Goal: Contribute content: Add original content to the website for others to see

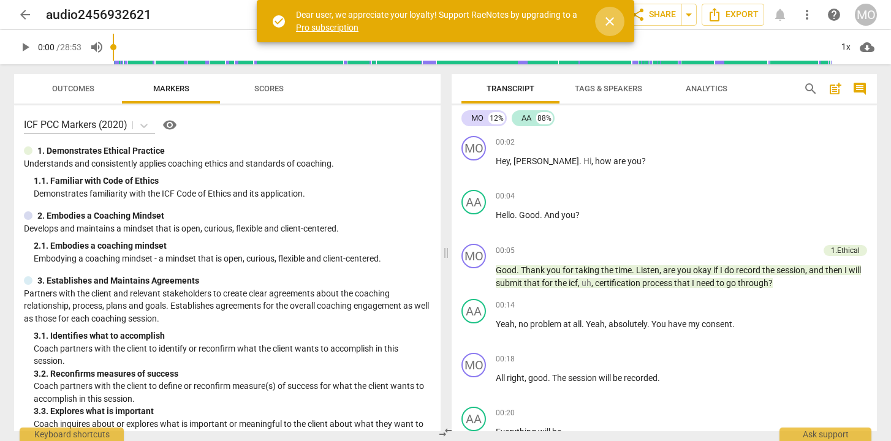
click at [610, 19] on span "close" at bounding box center [609, 21] width 15 height 15
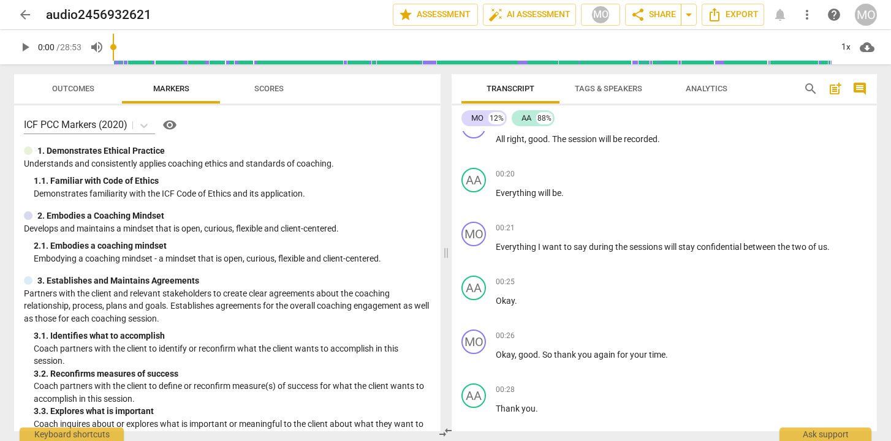
scroll to position [242, 0]
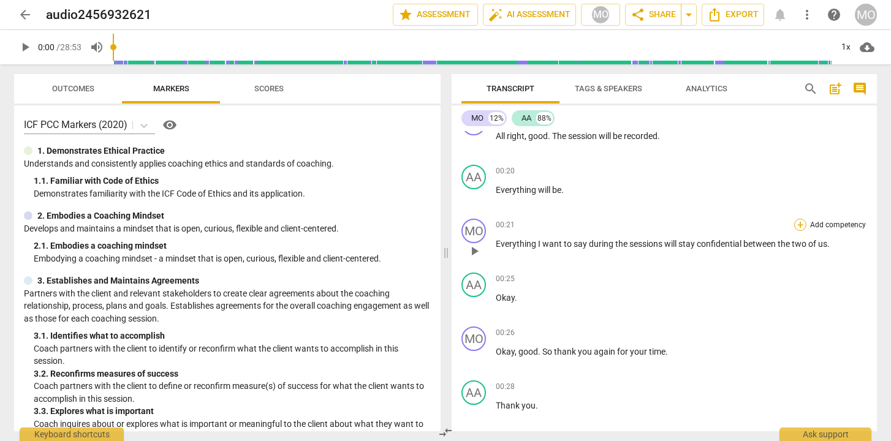
click at [798, 224] on div "+" at bounding box center [800, 225] width 12 height 12
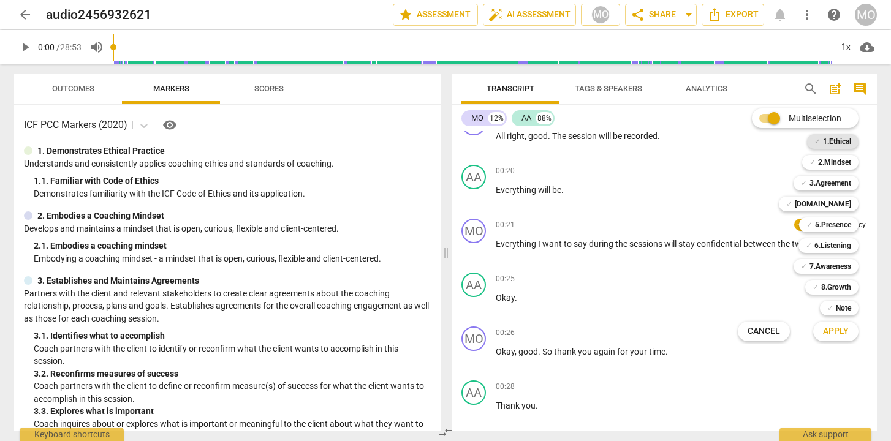
click at [830, 141] on b "1.Ethical" at bounding box center [837, 141] width 28 height 15
click at [653, 199] on div at bounding box center [445, 220] width 891 height 441
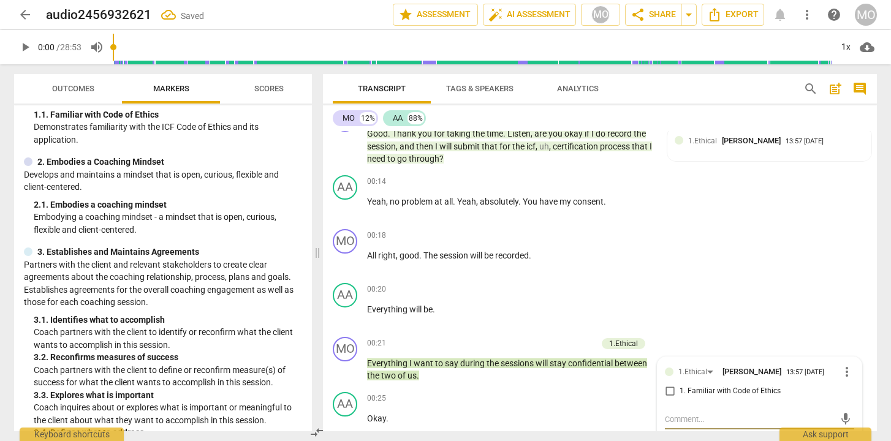
scroll to position [93, 0]
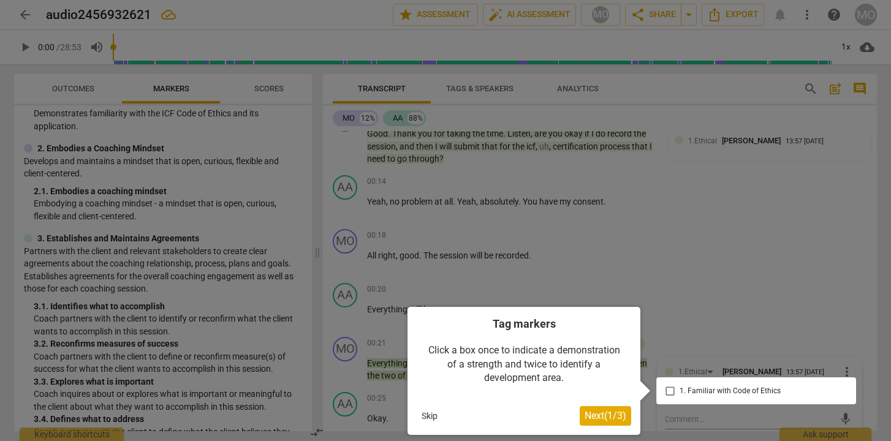
click at [432, 415] on button "Skip" at bounding box center [430, 416] width 26 height 18
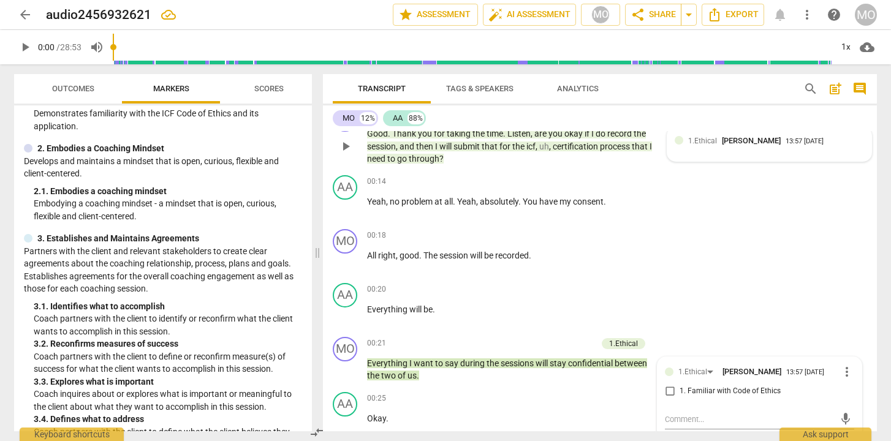
click at [764, 139] on span "[PERSON_NAME]" at bounding box center [751, 140] width 59 height 9
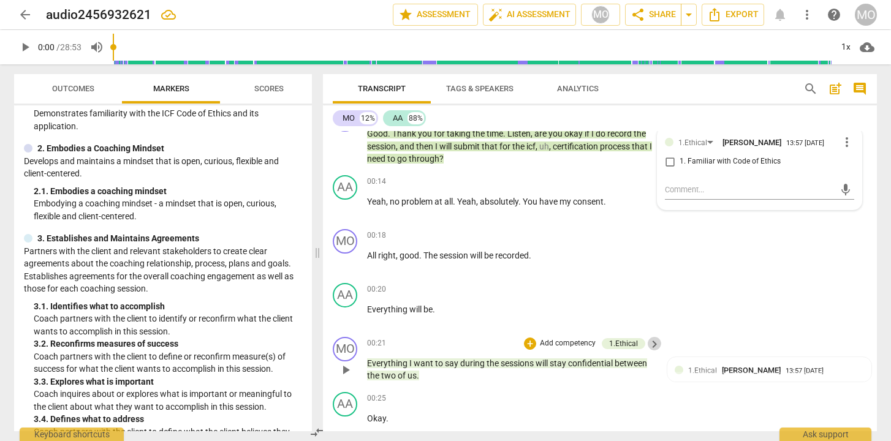
click at [649, 340] on span "keyboard_arrow_right" at bounding box center [654, 344] width 15 height 15
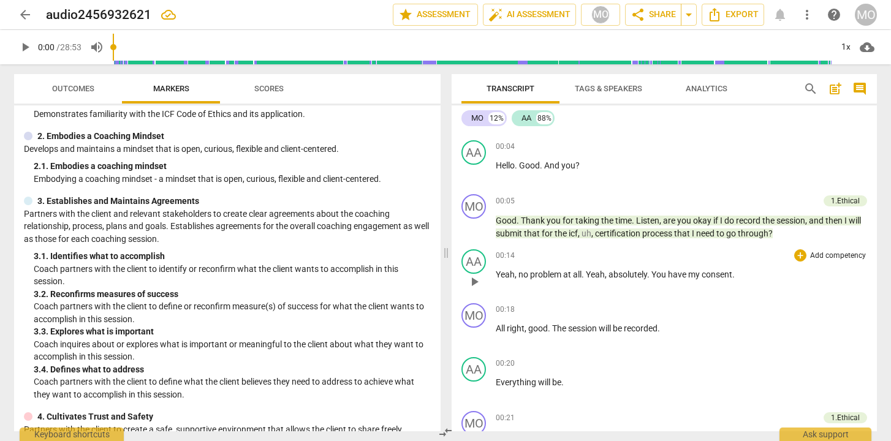
scroll to position [48, 0]
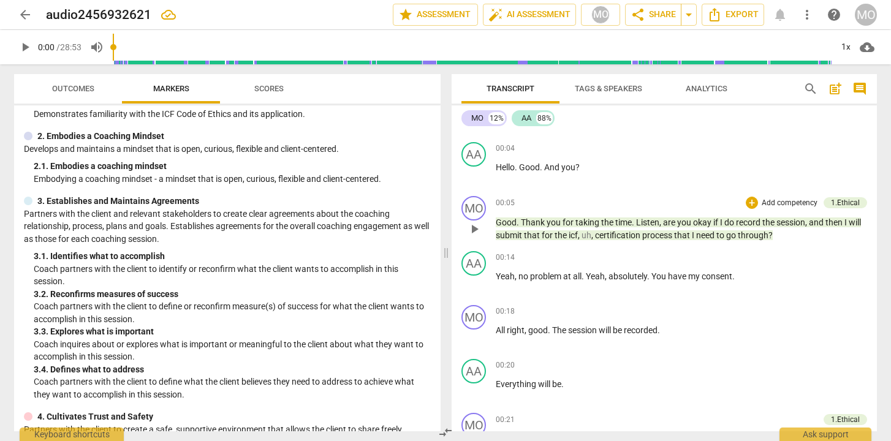
click at [760, 199] on p "Add competency" at bounding box center [789, 203] width 58 height 11
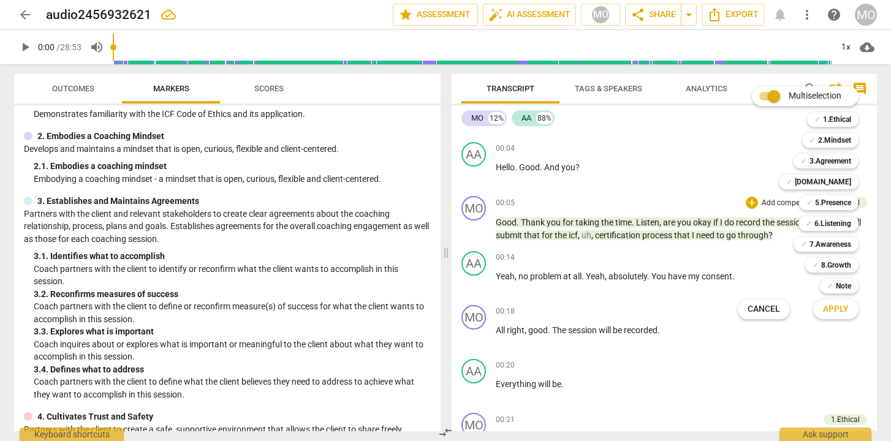
click at [647, 192] on div at bounding box center [445, 220] width 891 height 441
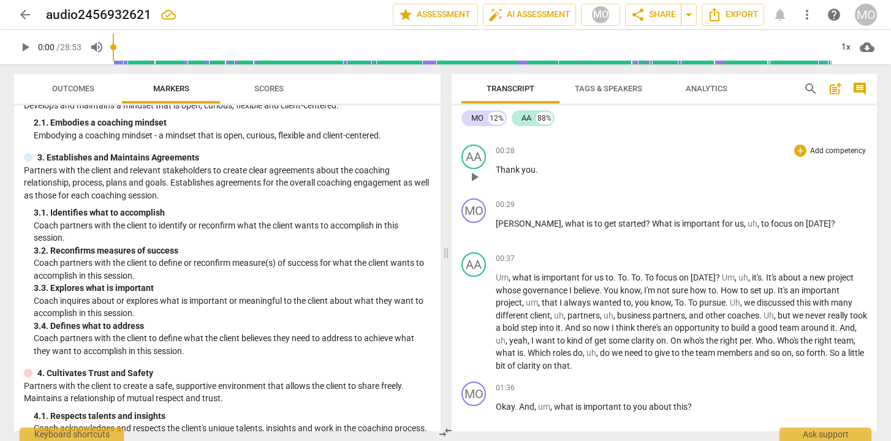
scroll to position [480, 0]
click at [803, 201] on div "+ Add competency" at bounding box center [830, 203] width 73 height 12
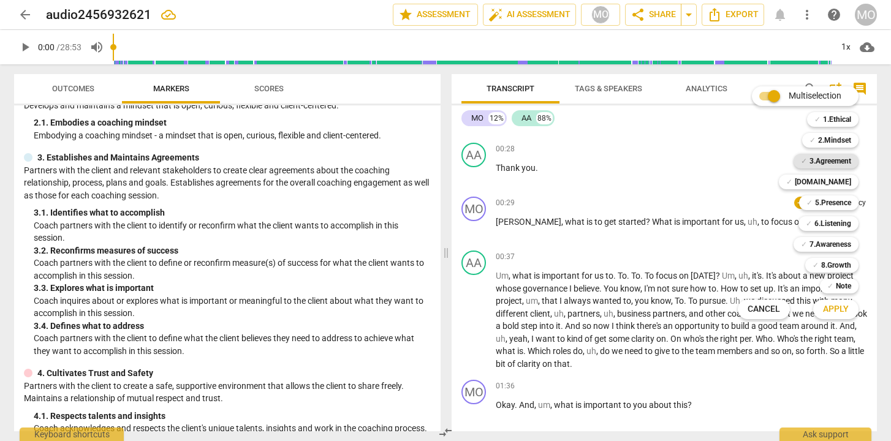
click at [836, 159] on b "3.Agreement" at bounding box center [830, 161] width 42 height 15
click at [836, 161] on b "3.Agreement" at bounding box center [830, 161] width 42 height 15
click at [744, 241] on div "Multiselection m ✓ 1.Ethical 1 ✓ 2.Mindset 2 ✓ 3.Agreement 3 ✓ [DOMAIN_NAME] 4 …" at bounding box center [807, 202] width 149 height 239
click at [722, 183] on div at bounding box center [445, 220] width 891 height 441
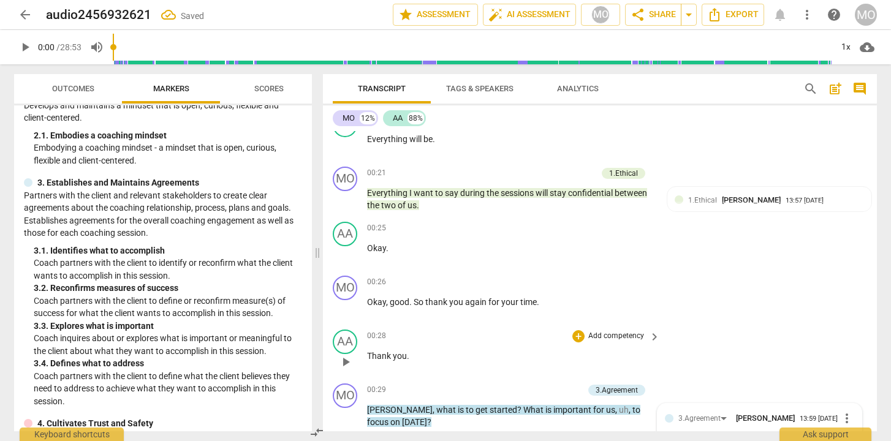
scroll to position [310, 0]
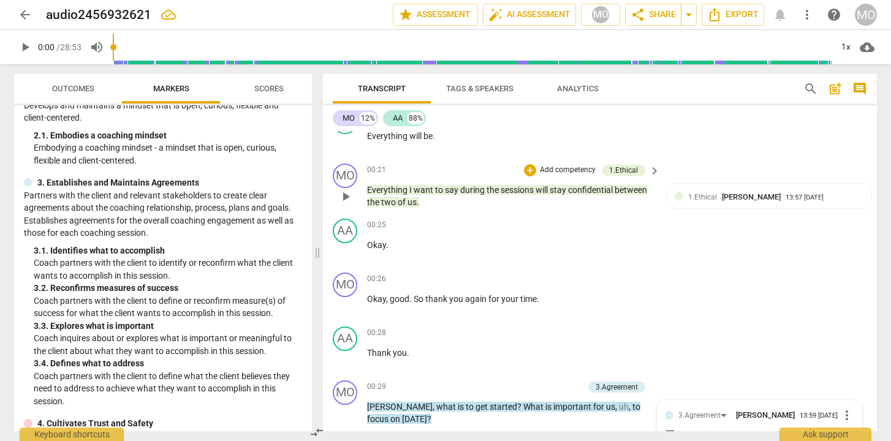
click at [650, 168] on span "keyboard_arrow_right" at bounding box center [654, 171] width 15 height 15
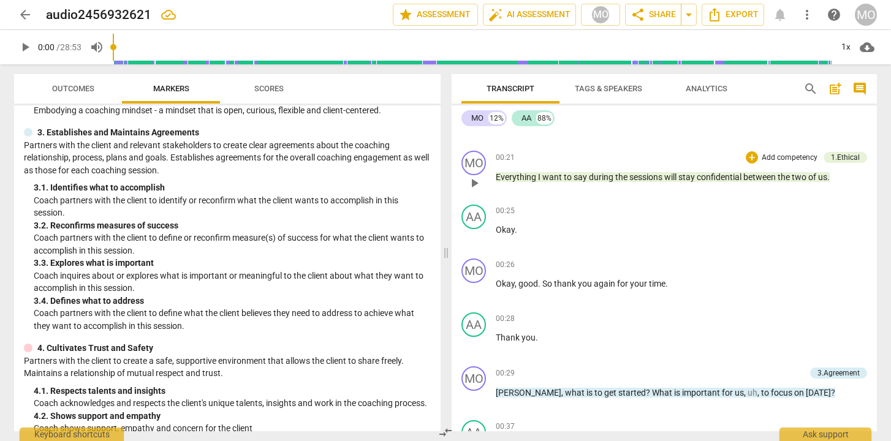
scroll to position [123, 0]
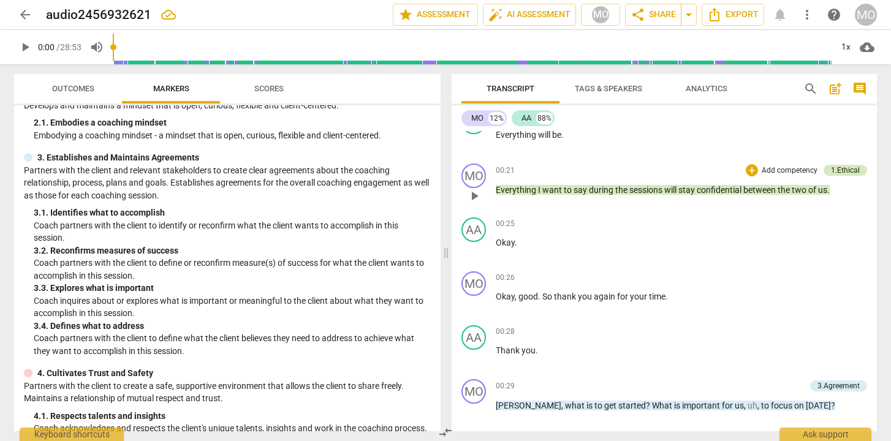
click at [838, 168] on div "1.Ethical" at bounding box center [845, 170] width 29 height 11
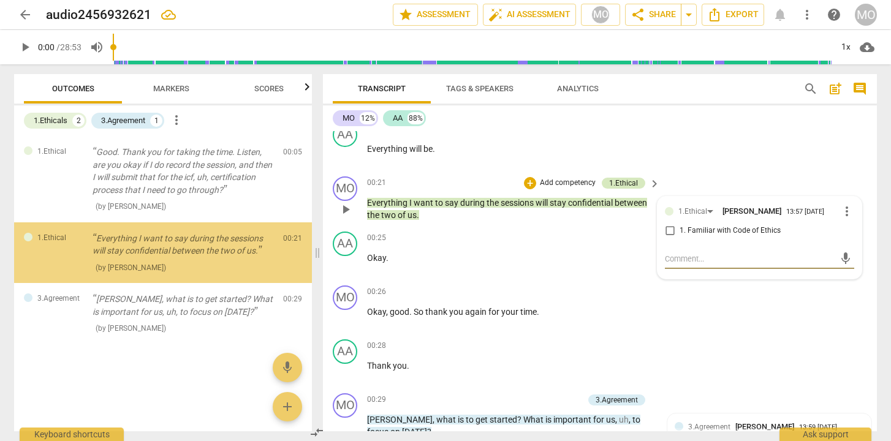
scroll to position [310, 0]
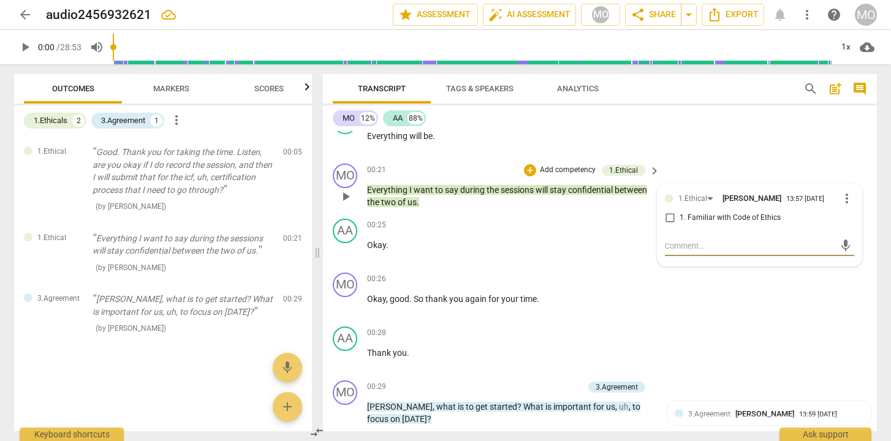
click at [666, 218] on input "1. Familiar with Code of Ethics" at bounding box center [670, 218] width 20 height 15
checkbox input "true"
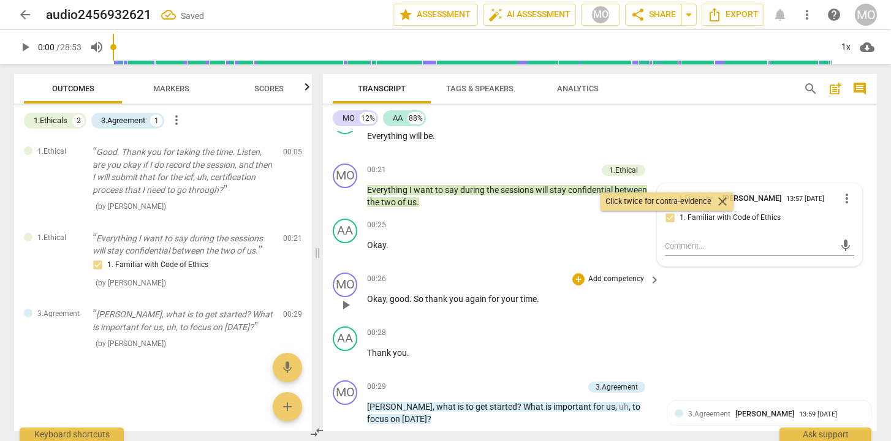
click at [781, 306] on div "MO play_arrow pause 00:26 + Add competency keyboard_arrow_right Okay , good . S…" at bounding box center [600, 295] width 554 height 54
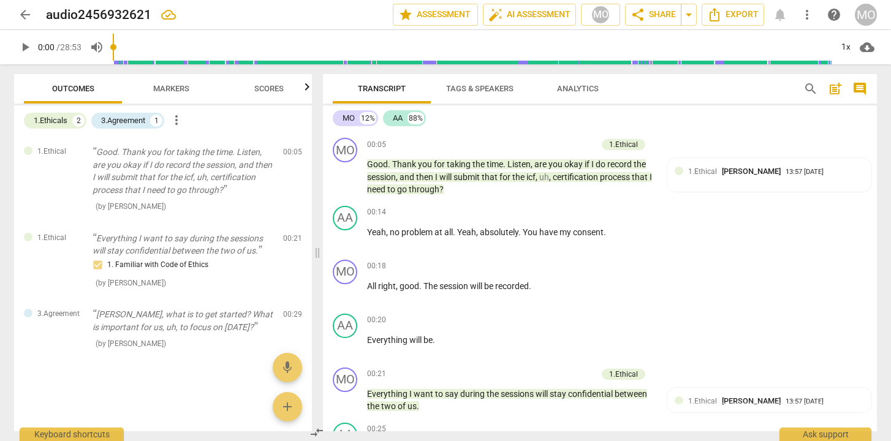
scroll to position [84, 0]
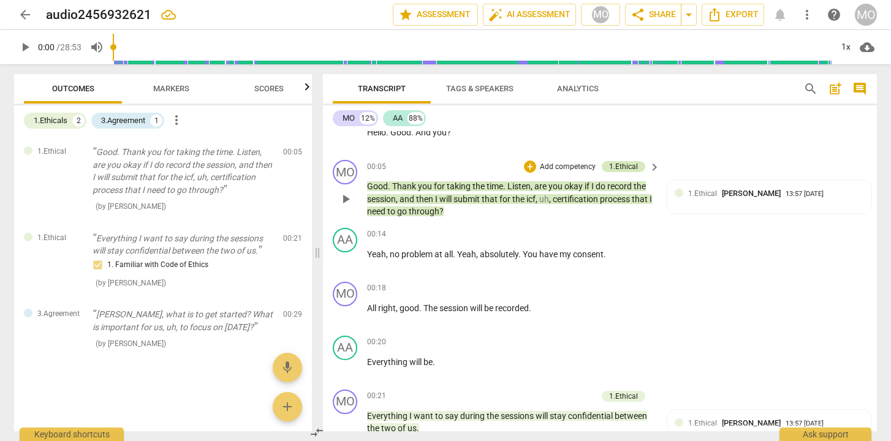
click at [618, 167] on div "1.Ethical" at bounding box center [623, 166] width 29 height 11
click at [669, 213] on input "1. Familiar with Code of Ethics" at bounding box center [670, 214] width 20 height 15
checkbox input "true"
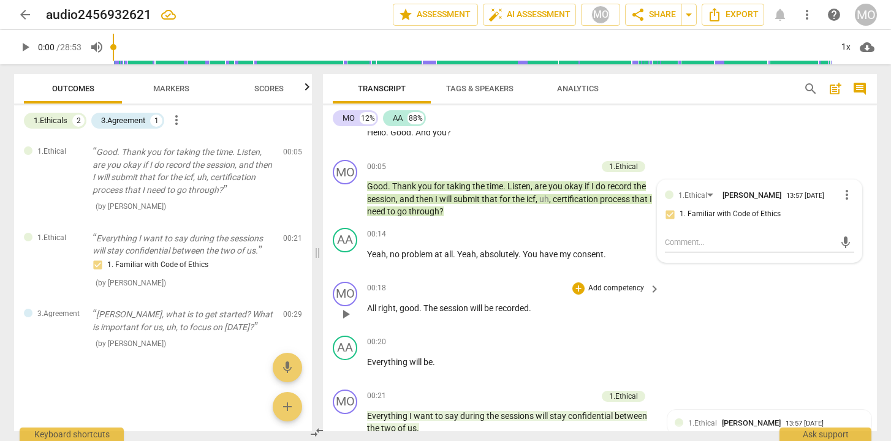
click at [778, 314] on div "MO play_arrow pause 00:18 + Add competency keyboard_arrow_right All right , goo…" at bounding box center [600, 304] width 554 height 54
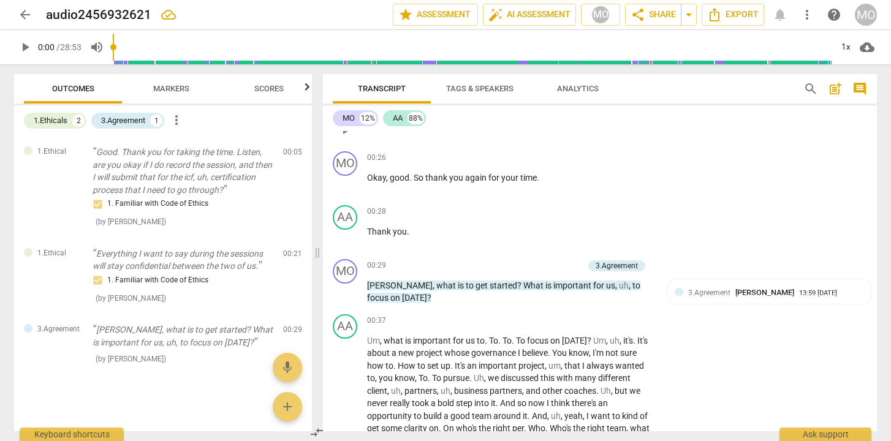
scroll to position [433, 0]
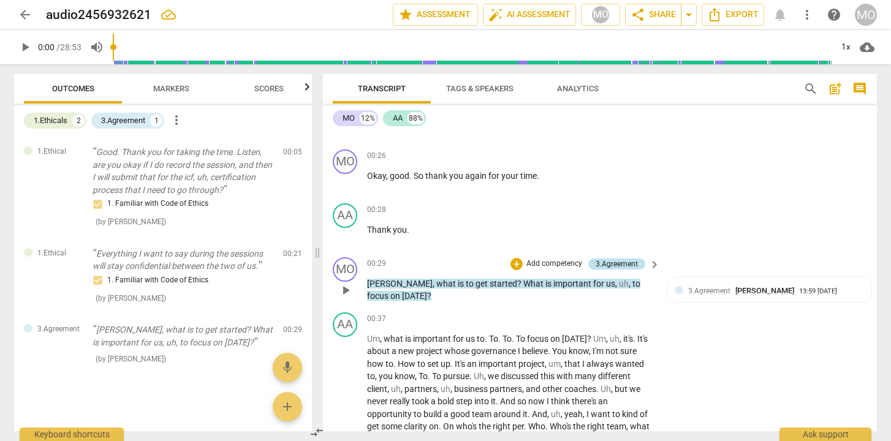
click at [632, 266] on div "3.Agreement" at bounding box center [617, 264] width 42 height 11
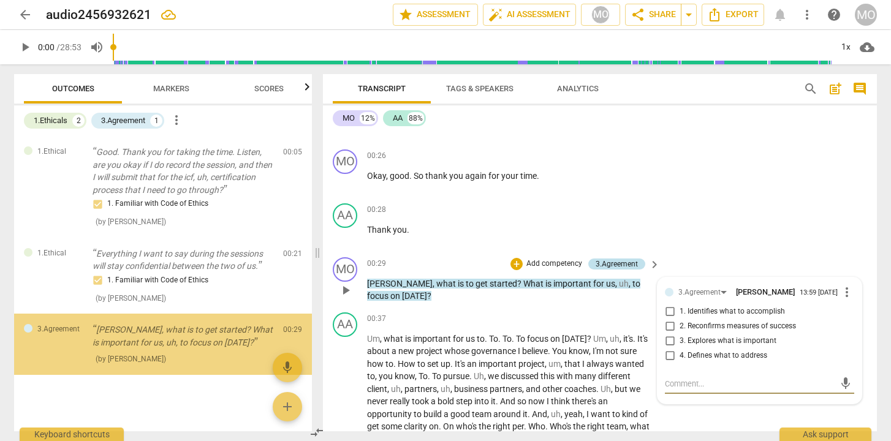
scroll to position [17, 0]
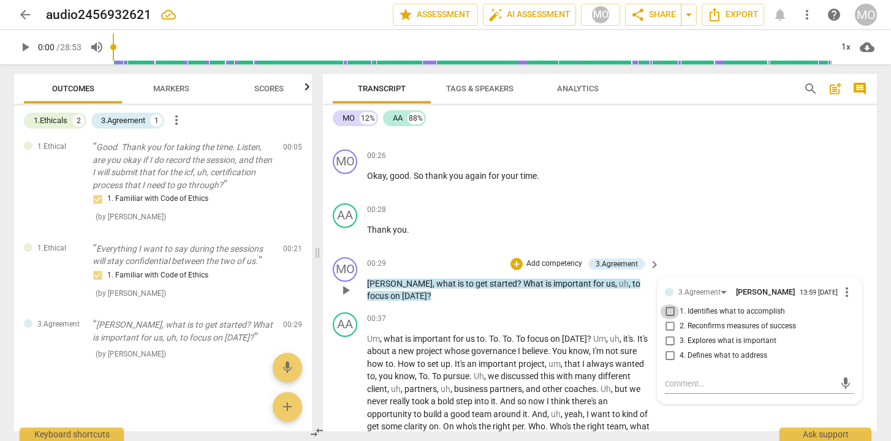
click at [670, 316] on input "1. Identifies what to accomplish" at bounding box center [670, 312] width 20 height 15
checkbox input "true"
click at [669, 345] on input "3. Explores what is important" at bounding box center [670, 341] width 20 height 15
checkbox input "true"
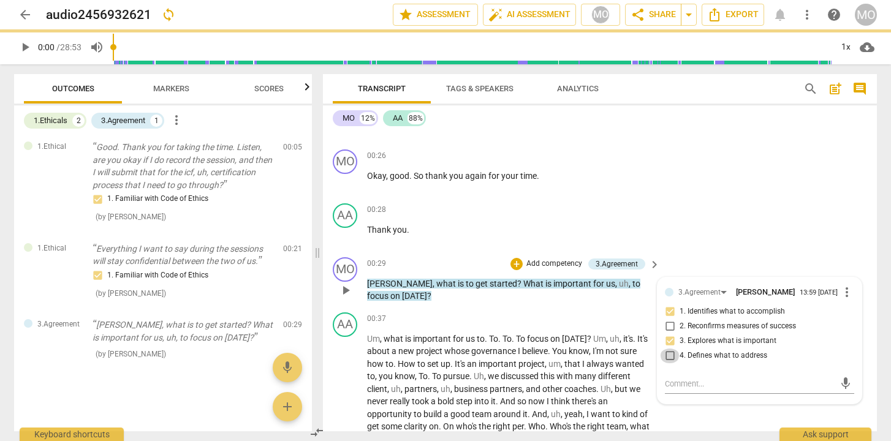
click at [668, 360] on input "4. Defines what to address" at bounding box center [670, 356] width 20 height 15
checkbox input "true"
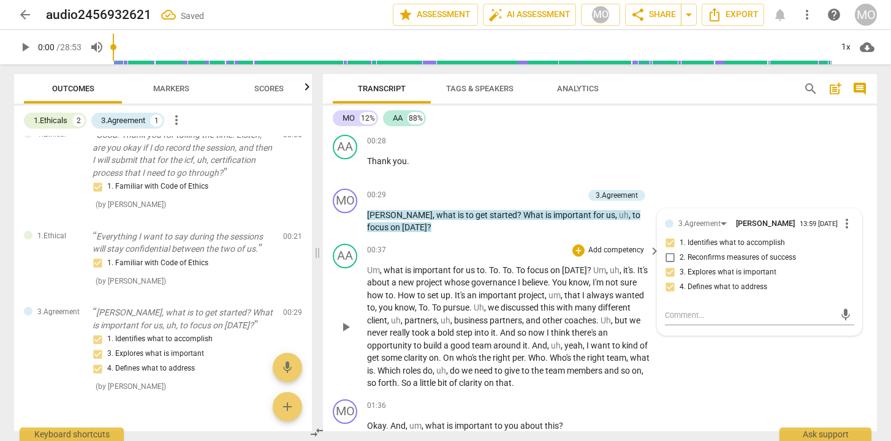
scroll to position [518, 0]
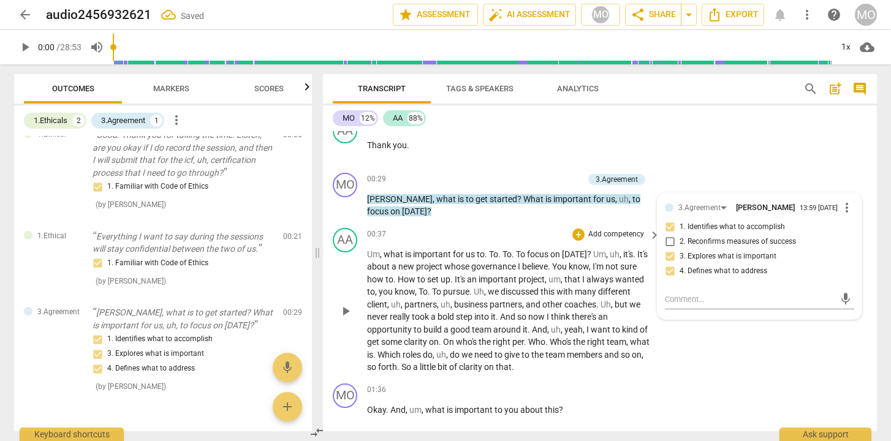
click at [574, 273] on p "Um , what is important for us to . To . To . To focus on [DATE] ? Um , uh , it'…" at bounding box center [510, 311] width 287 height 126
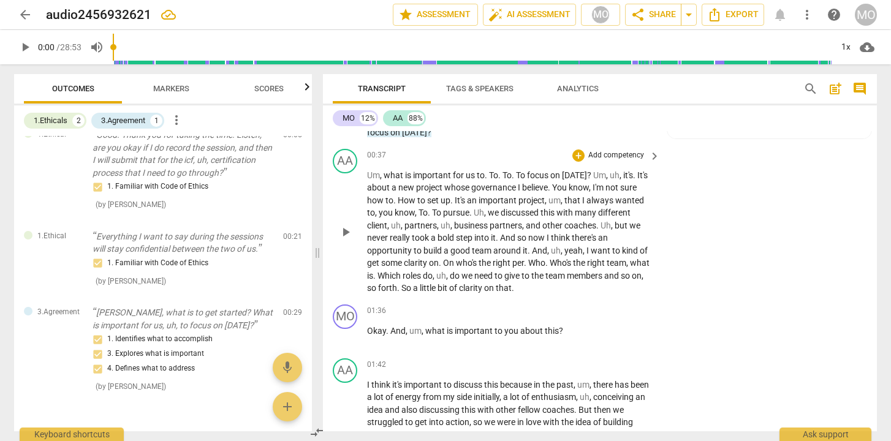
scroll to position [602, 0]
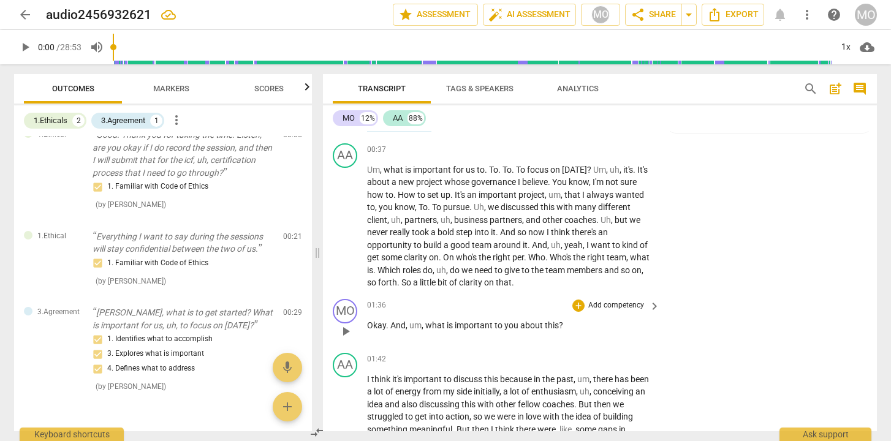
click at [636, 305] on p "Add competency" at bounding box center [616, 305] width 58 height 11
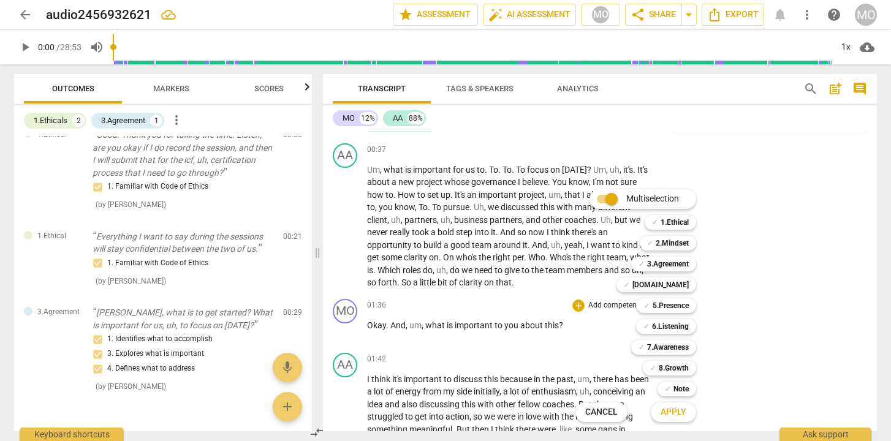
click at [167, 96] on div at bounding box center [445, 220] width 891 height 441
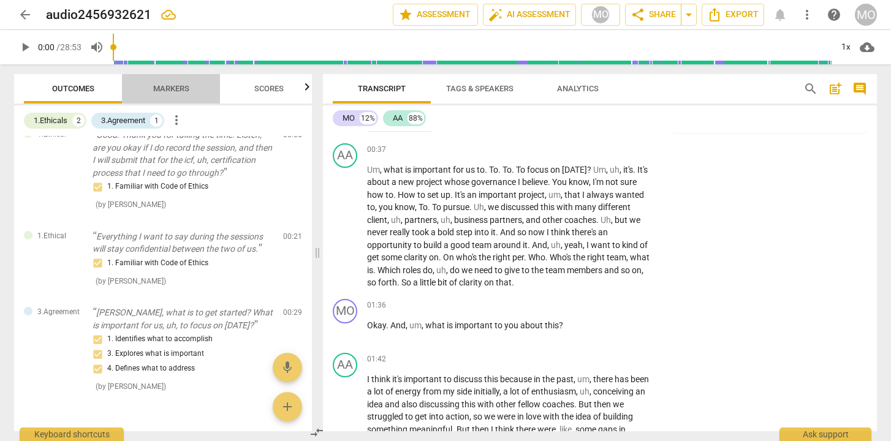
click at [175, 86] on span "Markers" at bounding box center [171, 88] width 36 height 9
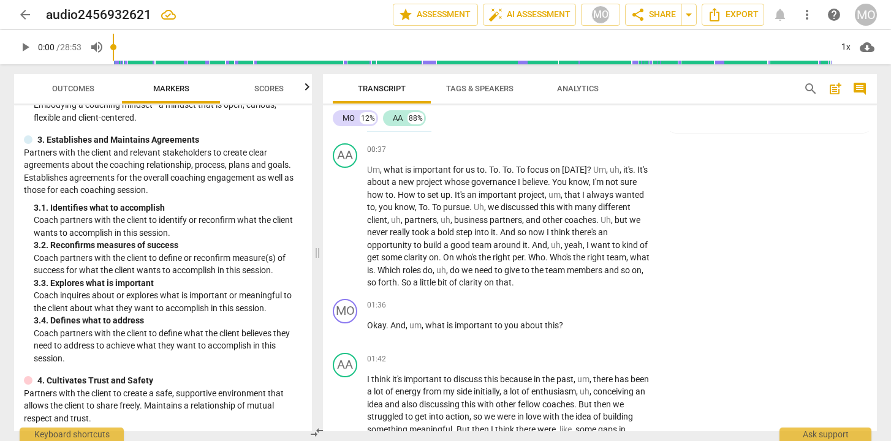
scroll to position [189, 0]
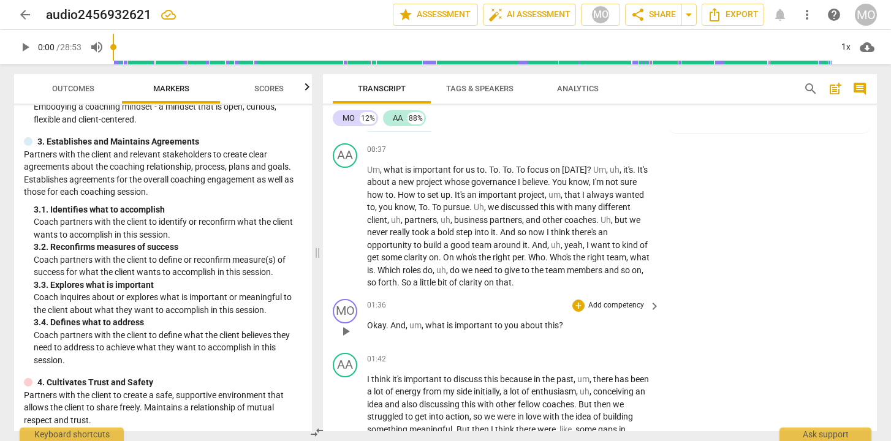
click at [639, 308] on p "Add competency" at bounding box center [616, 305] width 58 height 11
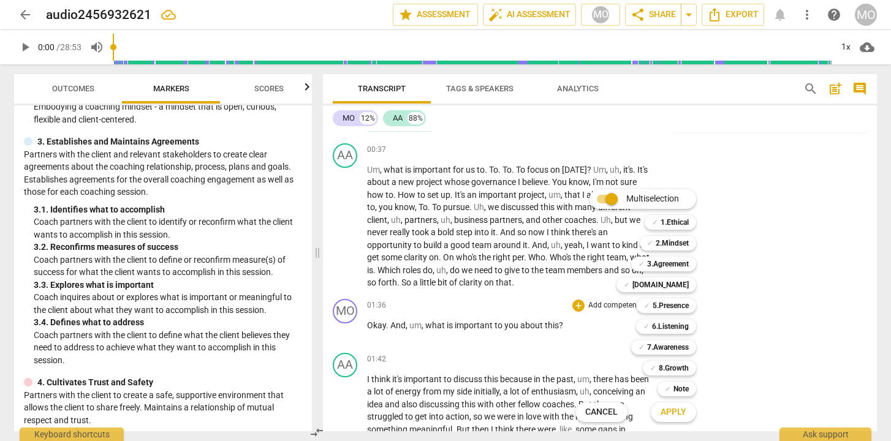
click at [276, 137] on div at bounding box center [445, 220] width 891 height 441
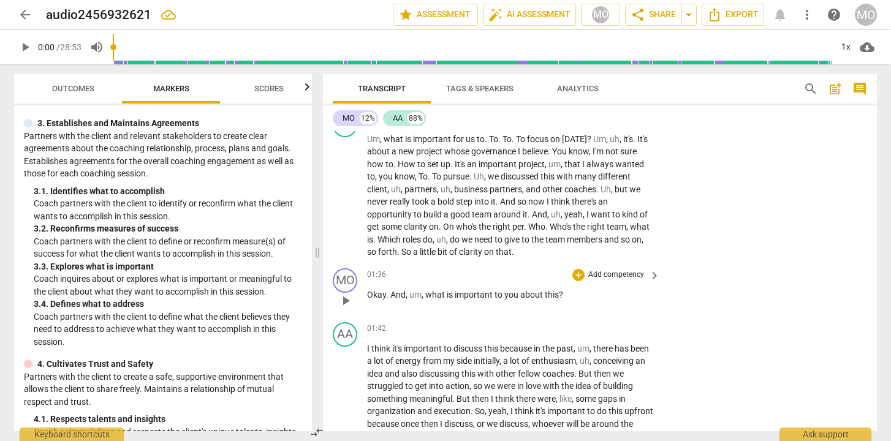
scroll to position [642, 0]
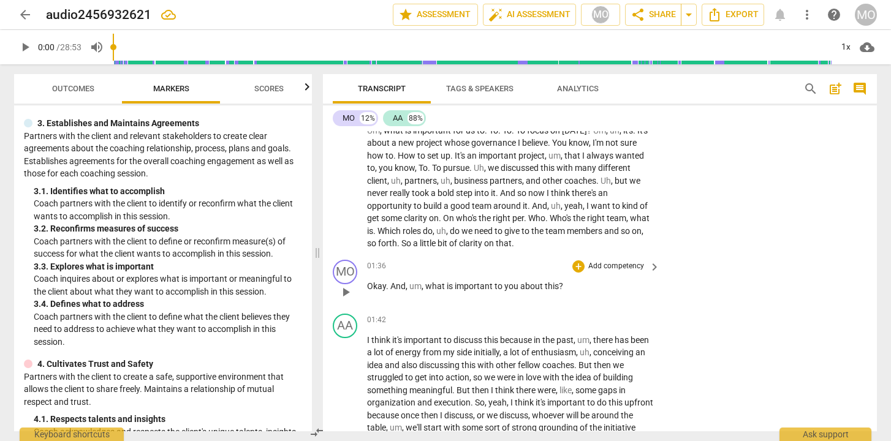
click at [636, 268] on p "Add competency" at bounding box center [616, 266] width 58 height 11
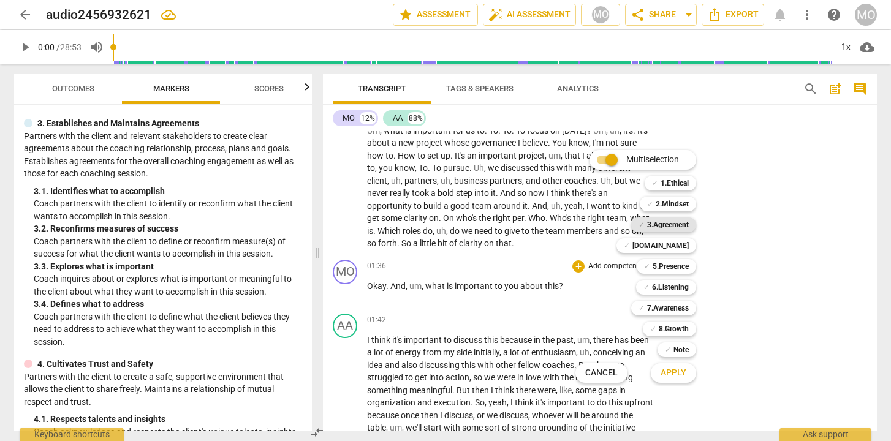
click at [676, 229] on b "3.Agreement" at bounding box center [668, 225] width 42 height 15
click at [766, 291] on div at bounding box center [445, 220] width 891 height 441
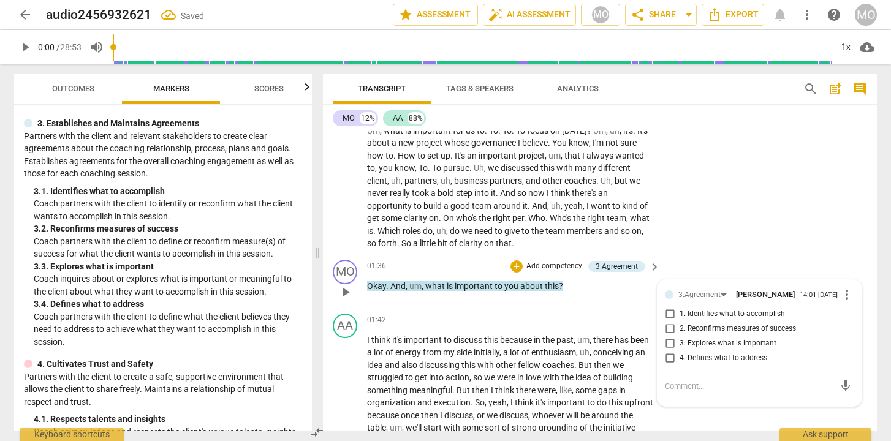
click at [704, 347] on span "3. Explores what is important" at bounding box center [727, 343] width 97 height 11
click at [679, 347] on input "3. Explores what is important" at bounding box center [670, 343] width 20 height 15
checkbox input "true"
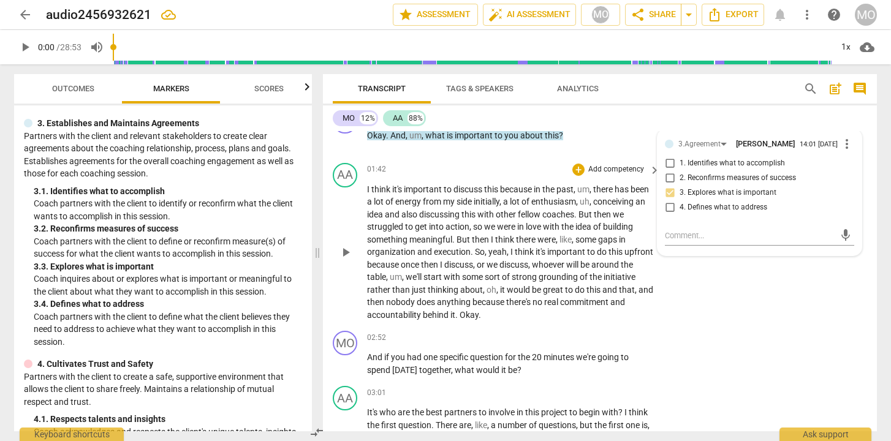
scroll to position [776, 0]
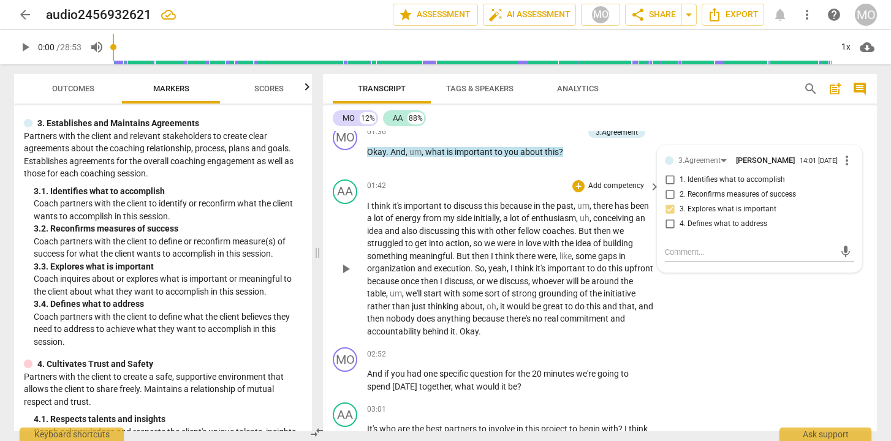
click at [566, 281] on span "whoever" at bounding box center [549, 281] width 34 height 10
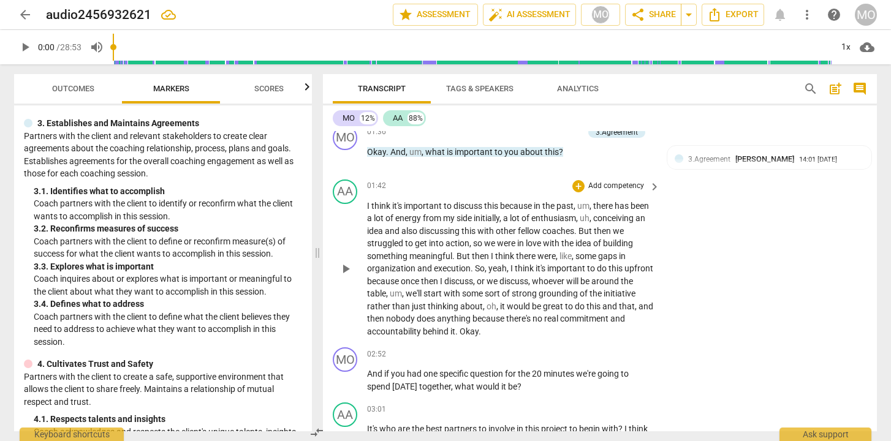
click at [471, 271] on span "execution" at bounding box center [452, 268] width 37 height 10
click at [835, 89] on span "post_add" at bounding box center [835, 88] width 15 height 15
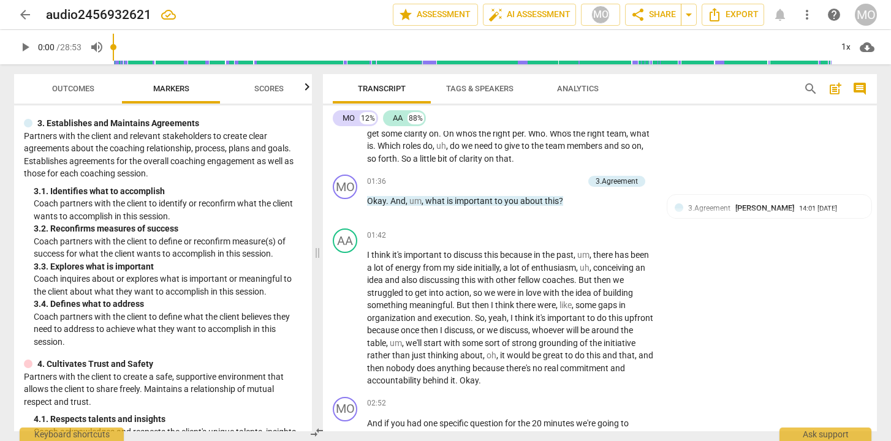
scroll to position [28, 0]
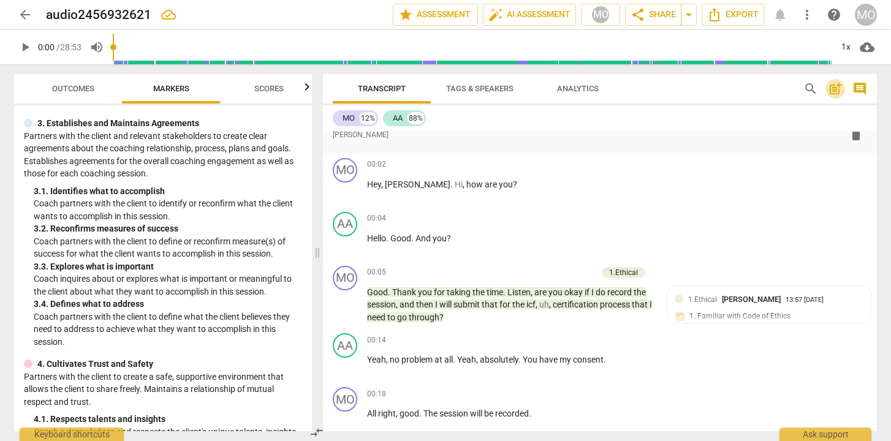
click at [835, 91] on span "post_add" at bounding box center [835, 88] width 15 height 15
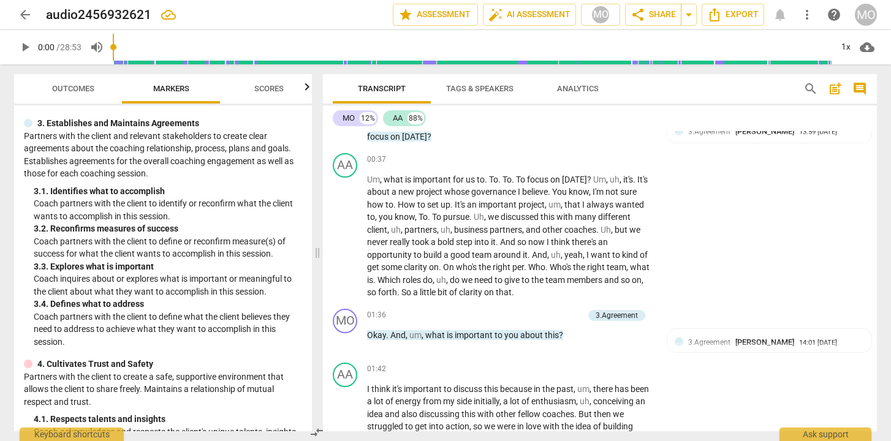
scroll to position [691, 0]
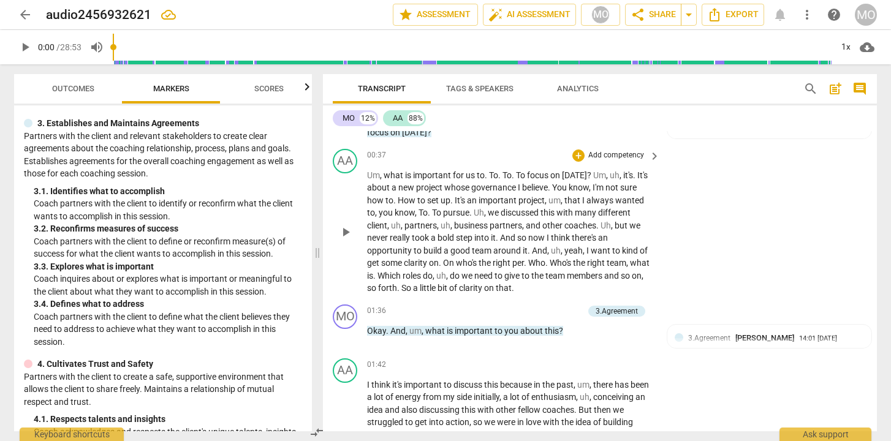
click at [650, 155] on span "keyboard_arrow_right" at bounding box center [654, 156] width 15 height 15
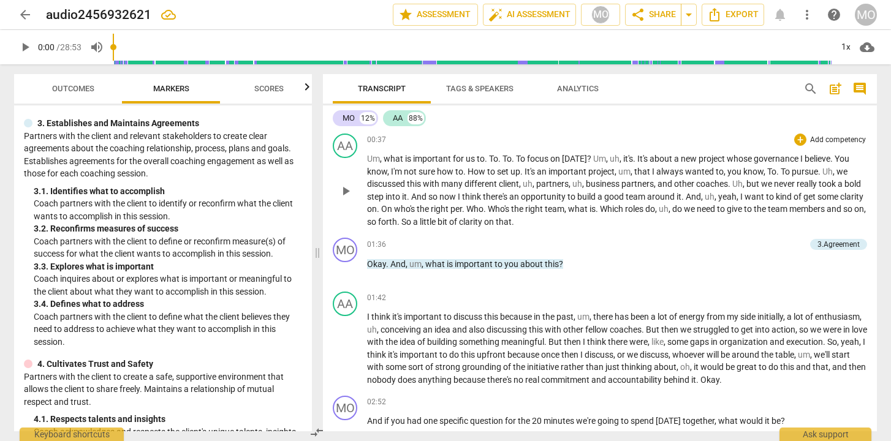
scroll to position [170, 0]
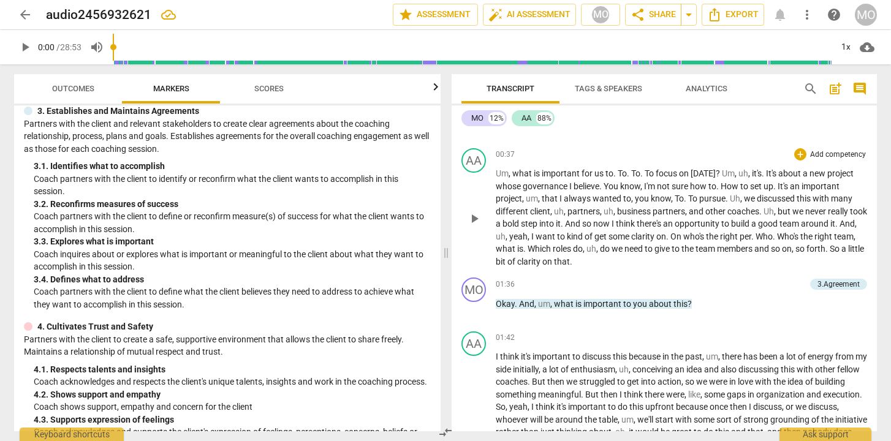
click at [580, 148] on div "00:37 + Add competency keyboard_arrow_right" at bounding box center [681, 154] width 371 height 12
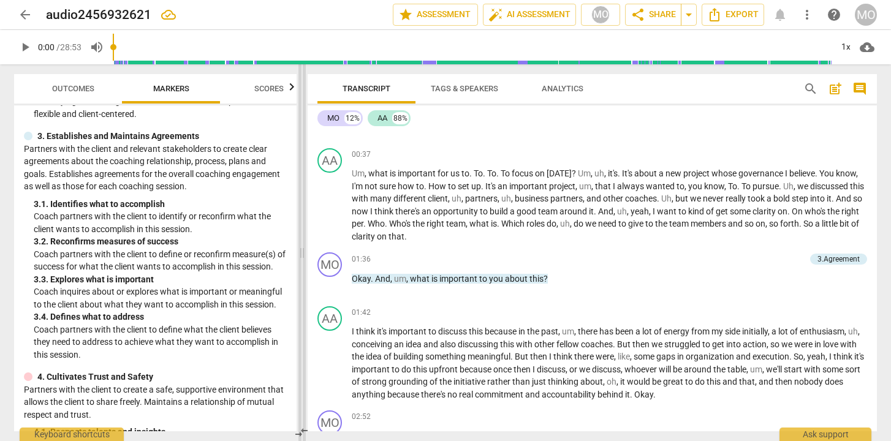
scroll to position [208, 0]
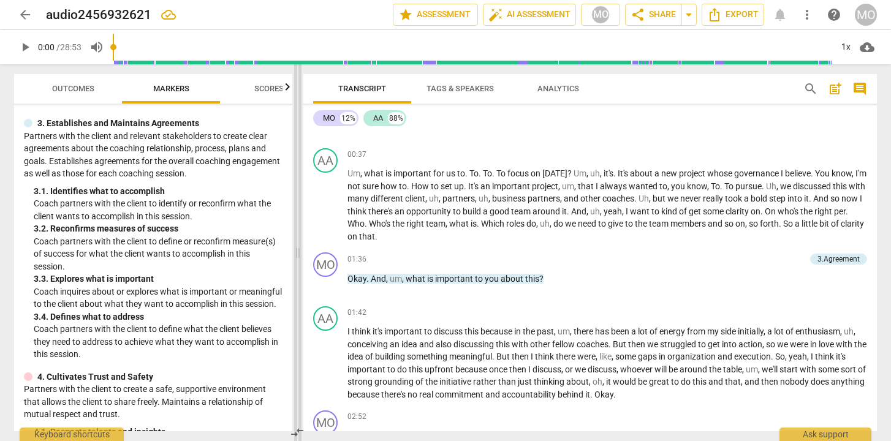
drag, startPoint x: 444, startPoint y: 202, endPoint x: 296, endPoint y: 208, distance: 148.4
click at [296, 208] on span at bounding box center [297, 252] width 7 height 377
click at [831, 89] on span "post_add" at bounding box center [835, 88] width 15 height 15
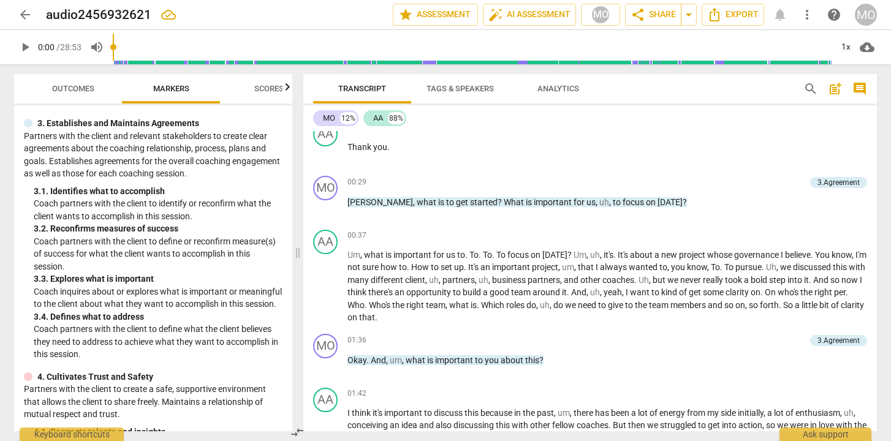
scroll to position [642, 0]
click at [760, 286] on span "on" at bounding box center [756, 291] width 10 height 10
click at [827, 274] on span "keyboard_arrow_down" at bounding box center [829, 275] width 15 height 15
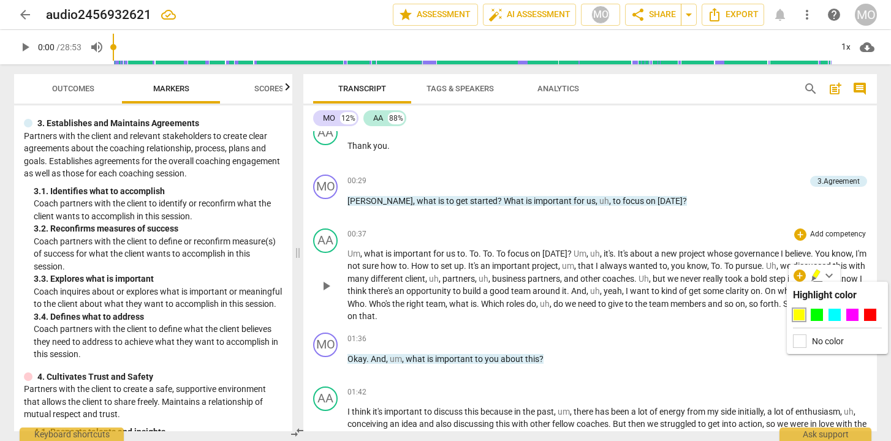
click at [735, 268] on span "To" at bounding box center [729, 266] width 11 height 10
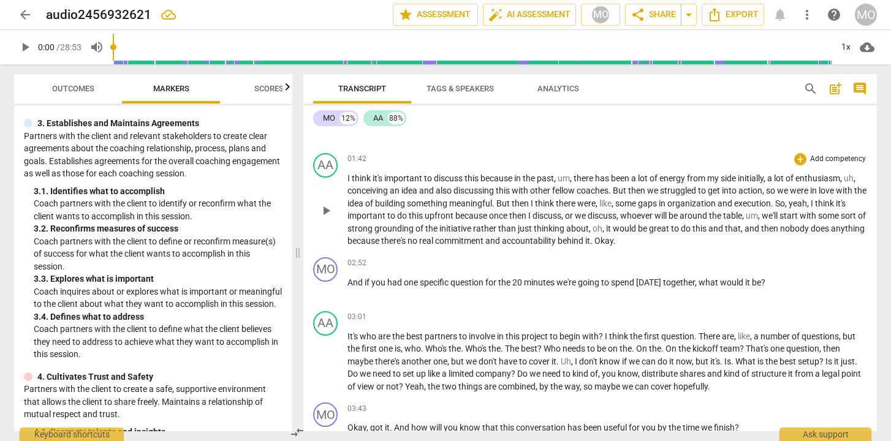
scroll to position [876, 0]
click at [797, 262] on div "+" at bounding box center [800, 262] width 12 height 12
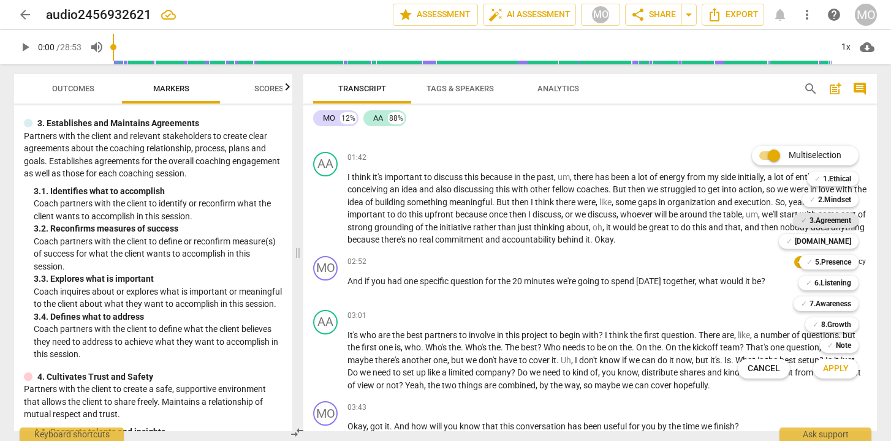
click at [830, 220] on b "3.Agreement" at bounding box center [830, 220] width 42 height 15
click at [721, 295] on div at bounding box center [445, 220] width 891 height 441
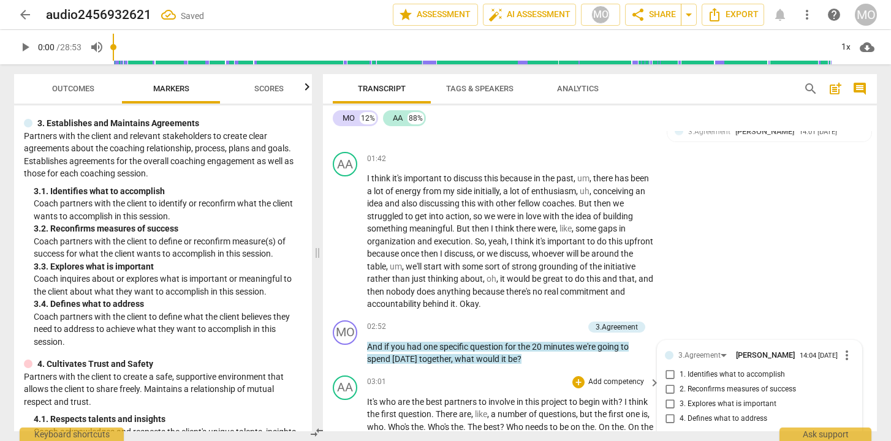
scroll to position [1112, 0]
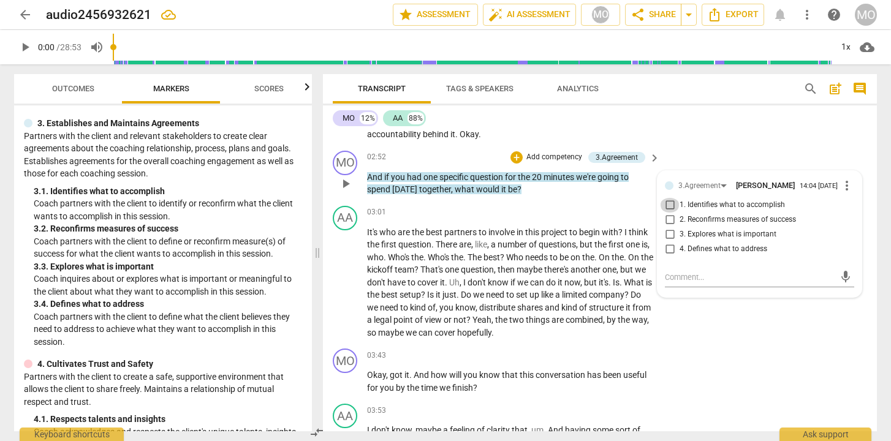
click at [674, 208] on input "1. Identifies what to accomplish" at bounding box center [670, 205] width 20 height 15
checkbox input "true"
click at [676, 224] on input "2. Reconfirms measures of success" at bounding box center [670, 220] width 20 height 15
checkbox input "true"
click at [674, 255] on input "4. Defines what to address" at bounding box center [670, 249] width 20 height 15
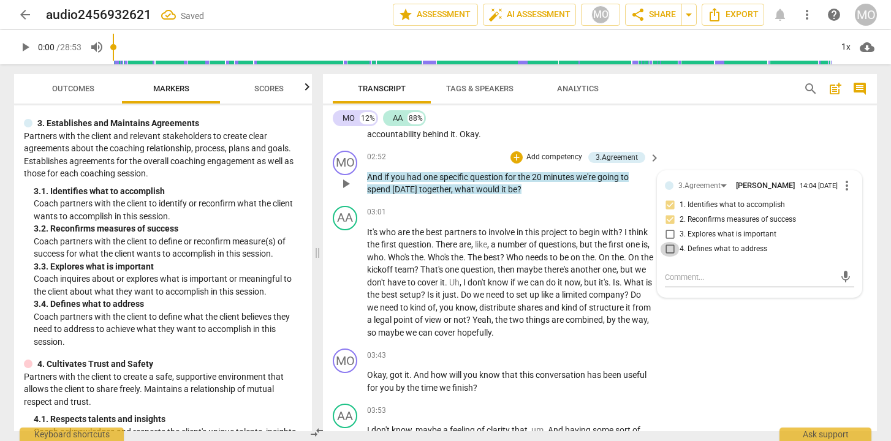
checkbox input "true"
click at [525, 254] on span "Who" at bounding box center [515, 257] width 19 height 10
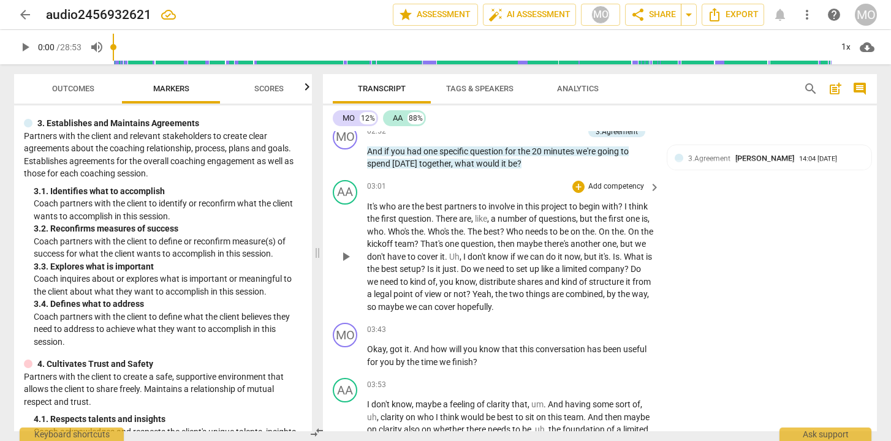
scroll to position [1155, 0]
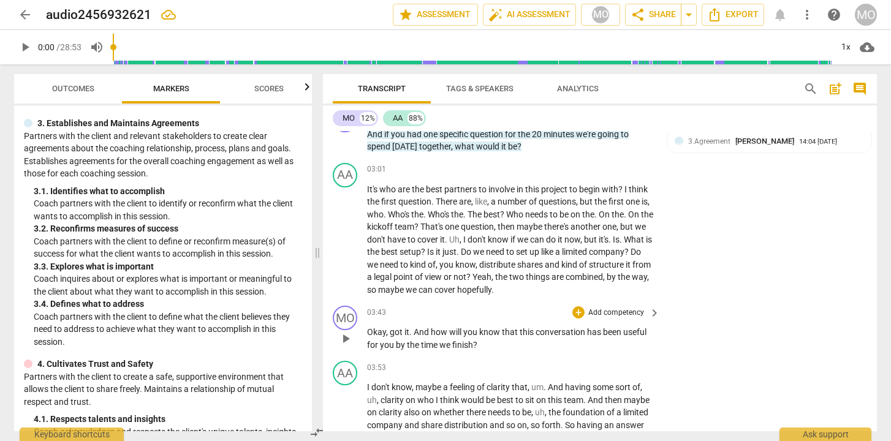
click at [642, 310] on p "Add competency" at bounding box center [616, 313] width 58 height 11
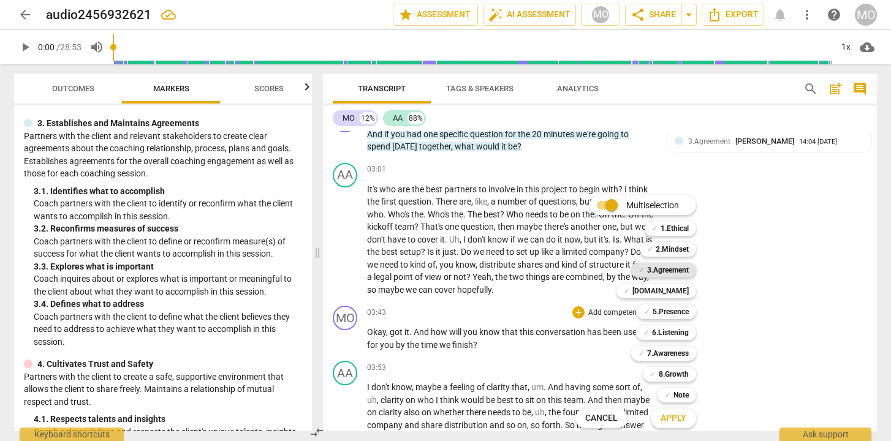
click at [681, 273] on b "3.Agreement" at bounding box center [668, 270] width 42 height 15
click at [773, 332] on div at bounding box center [445, 220] width 891 height 441
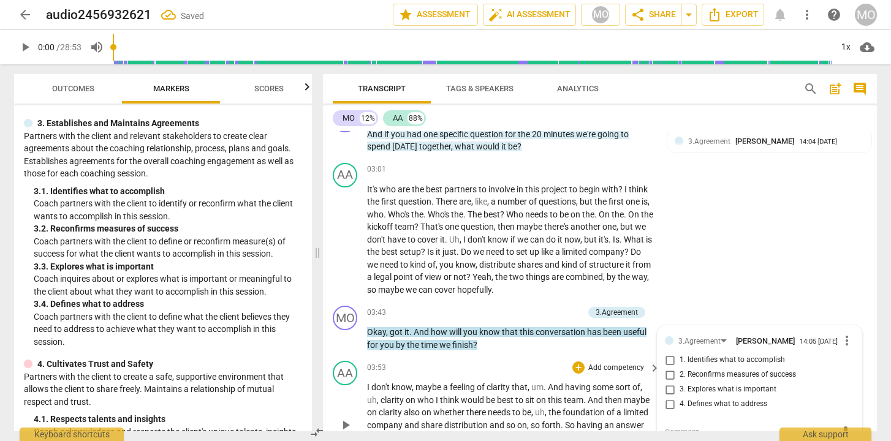
scroll to position [1311, 0]
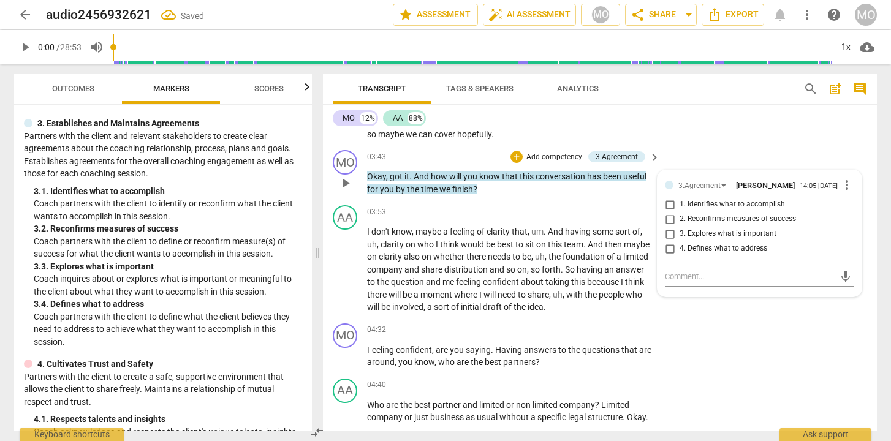
click at [693, 222] on span "2. Reconfirms measures of success" at bounding box center [737, 219] width 116 height 11
click at [679, 222] on input "2. Reconfirms measures of success" at bounding box center [670, 219] width 20 height 15
checkbox input "true"
click at [557, 276] on p "I don't know , maybe a feeling of clarity that , um . And having some sort of ,…" at bounding box center [510, 269] width 287 height 88
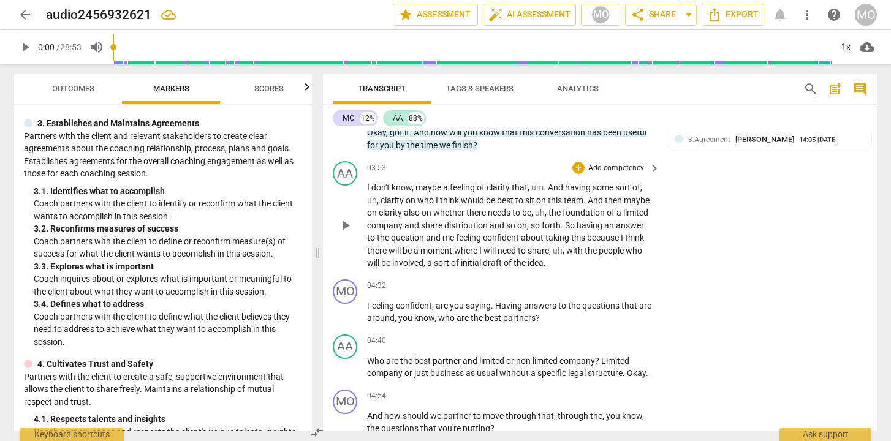
scroll to position [1365, 0]
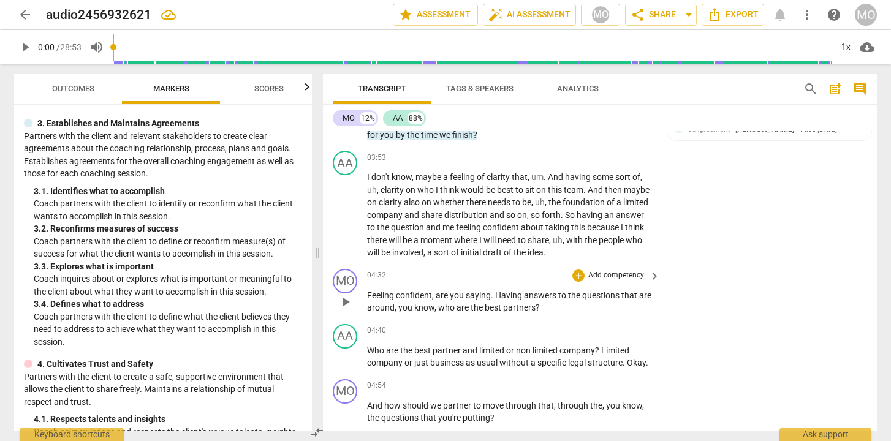
click at [628, 274] on p "Add competency" at bounding box center [616, 275] width 58 height 11
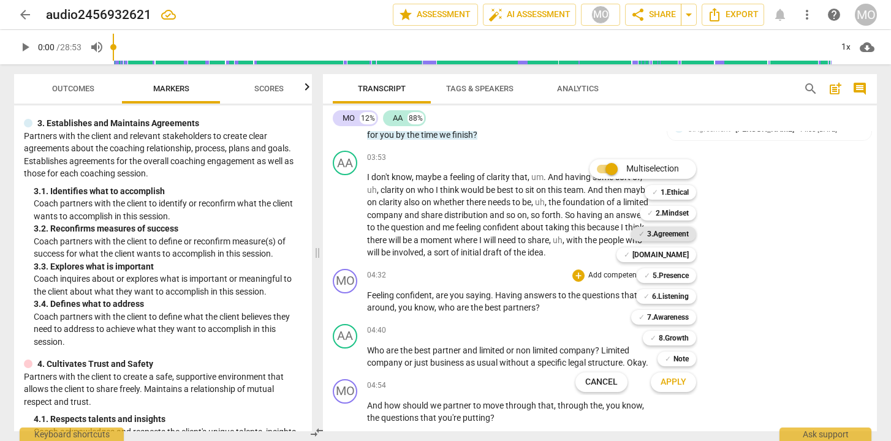
click at [681, 233] on b "3.Agreement" at bounding box center [668, 234] width 42 height 15
click at [531, 280] on div at bounding box center [445, 220] width 891 height 441
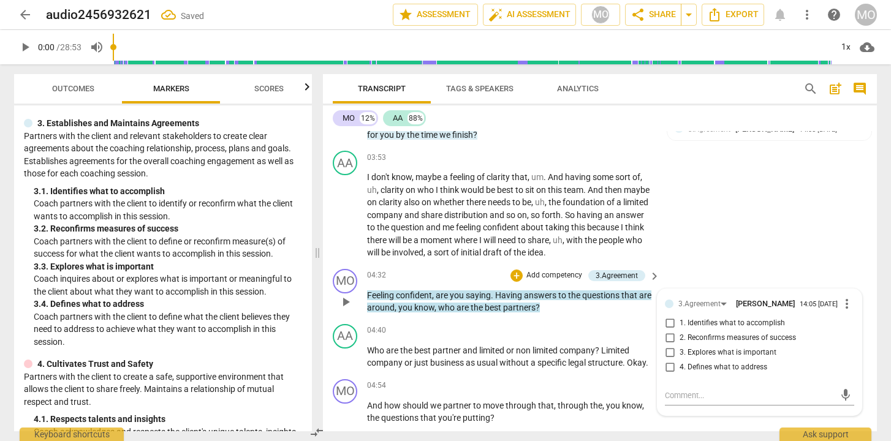
click at [700, 339] on span "2. Reconfirms measures of success" at bounding box center [737, 338] width 116 height 11
click at [679, 339] on input "2. Reconfirms measures of success" at bounding box center [670, 338] width 20 height 15
checkbox input "true"
click at [697, 398] on textarea at bounding box center [750, 396] width 170 height 12
type textarea "m"
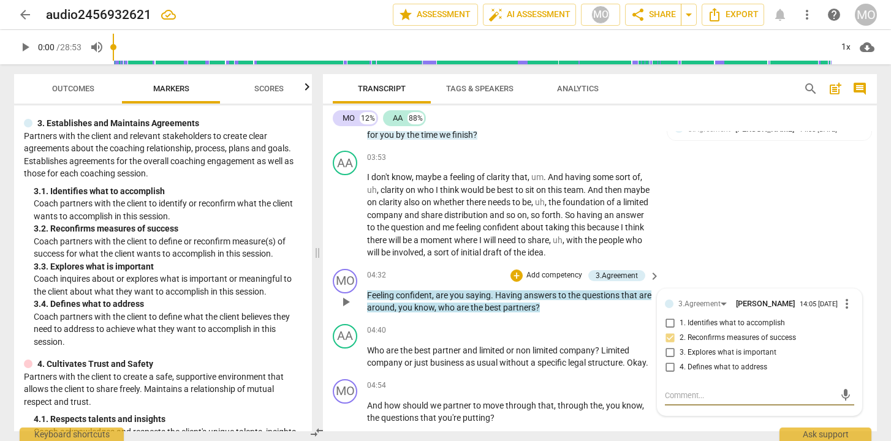
type textarea "m"
type textarea "ma"
type textarea "may"
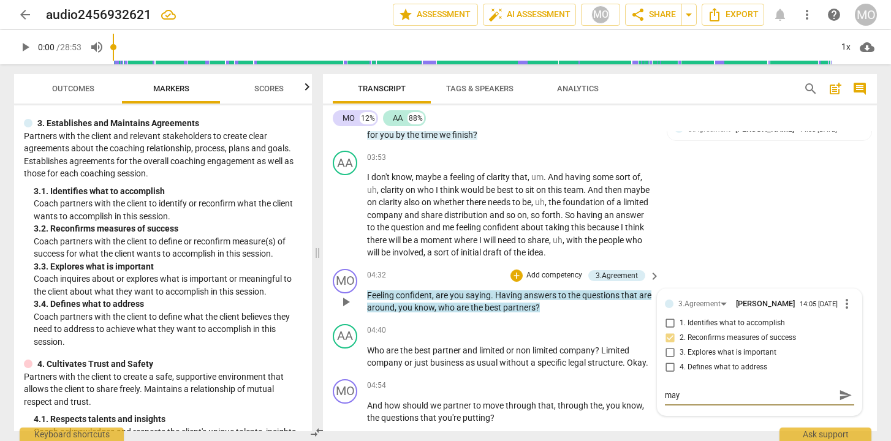
type textarea "mayb"
type textarea "maybe"
type textarea "maybe r"
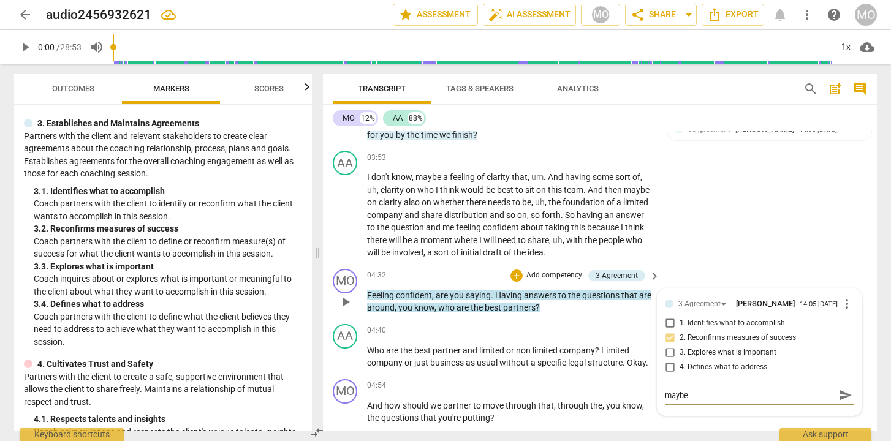
type textarea "maybe r"
type textarea "maybe re"
type textarea "maybe ref"
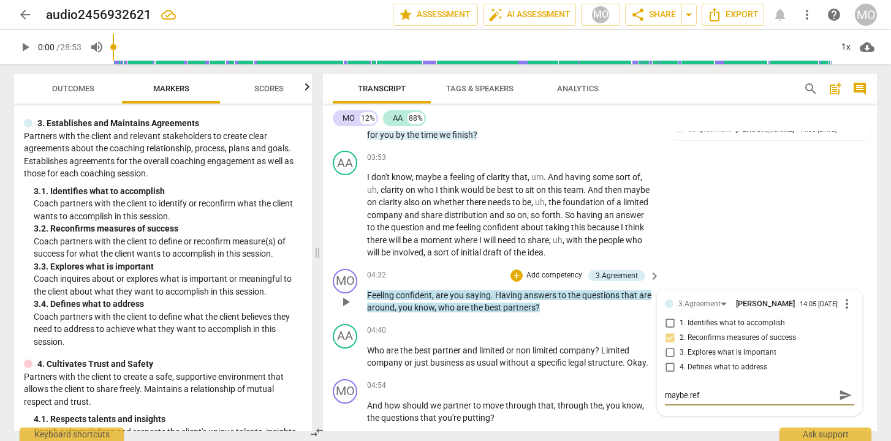
type textarea "maybe refo"
type textarea "maybe refor"
type textarea "maybe reform"
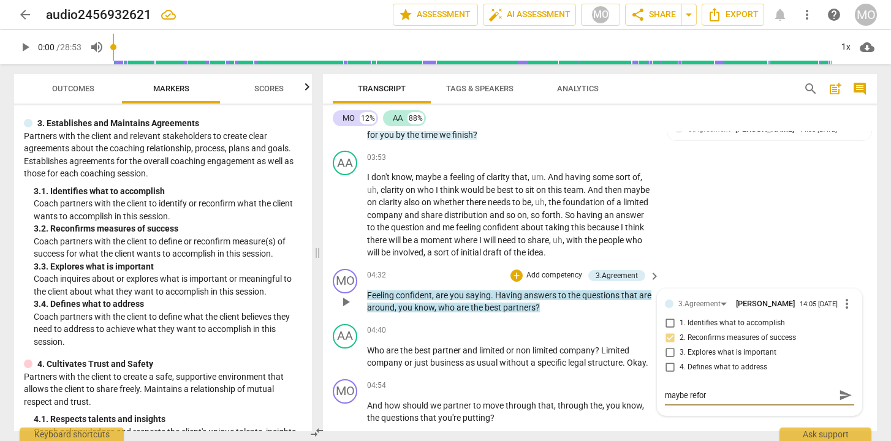
type textarea "maybe reform"
type textarea "maybe reformu"
type textarea "maybe reform"
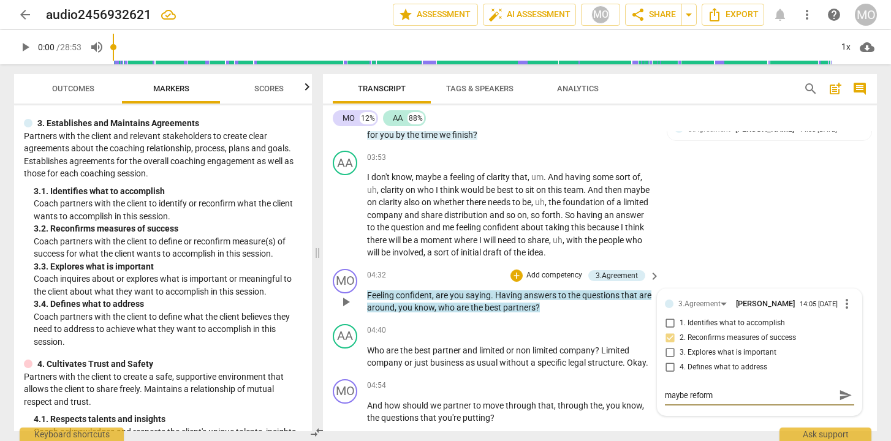
type textarea "maybe refor"
type textarea "maybe refo"
type textarea "maybe ref"
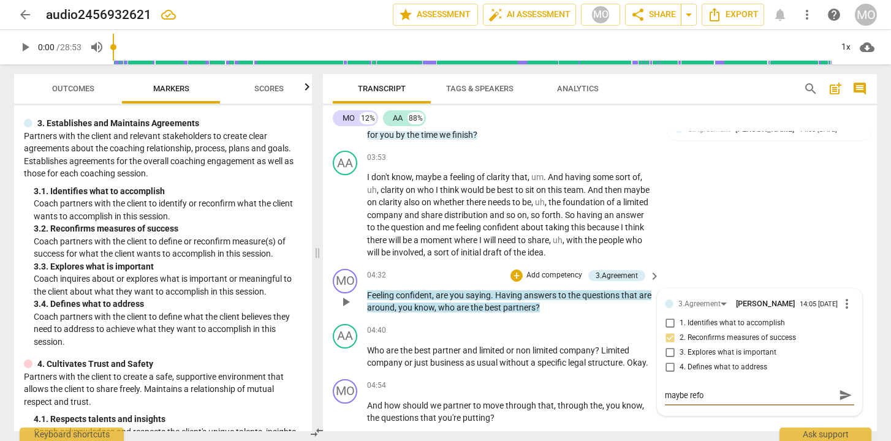
type textarea "maybe ref"
type textarea "maybe re"
type textarea "maybe rep"
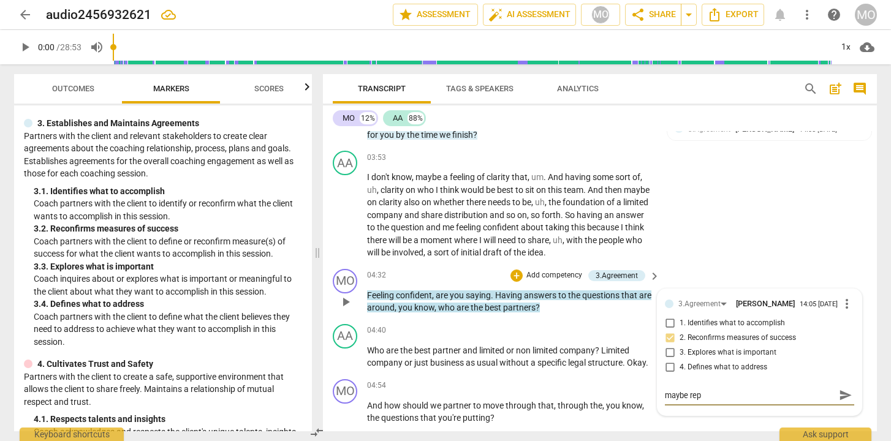
type textarea "maybe [PERSON_NAME]"
type textarea "maybe repht"
type textarea "maybe rephta"
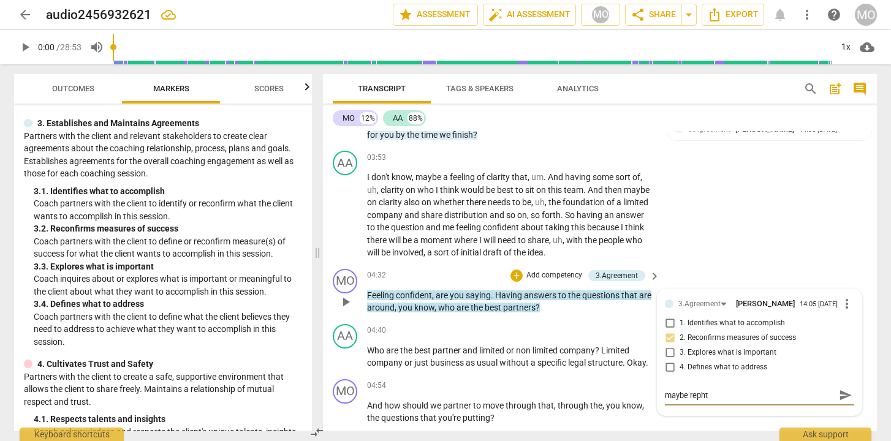
type textarea "maybe rephta"
type textarea "maybe rephtas"
type textarea "maybe rephtass"
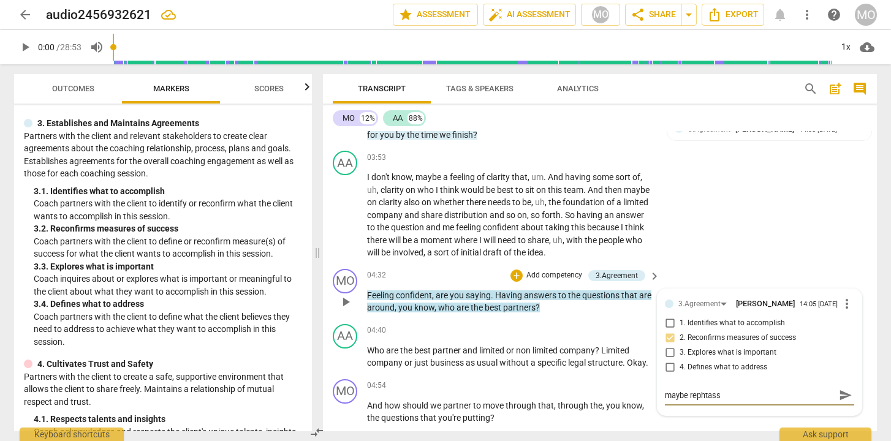
type textarea "maybe rephtassi"
type textarea "maybe rephtassin"
type textarea "maybe rephtassing"
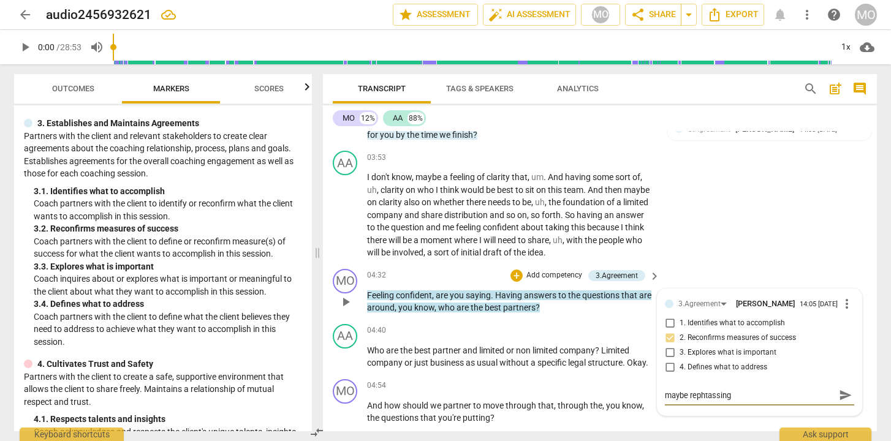
type textarea "maybe rephtassing"
type textarea "maybe rephtassing i"
type textarea "maybe rephtassing in"
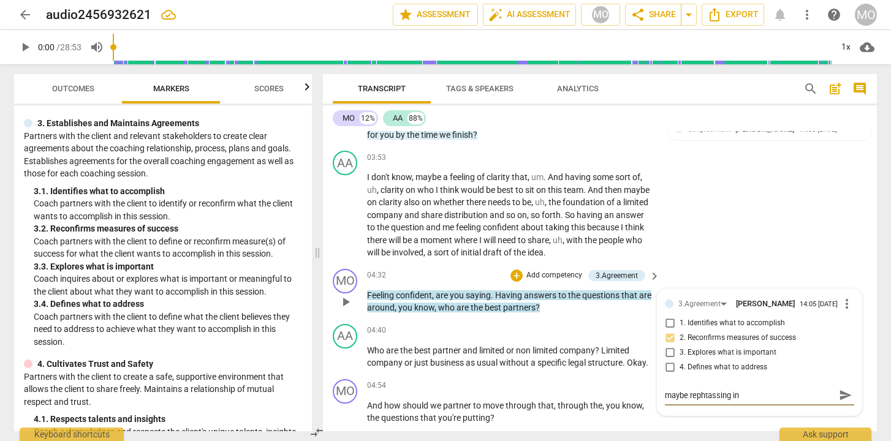
type textarea "maybe rephtassing i"
type textarea "maybe rephtassing"
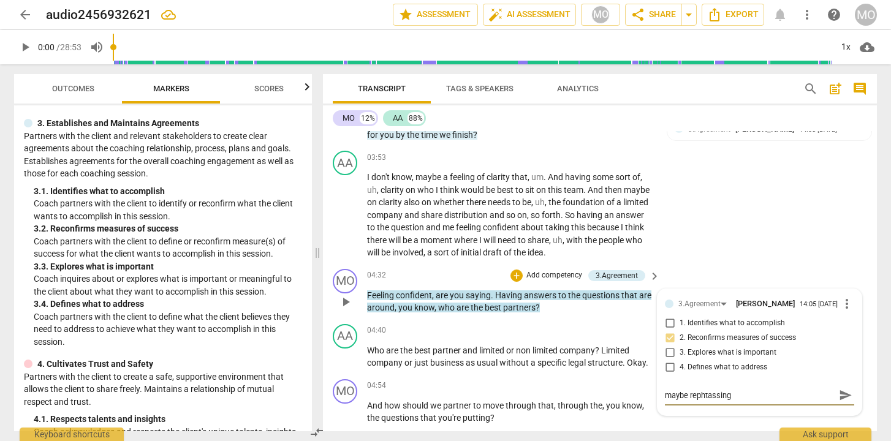
type textarea "maybe rephtassing"
type textarea "maybe rephtassin"
type textarea "maybe rephtassi"
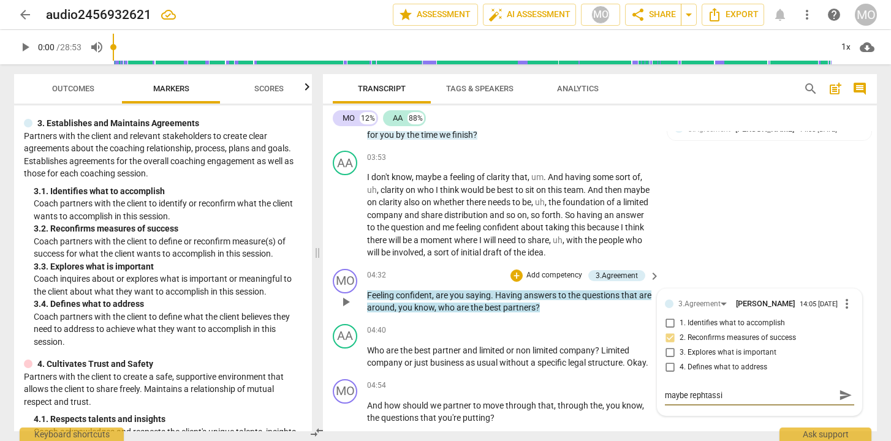
type textarea "maybe rephtass"
type textarea "maybe rephtas"
type textarea "maybe rephta"
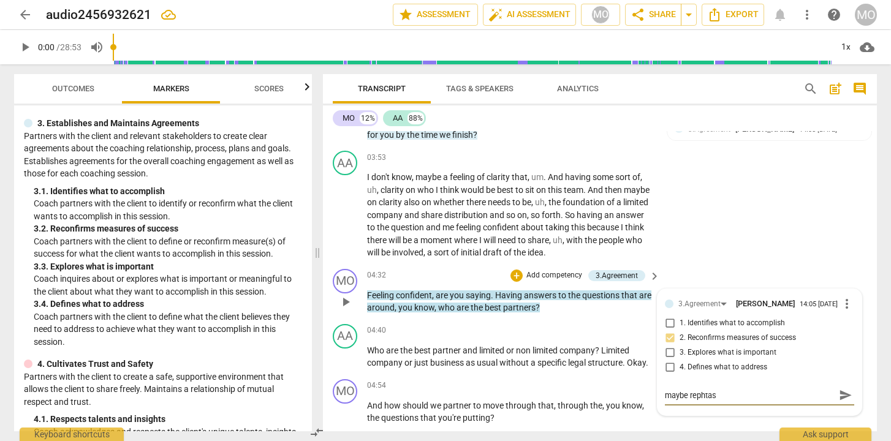
type textarea "maybe rephta"
type textarea "maybe repht"
type textarea "maybe [PERSON_NAME]"
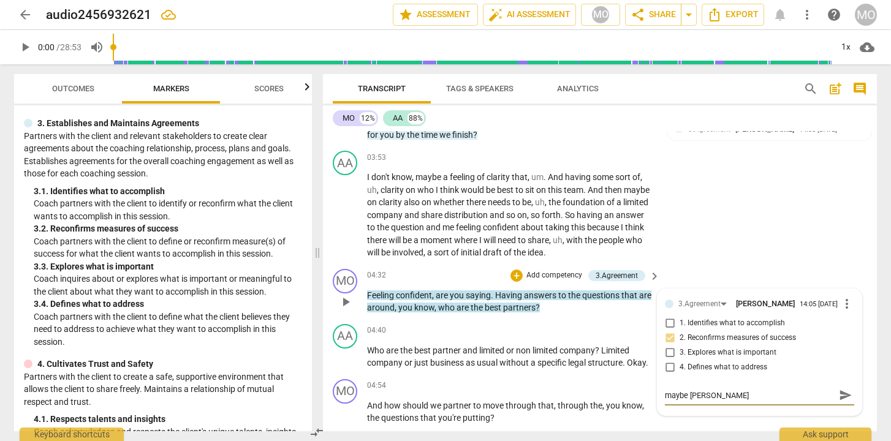
type textarea "maybe rephr"
type textarea "maybe rephra"
type textarea "maybe rephras"
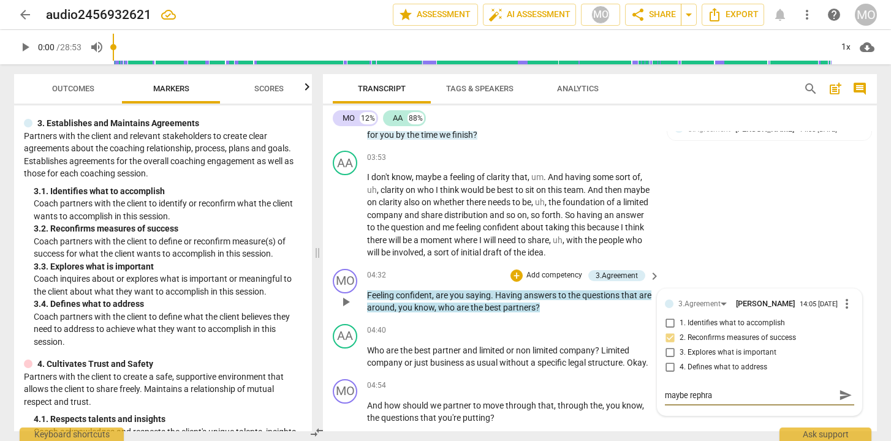
type textarea "maybe rephras"
type textarea "maybe rephrasi"
type textarea "maybe rephrasin"
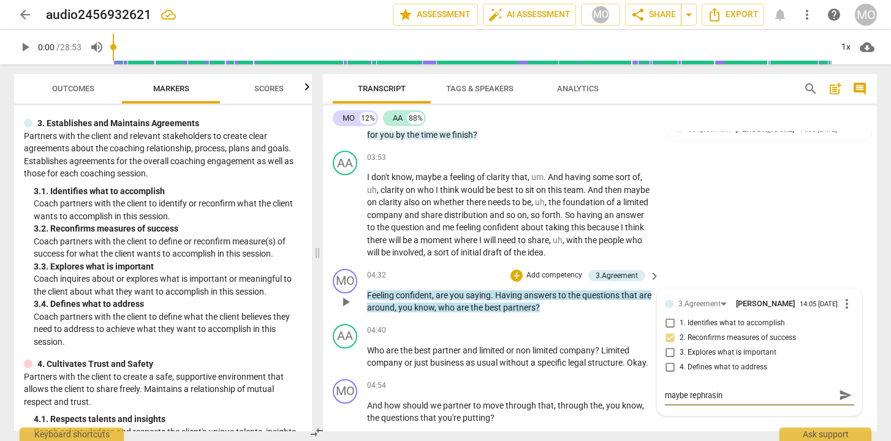
type textarea "maybe rephrasing"
type textarea "maybe rephrasing i"
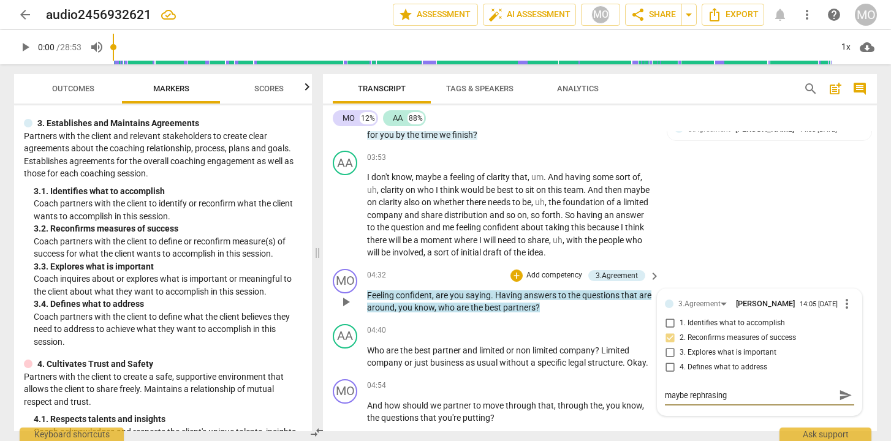
type textarea "maybe rephrasing i"
type textarea "maybe rephrasing in"
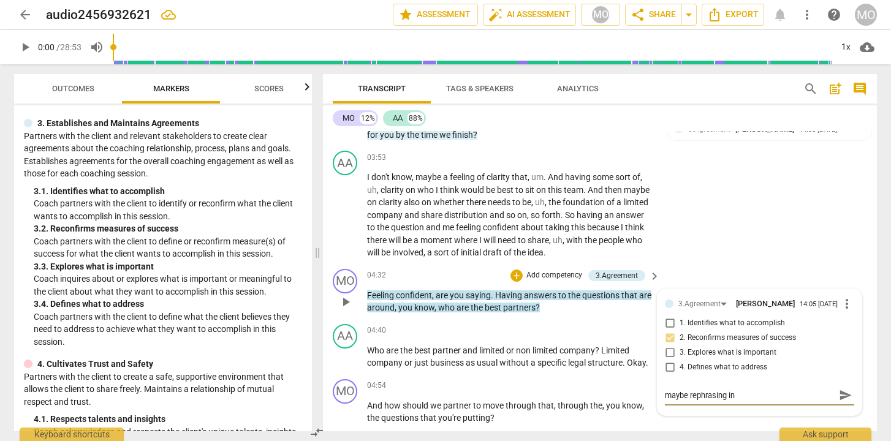
type textarea "maybe rephrasing in a"
type textarea "maybe rephrasing in a c"
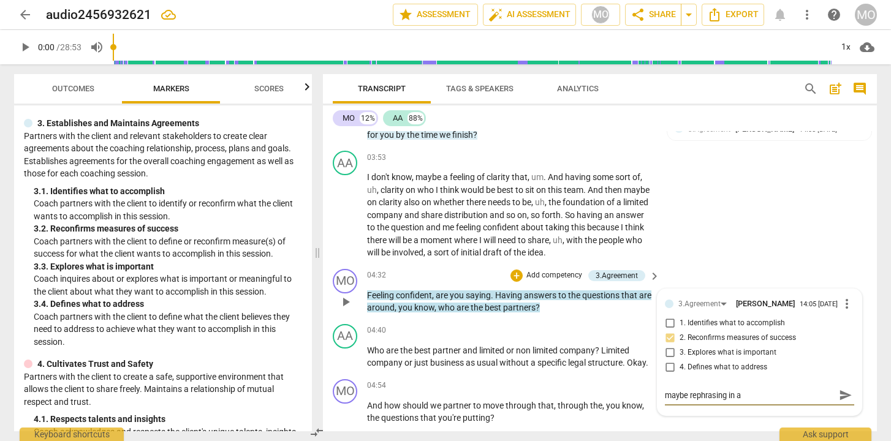
type textarea "maybe rephrasing in a c"
type textarea "maybe rephrasing in a cl"
type textarea "maybe rephrasing in a cle"
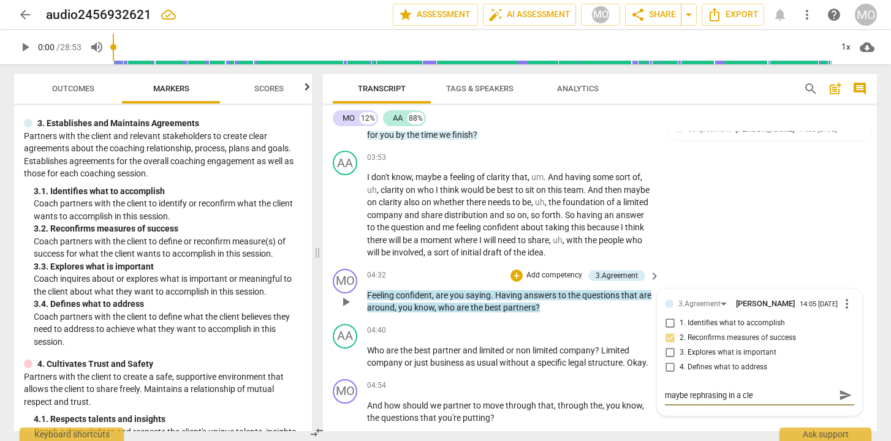
type textarea "maybe rephrasing in a clea"
type textarea "maybe rephrasing in a clear"
type textarea "maybe rephrasing in a [PERSON_NAME]"
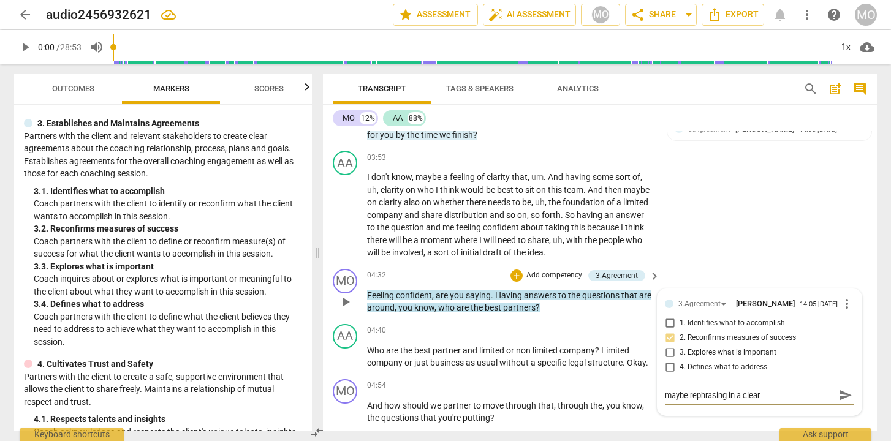
type textarea "maybe rephrasing in a [PERSON_NAME]"
type textarea "maybe rephrasing in a clearer"
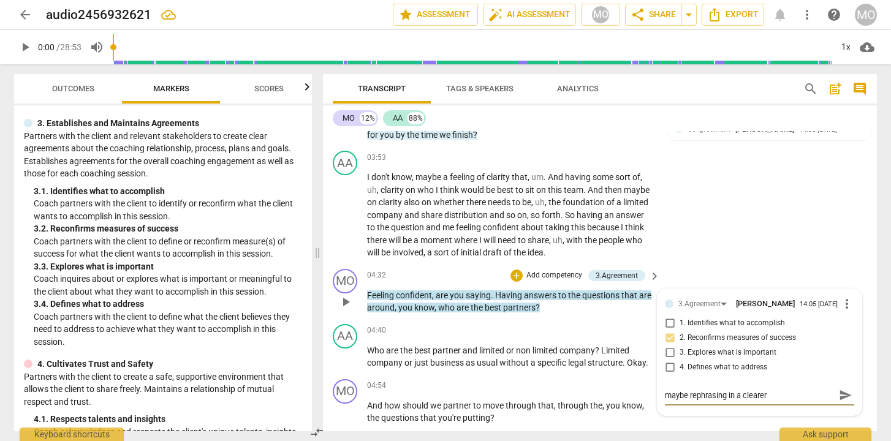
type textarea "maybe rephrasing in a clearer w"
type textarea "maybe rephrasing in a clearer wa"
type textarea "maybe rephrasing in a clearer way"
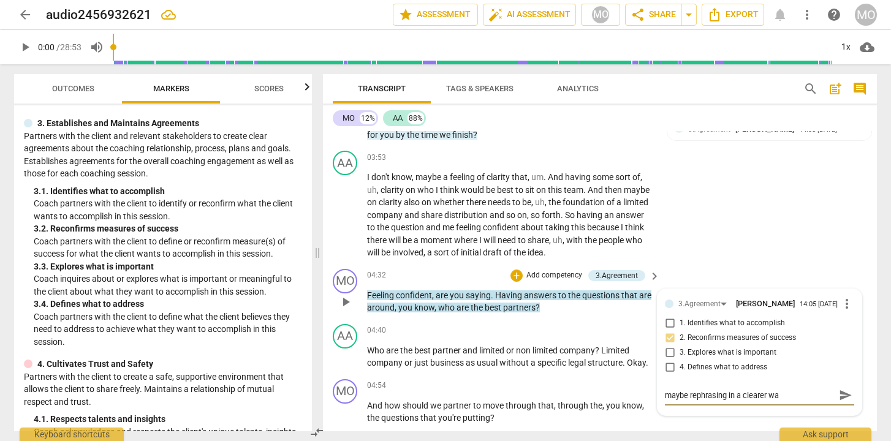
type textarea "maybe rephrasing in a clearer way"
type textarea "maybe rephrasing in a clearer way f"
type textarea "maybe rephrasing in a clearer way fr"
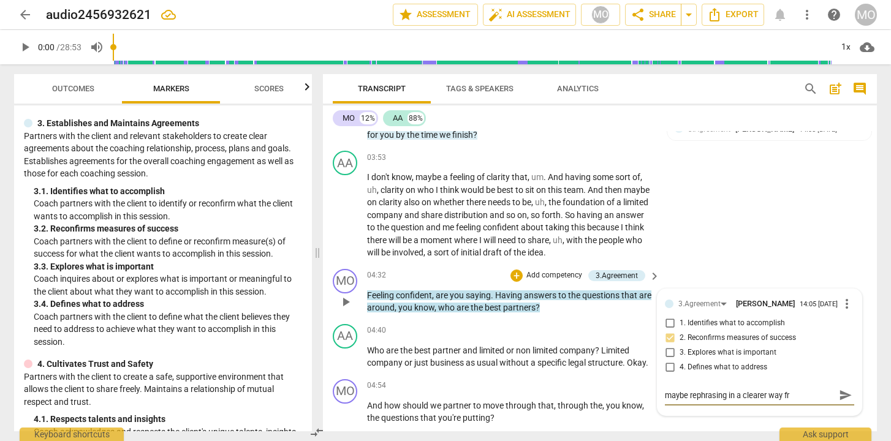
type textarea "maybe rephrasing in a clearer way fro"
type textarea "maybe rephrasing in a clearer way from"
type textarea "maybe rephrasing in a clearer way from m"
type textarea "maybe rephrasing in a clearer way from m,"
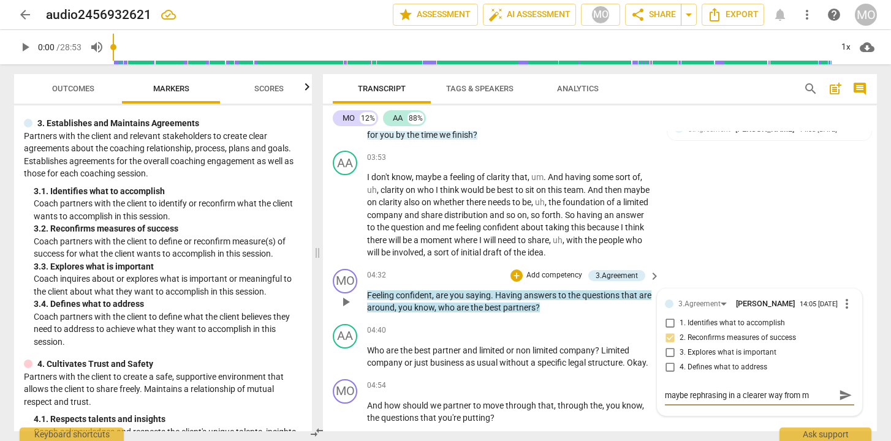
type textarea "maybe rephrasing in a clearer way from m,"
type textarea "maybe rephrasing in a clearer way from m,u"
type textarea "maybe rephrasing in a clearer way from m,"
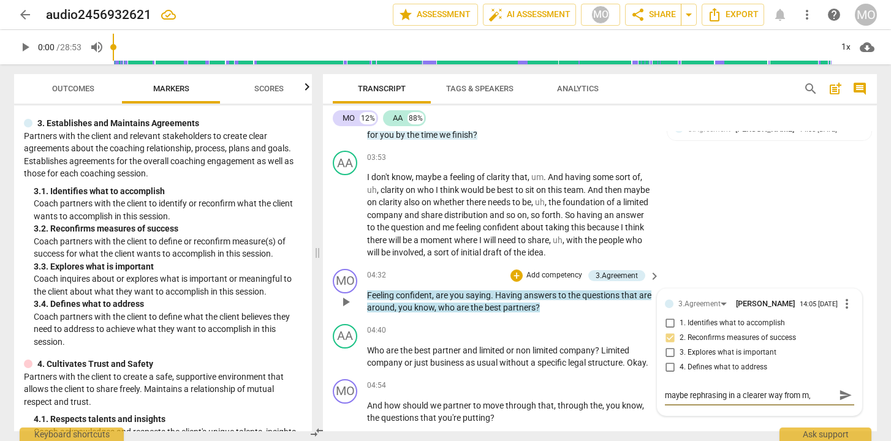
type textarea "maybe rephrasing in a clearer way from m"
type textarea "maybe rephrasing in a clearer way from my"
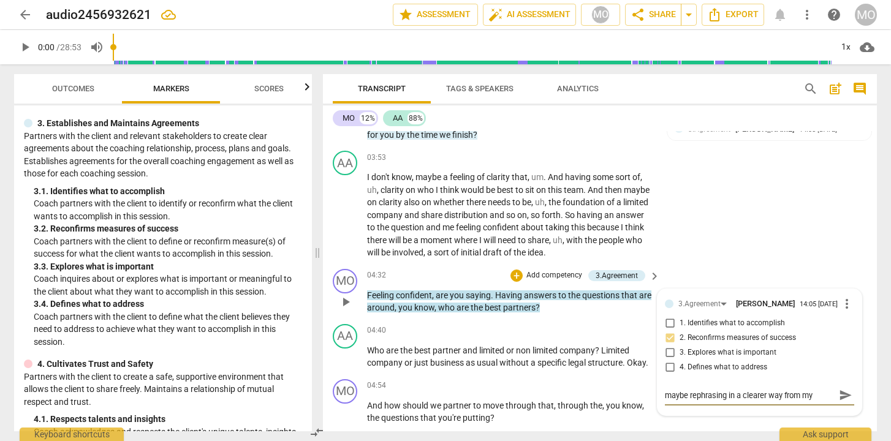
type textarea "maybe rephrasing in a clearer way from my"
type textarea "maybe rephrasing in a clearer way from my s"
type textarea "maybe rephrasing in a clearer way from my si"
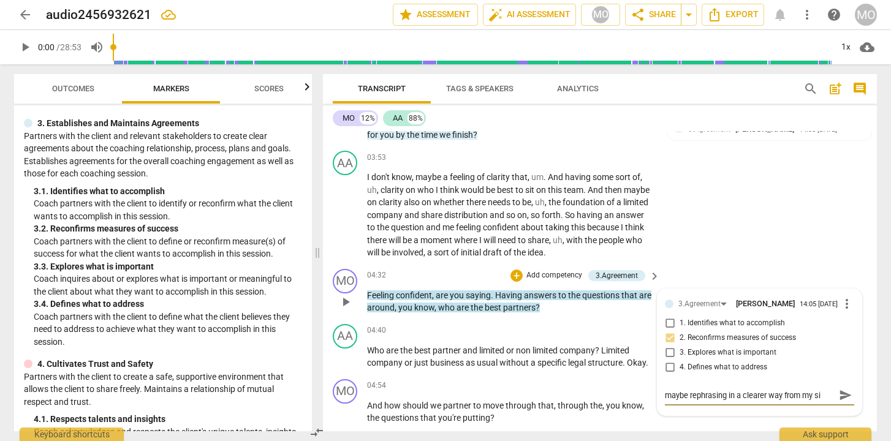
type textarea "maybe rephrasing in a clearer way from my sid"
type textarea "maybe rephrasing in a clearer way from my side"
click at [766, 262] on div "AA play_arrow pause 03:53 + Add competency keyboard_arrow_right I don't know , …" at bounding box center [600, 205] width 554 height 118
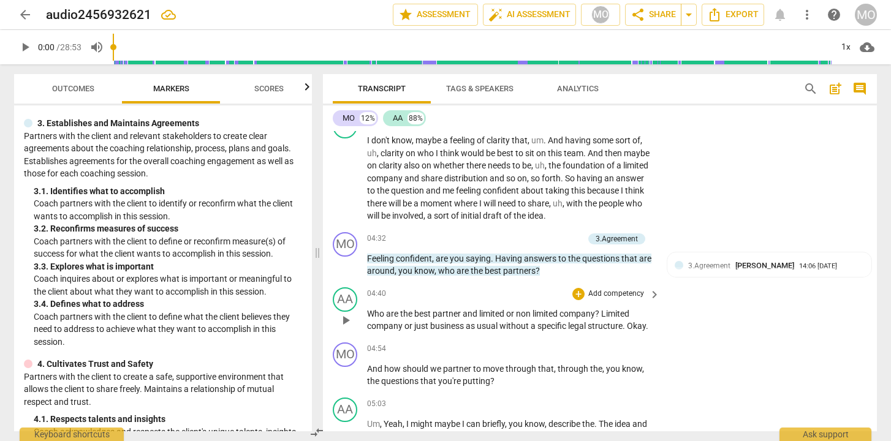
scroll to position [1419, 0]
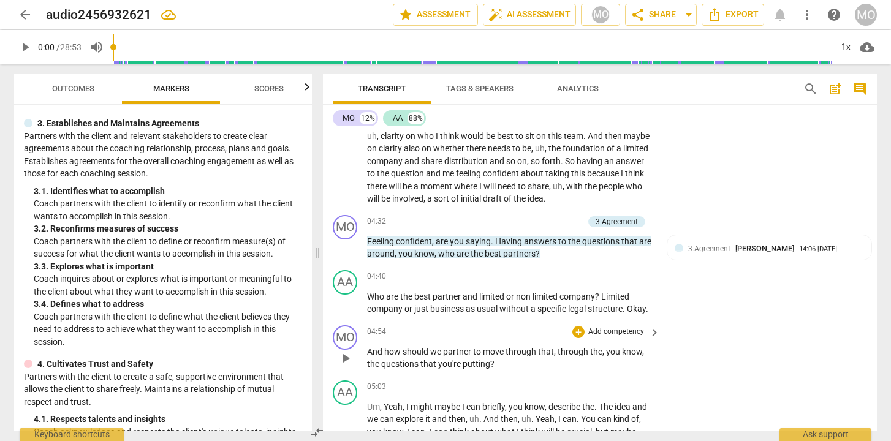
click at [643, 330] on div "+ Add competency keyboard_arrow_right" at bounding box center [615, 331] width 91 height 13
click at [635, 330] on p "Add competency" at bounding box center [616, 332] width 58 height 11
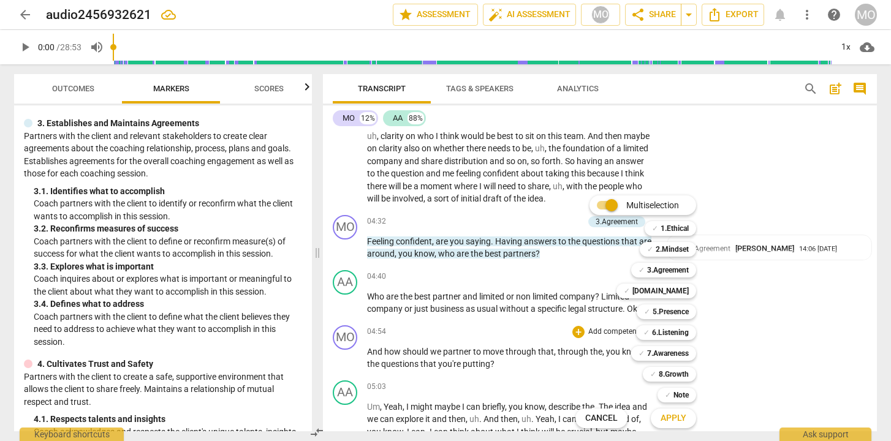
click at [221, 339] on div at bounding box center [445, 220] width 891 height 441
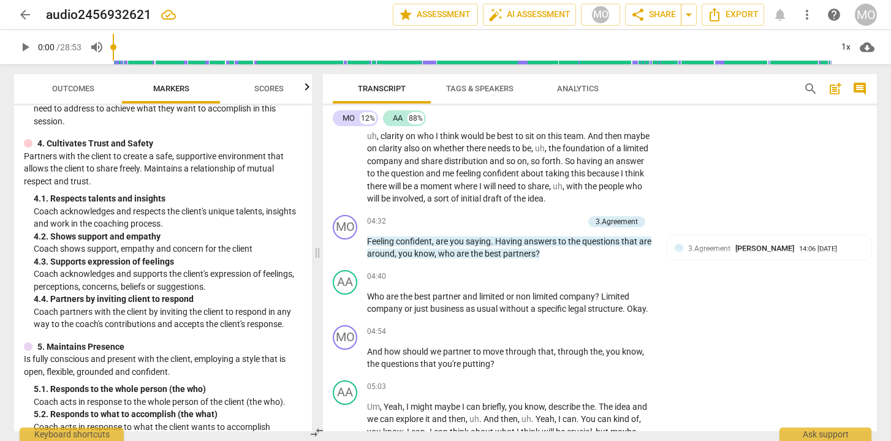
scroll to position [420, 0]
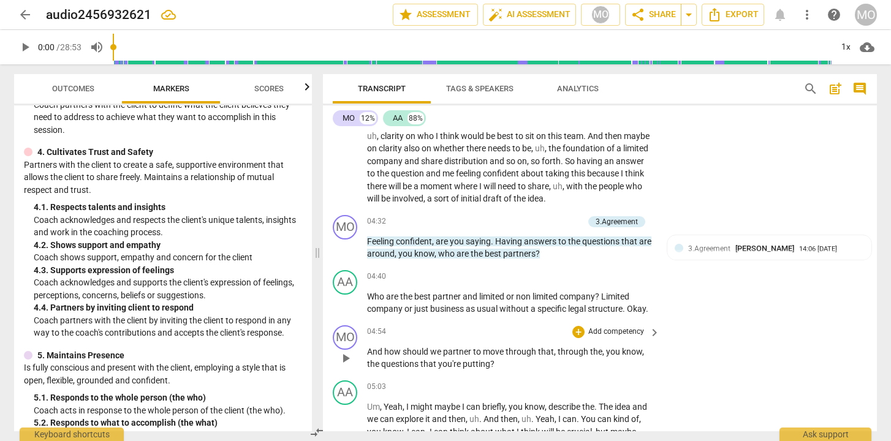
click at [637, 331] on p "Add competency" at bounding box center [616, 332] width 58 height 11
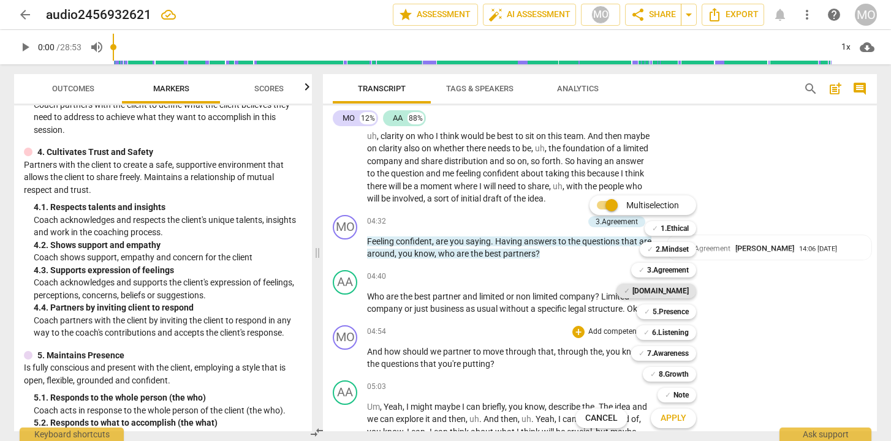
click at [675, 290] on b "[DOMAIN_NAME]" at bounding box center [660, 291] width 56 height 15
click at [518, 328] on div at bounding box center [445, 220] width 891 height 441
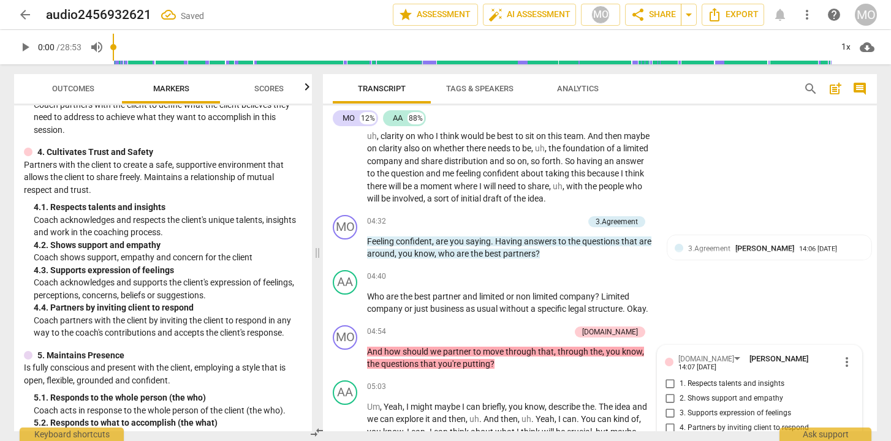
scroll to position [1589, 0]
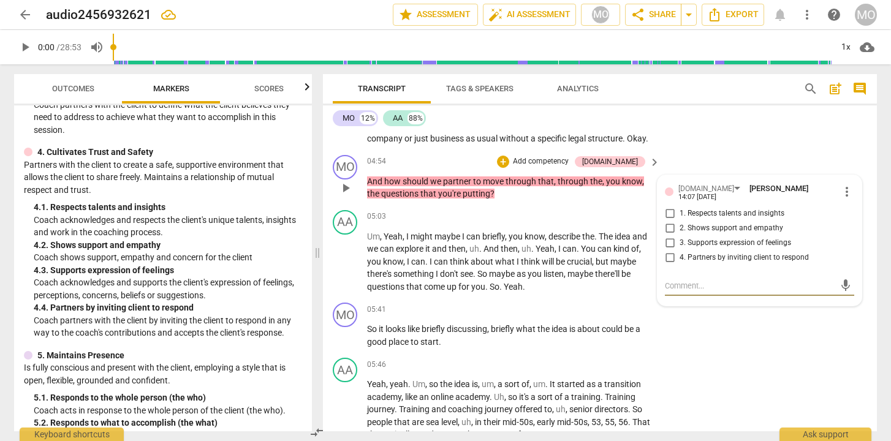
click at [696, 252] on span "4. Partners by inviting client to respond" at bounding box center [743, 257] width 129 height 11
click at [679, 252] on input "4. Partners by inviting client to respond" at bounding box center [670, 258] width 20 height 15
checkbox input "true"
click at [473, 244] on span "uh" at bounding box center [474, 249] width 10 height 10
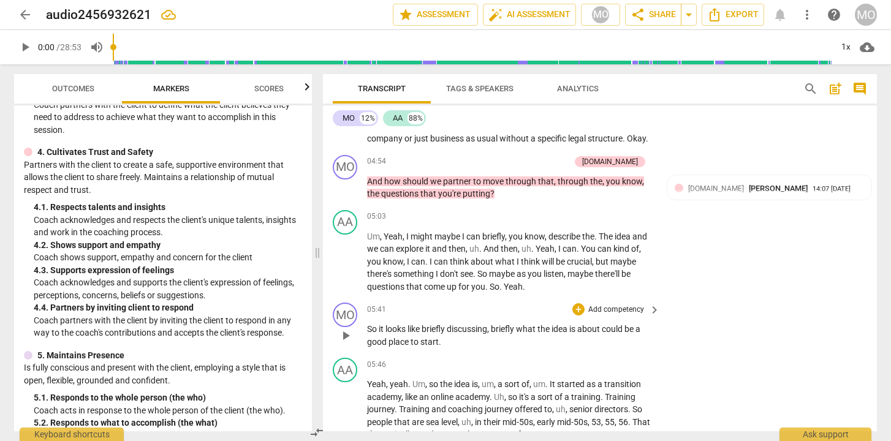
click at [629, 308] on p "Add competency" at bounding box center [616, 310] width 58 height 11
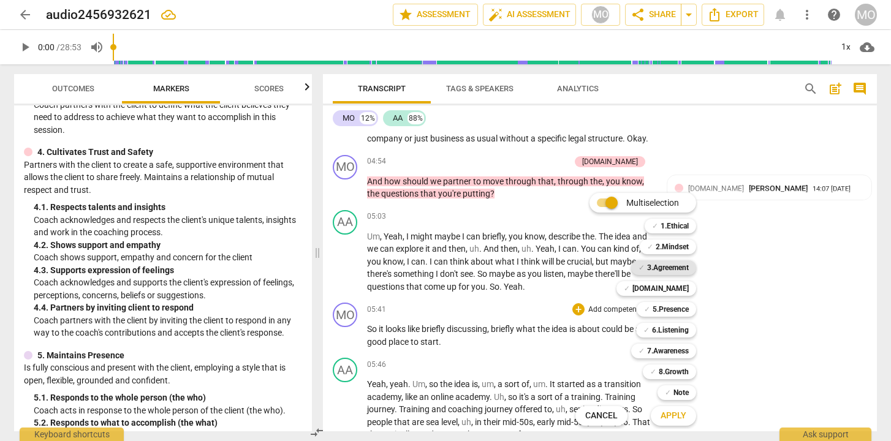
click at [670, 268] on b "3.Agreement" at bounding box center [668, 267] width 42 height 15
click at [741, 312] on div at bounding box center [445, 220] width 891 height 441
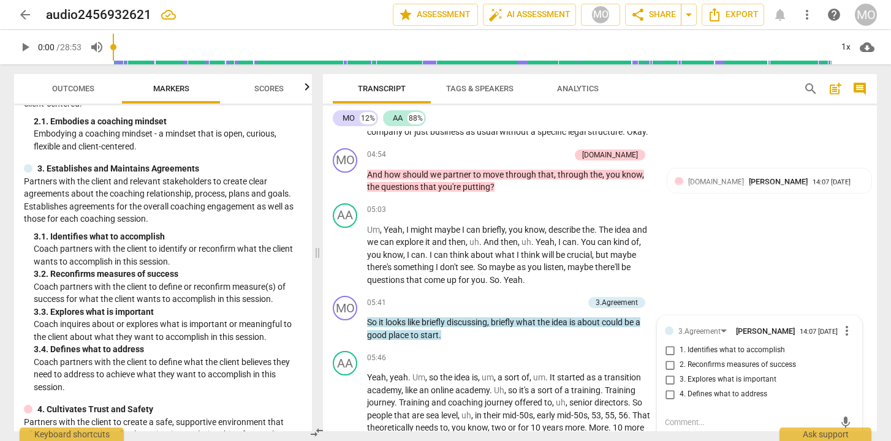
scroll to position [162, 0]
click at [684, 398] on span "4. Defines what to address" at bounding box center [723, 394] width 88 height 11
click at [679, 398] on input "4. Defines what to address" at bounding box center [670, 394] width 20 height 15
checkbox input "true"
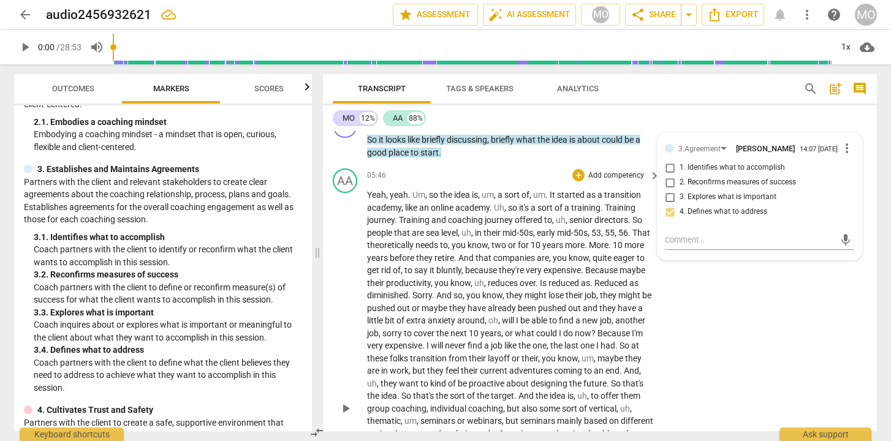
scroll to position [1778, 0]
click at [841, 151] on span "more_vert" at bounding box center [846, 149] width 15 height 15
click at [719, 146] on div at bounding box center [445, 220] width 891 height 441
click at [711, 149] on div "3.Agreement" at bounding box center [699, 150] width 42 height 12
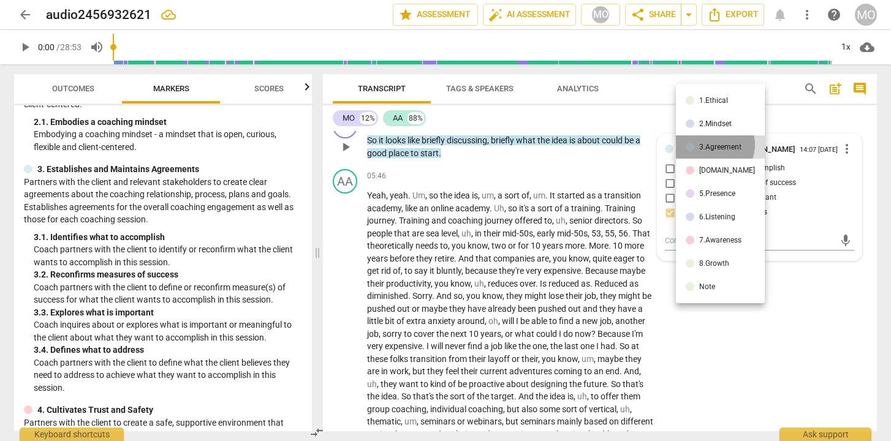
click at [711, 149] on div "3.Agreement" at bounding box center [720, 146] width 42 height 7
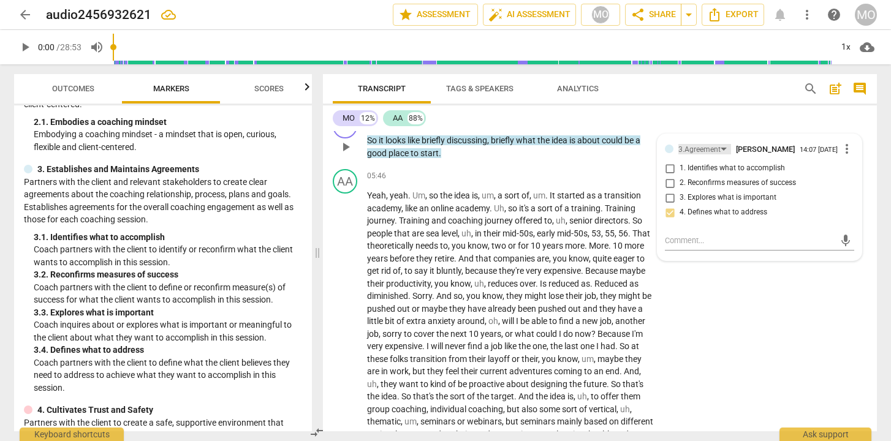
click at [711, 149] on div "3.Agreement" at bounding box center [699, 150] width 42 height 12
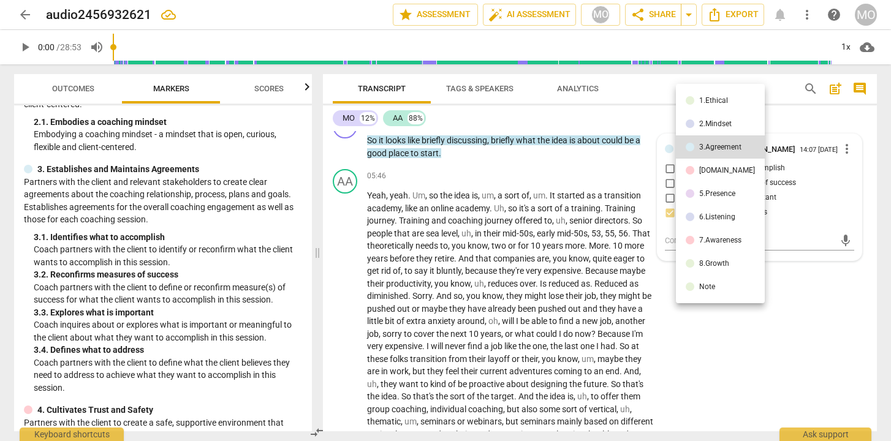
click at [778, 365] on div at bounding box center [445, 220] width 891 height 441
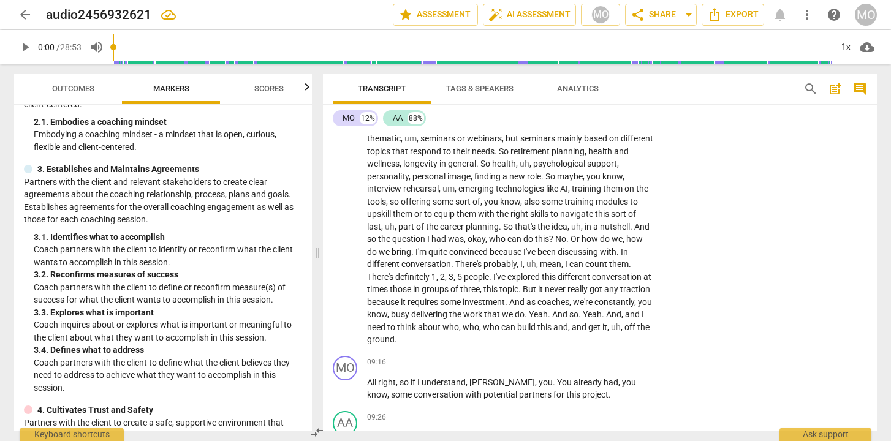
scroll to position [2064, 0]
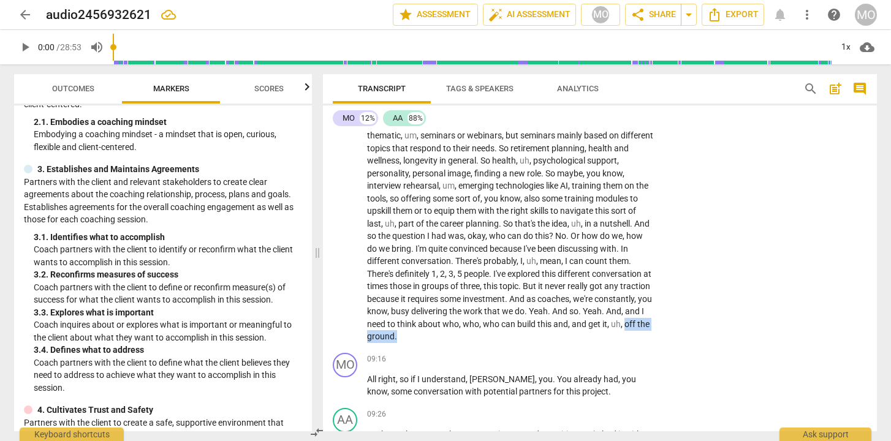
drag, startPoint x: 476, startPoint y: 334, endPoint x: 531, endPoint y: 336, distance: 55.2
click at [531, 336] on p "Yeah , yeah . Um , so the idea is , um , a sort of , um . It started as a trans…" at bounding box center [510, 123] width 287 height 440
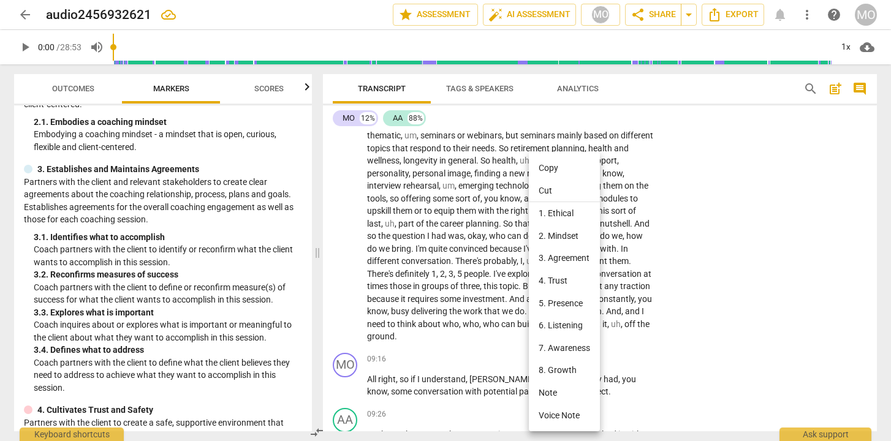
click at [187, 312] on div at bounding box center [445, 220] width 891 height 441
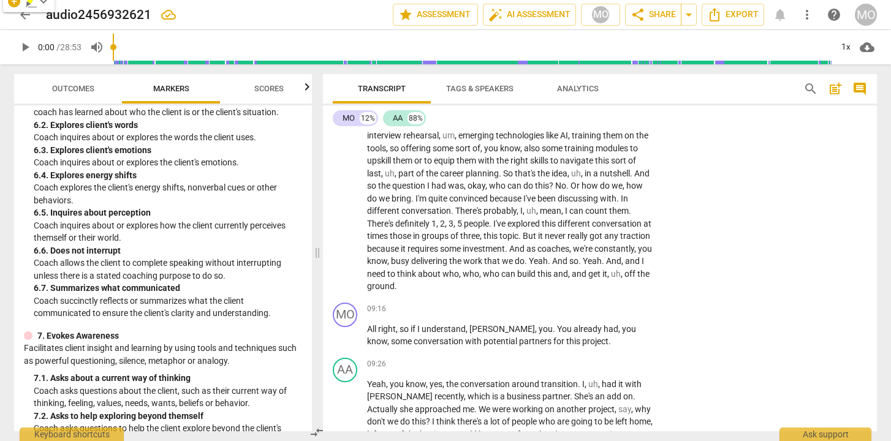
scroll to position [2129, 0]
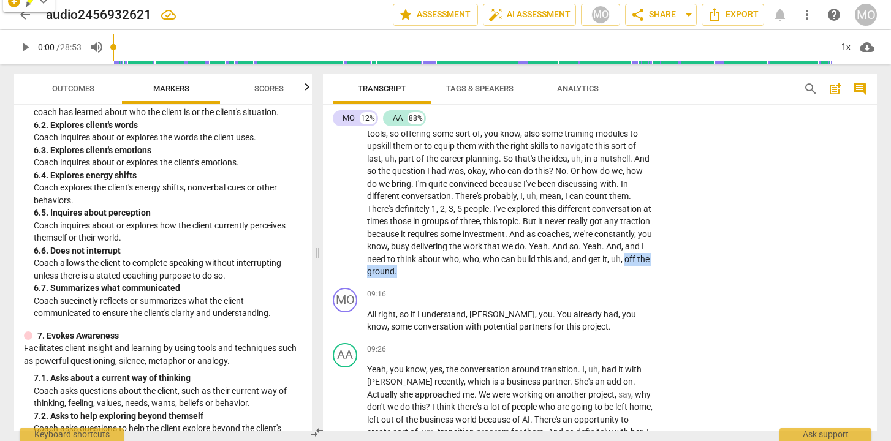
drag, startPoint x: 475, startPoint y: 271, endPoint x: 532, endPoint y: 273, distance: 57.0
click at [532, 273] on p "Yeah , yeah . Um , so the idea is , um , a sort of , um . It started as a trans…" at bounding box center [510, 58] width 287 height 440
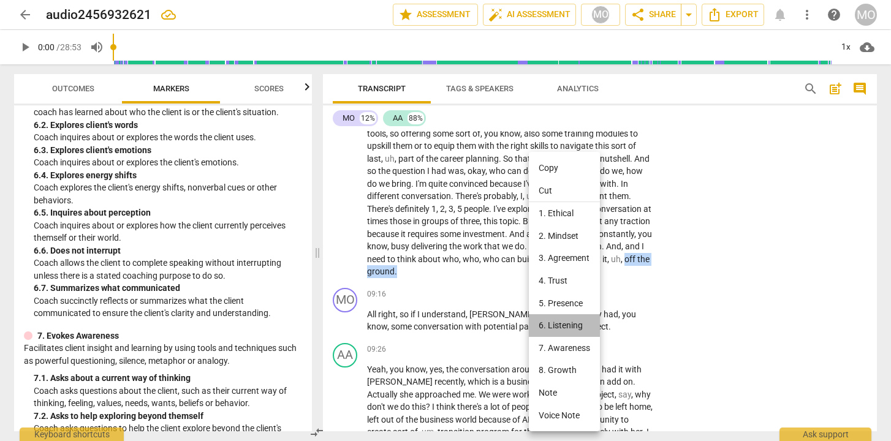
click at [569, 328] on li "6. Listening" at bounding box center [564, 325] width 71 height 23
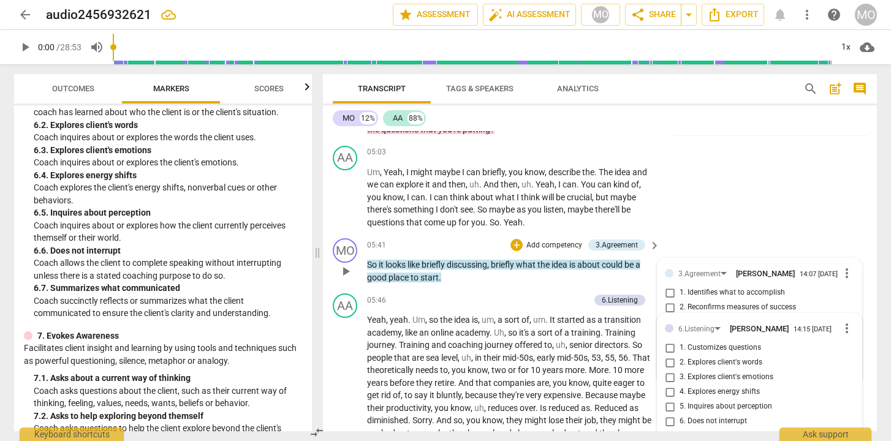
scroll to position [1643, 0]
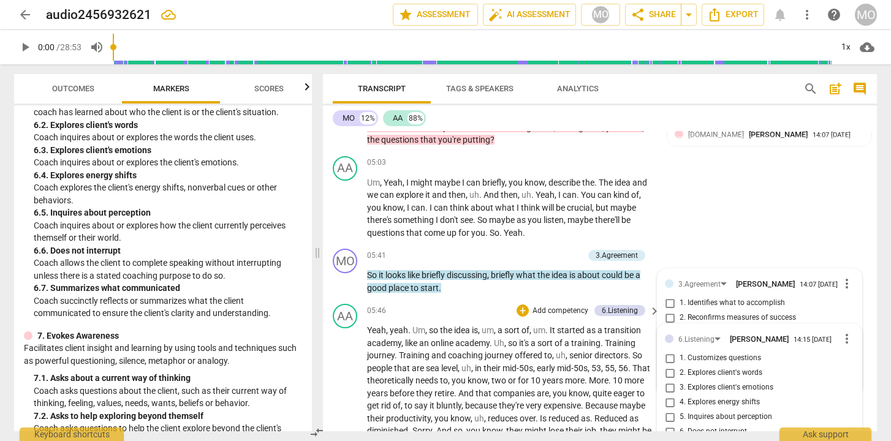
click at [569, 312] on p "Add competency" at bounding box center [560, 311] width 58 height 11
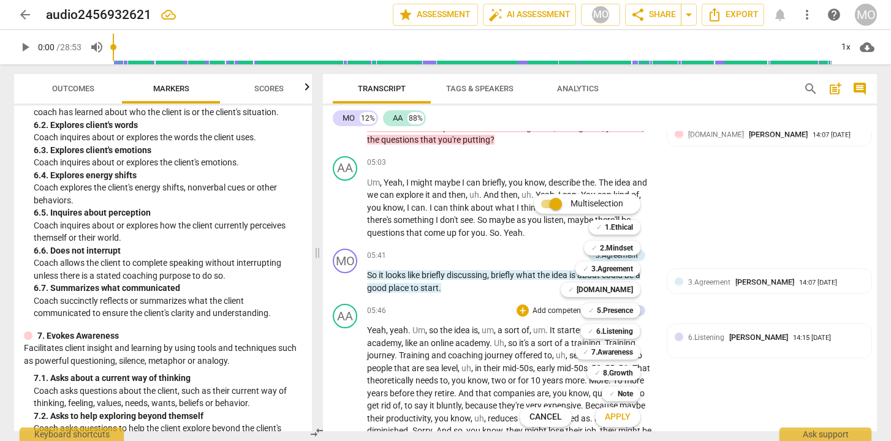
click at [550, 415] on span "Cancel" at bounding box center [545, 417] width 32 height 12
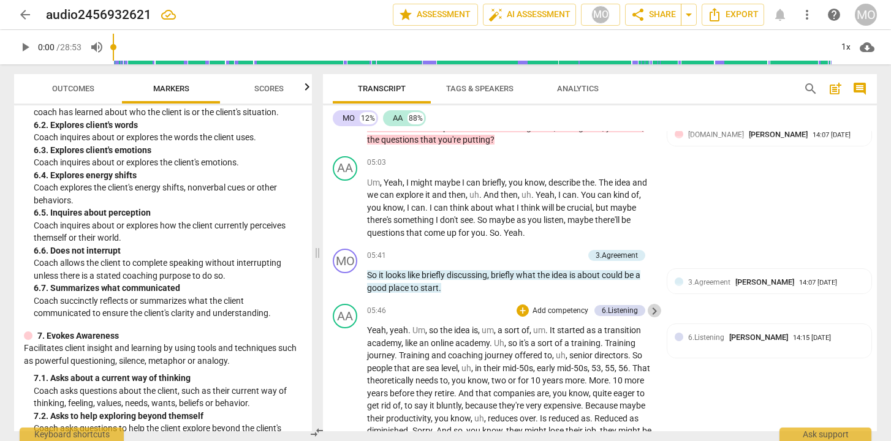
click at [649, 314] on span "keyboard_arrow_right" at bounding box center [654, 311] width 15 height 15
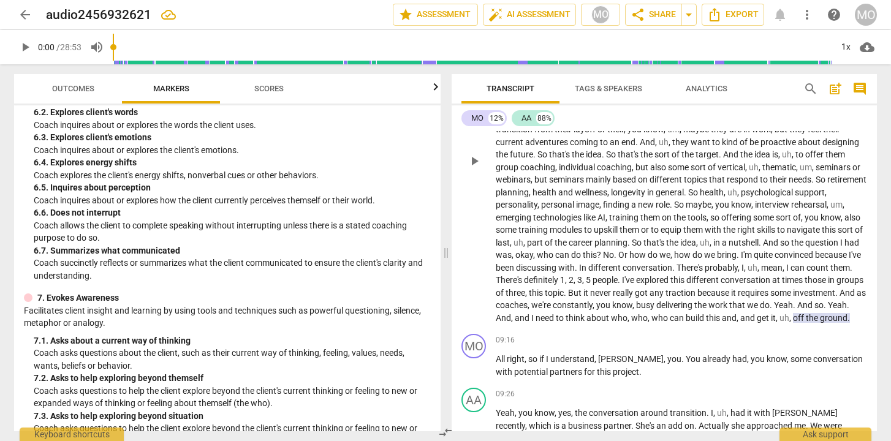
scroll to position [1873, 0]
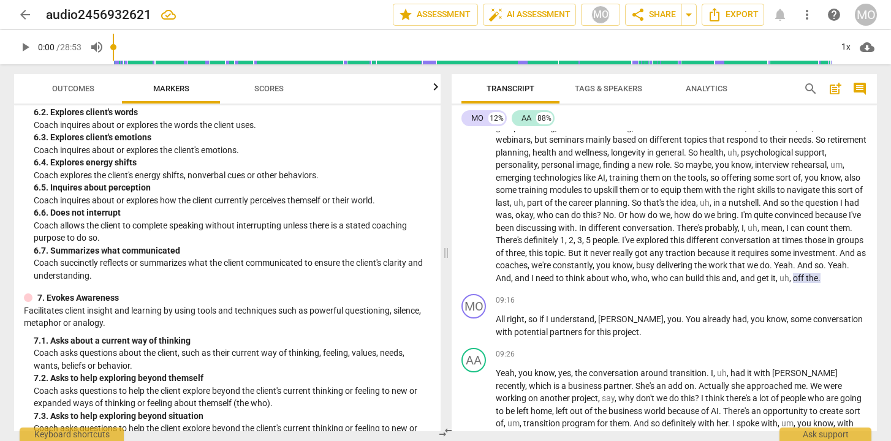
click at [656, 284] on p "Yeah , yeah . Um , so the idea is , um , a sort of , um . It started as a trans…" at bounding box center [681, 121] width 371 height 327
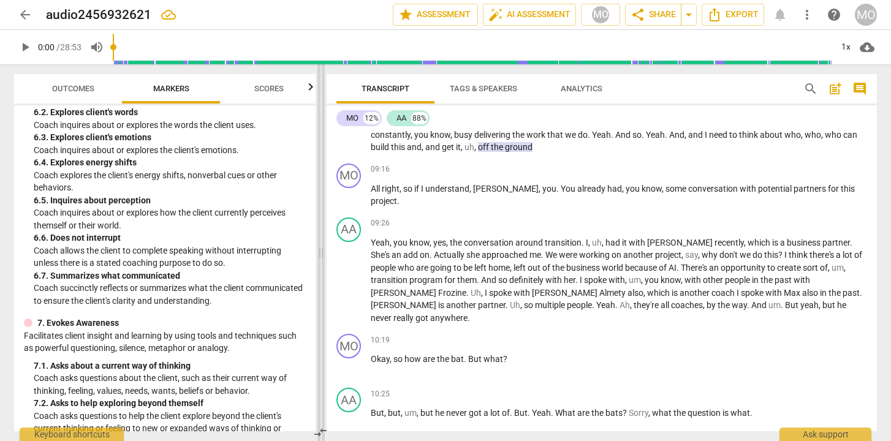
scroll to position [1798, 0]
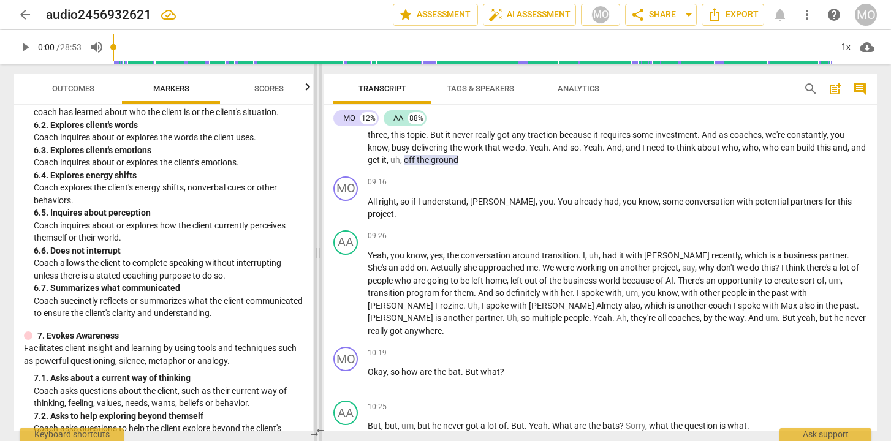
drag, startPoint x: 442, startPoint y: 227, endPoint x: 314, endPoint y: 223, distance: 128.1
click at [314, 223] on span at bounding box center [317, 252] width 7 height 377
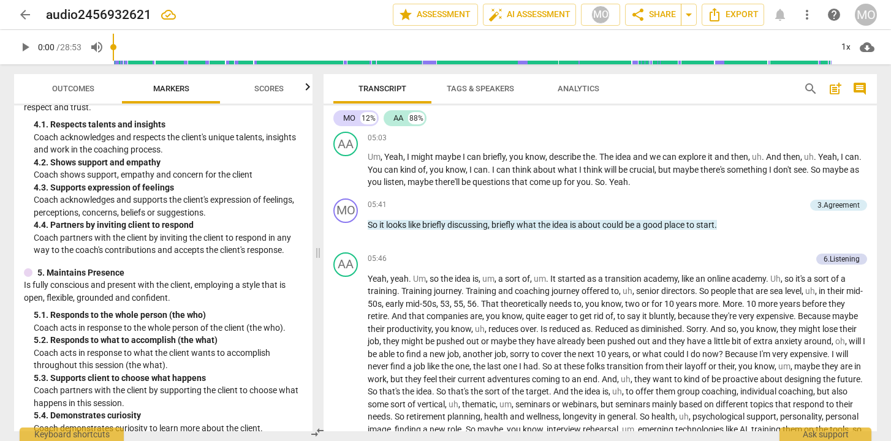
scroll to position [1441, 0]
click at [828, 260] on div "6.Listening" at bounding box center [841, 258] width 36 height 11
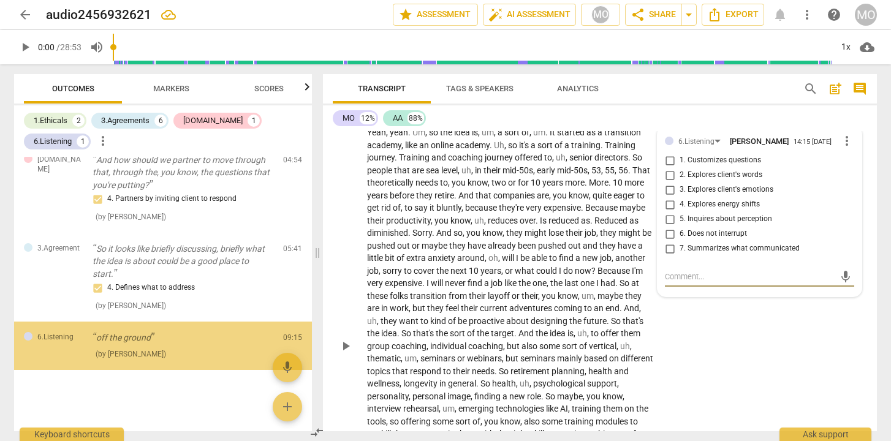
scroll to position [1896, 0]
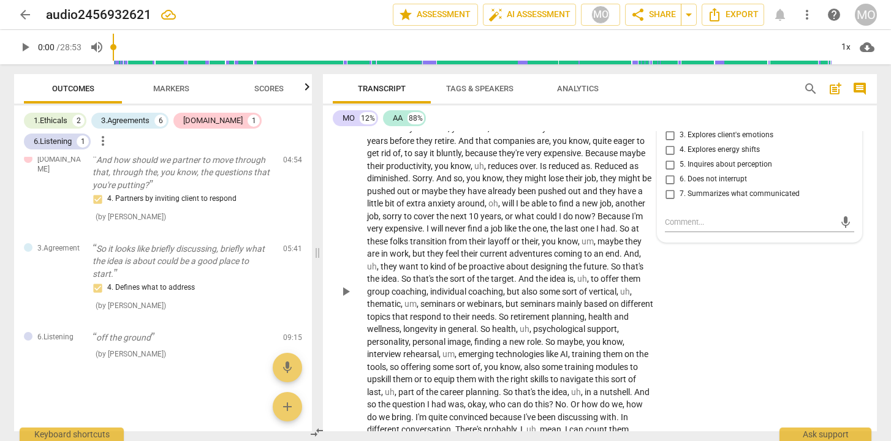
click at [718, 182] on span "6. Does not interrupt" at bounding box center [712, 179] width 67 height 11
click at [679, 182] on input "6. Does not interrupt" at bounding box center [670, 179] width 20 height 15
checkbox input "true"
click at [706, 225] on textarea at bounding box center [750, 222] width 170 height 12
type textarea "h"
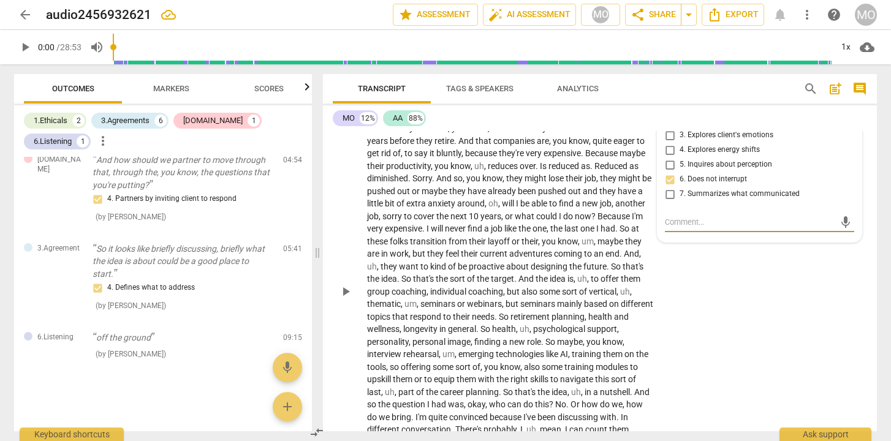
type textarea "h"
type textarea "ho"
type textarea "how"
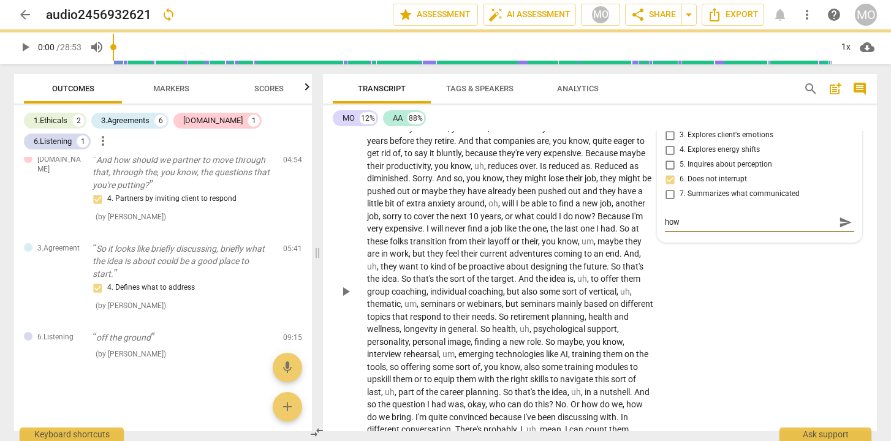
type textarea "[PERSON_NAME]"
type textarea "howev"
type textarea "howeve"
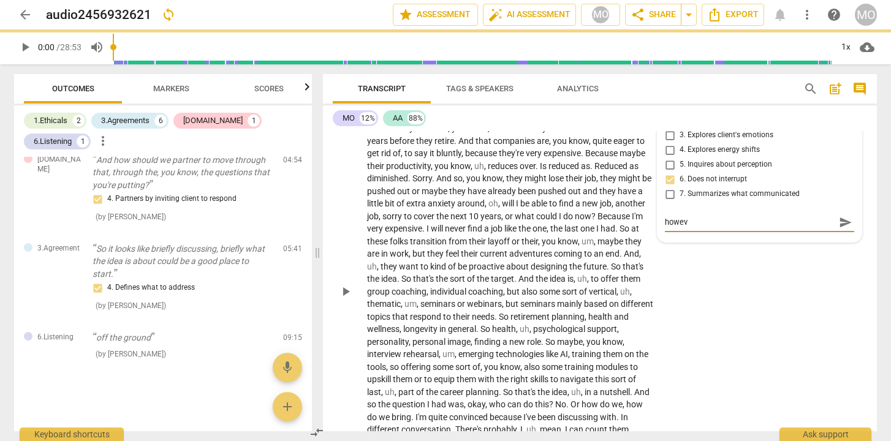
type textarea "howeve"
type textarea "however"
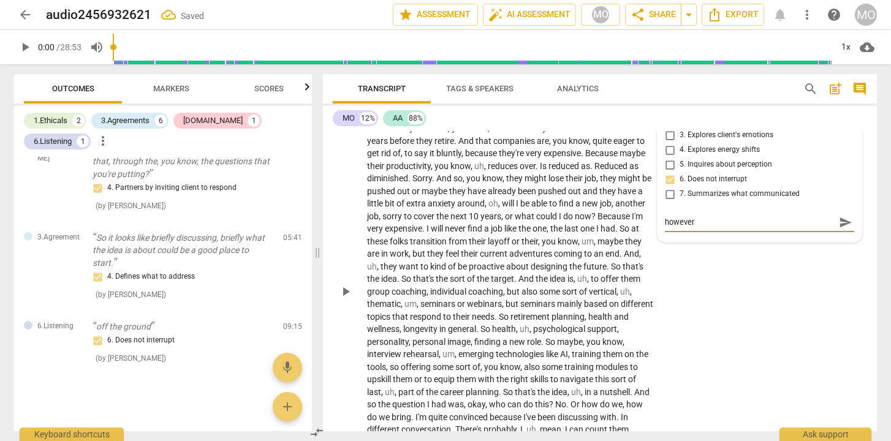
type textarea "however I"
type textarea "however I c"
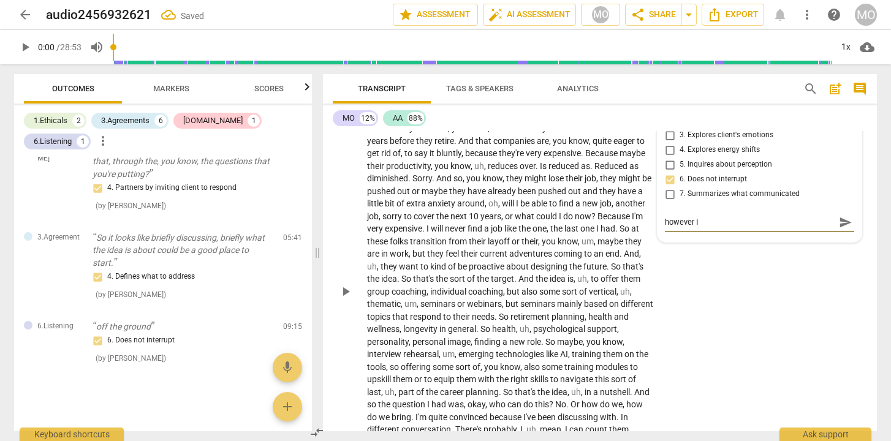
type textarea "however I c"
type textarea "however I co"
type textarea "however I cou"
type textarea "however I coul"
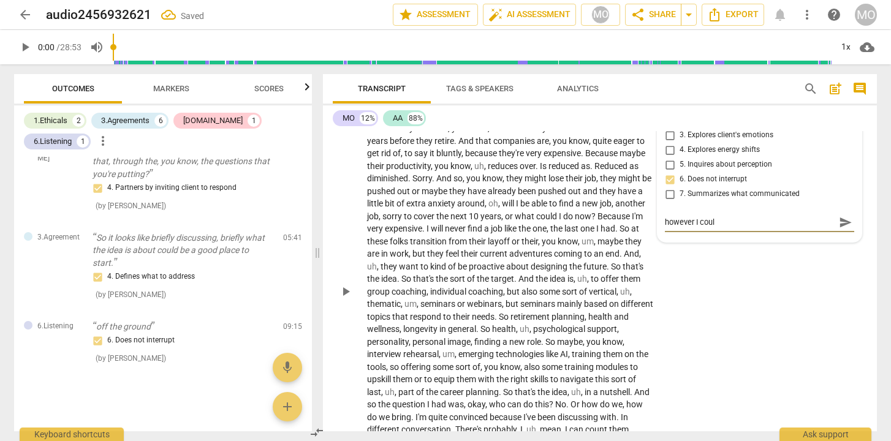
type textarea "however I could"
type textarea "however I could h"
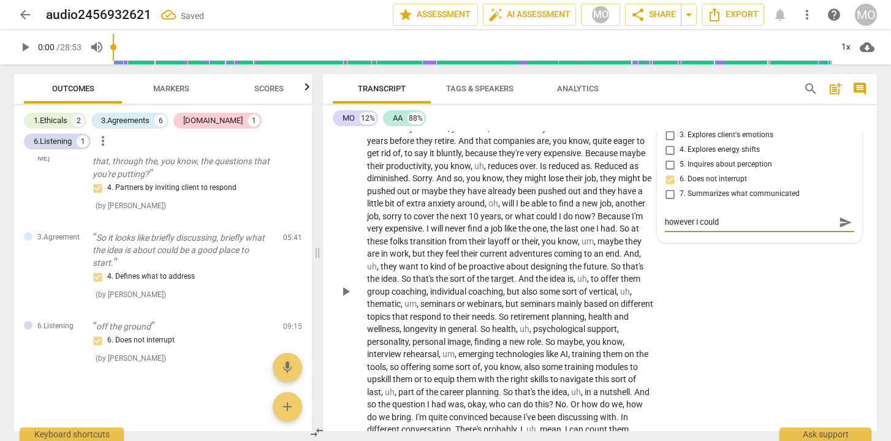
type textarea "however I could h"
type textarea "however I could ha"
type textarea "however I could hav"
type textarea "however I could have"
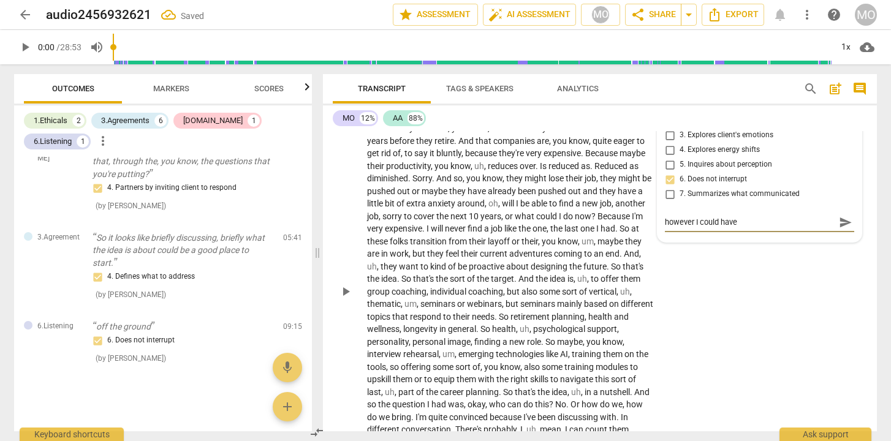
type textarea "however I could have"
type textarea "however I could have i"
click at [518, 229] on span "like" at bounding box center [511, 229] width 14 height 10
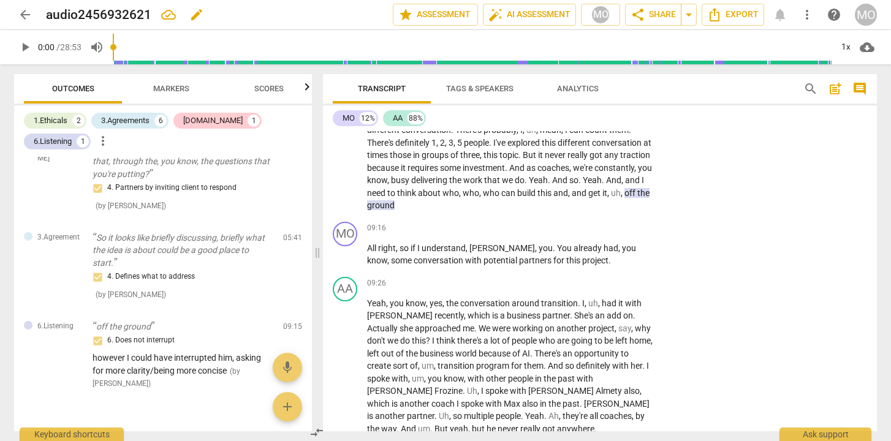
scroll to position [2197, 0]
click at [643, 227] on div "+ Add competency keyboard_arrow_right" at bounding box center [615, 227] width 91 height 13
click at [640, 227] on p "Add competency" at bounding box center [616, 227] width 58 height 11
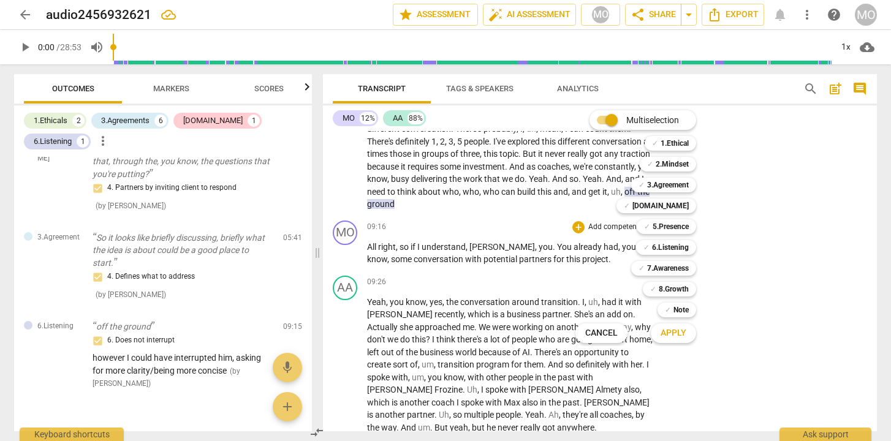
click at [180, 89] on div at bounding box center [445, 220] width 891 height 441
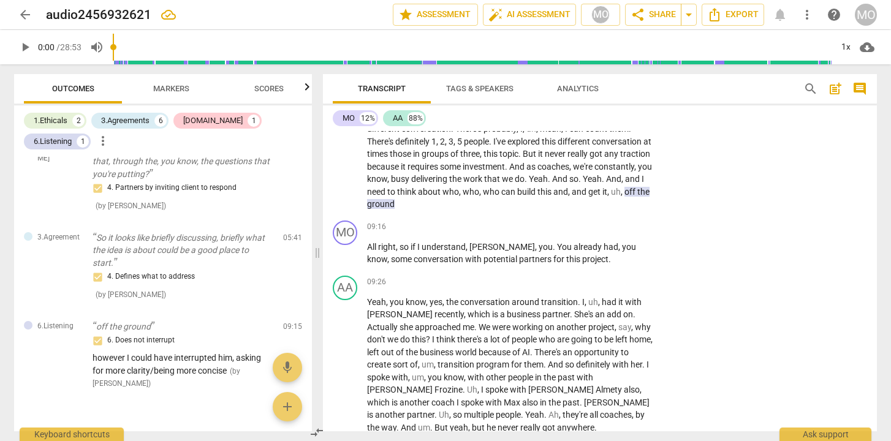
click at [180, 89] on span "Markers" at bounding box center [171, 88] width 36 height 9
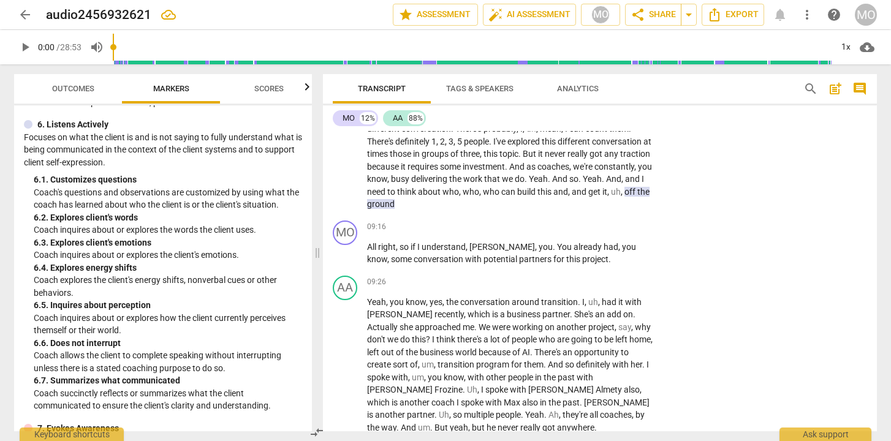
scroll to position [855, 0]
click at [643, 227] on div "+ Add competency keyboard_arrow_right" at bounding box center [615, 227] width 91 height 13
click at [637, 226] on p "Add competency" at bounding box center [616, 227] width 58 height 11
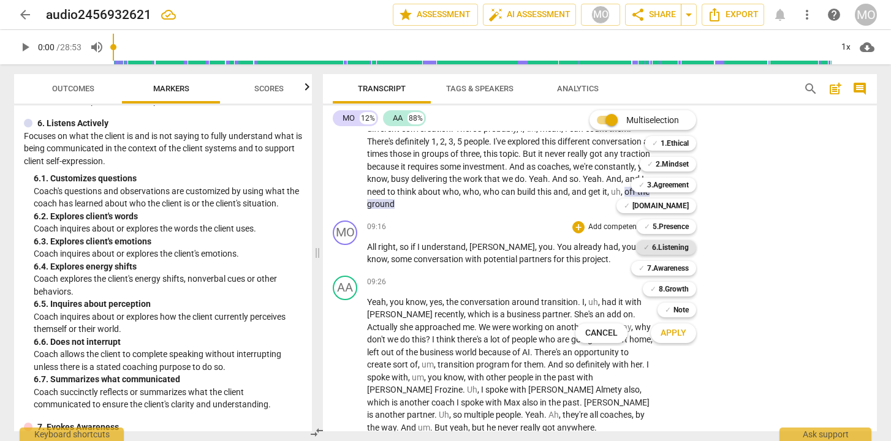
click at [667, 245] on b "6.Listening" at bounding box center [670, 247] width 37 height 15
click at [579, 242] on div "Multiselection m ✓ 1.Ethical 1 ✓ 2.Mindset 2 ✓ 3.Agreement 3 ✓ [DOMAIN_NAME] 4 …" at bounding box center [644, 226] width 149 height 239
click at [617, 265] on div "Multiselection m ✓ 1.Ethical 1 ✓ 2.Mindset 2 ✓ 3.Agreement 3 ✓ [DOMAIN_NAME] 4 …" at bounding box center [644, 226] width 149 height 239
click at [747, 263] on div at bounding box center [445, 220] width 891 height 441
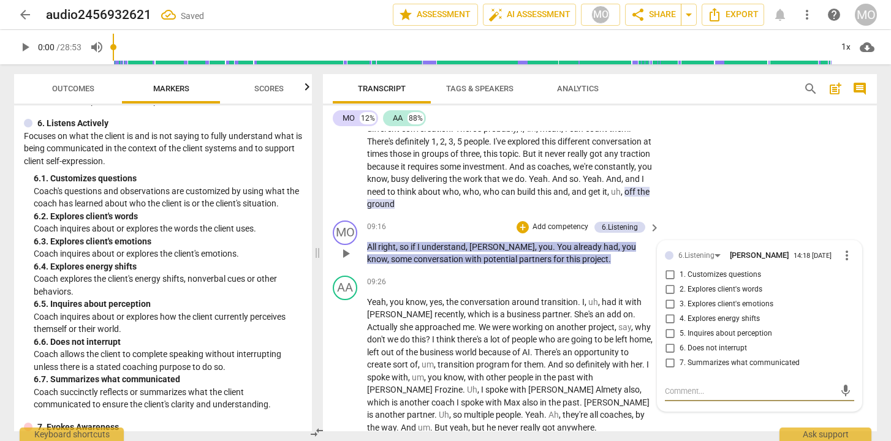
click at [689, 366] on span "7. Summarizes what communicated" at bounding box center [739, 363] width 120 height 11
click at [679, 366] on input "7. Summarizes what communicated" at bounding box center [670, 363] width 20 height 15
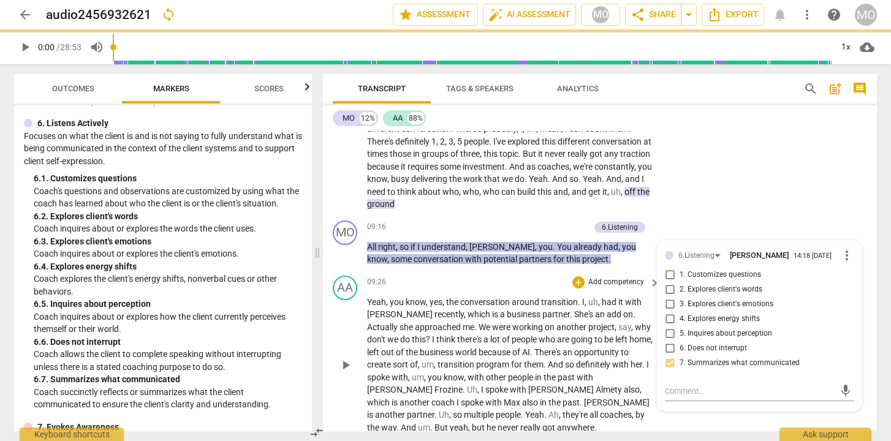
click at [542, 317] on span "partner" at bounding box center [556, 314] width 28 height 10
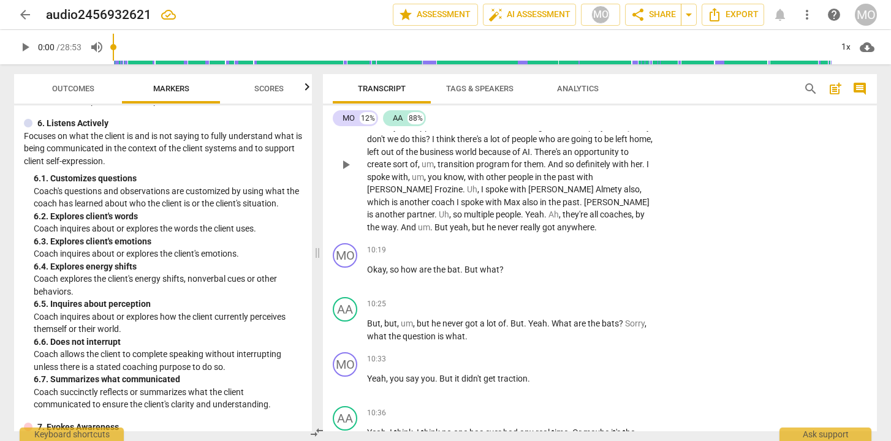
scroll to position [2401, 0]
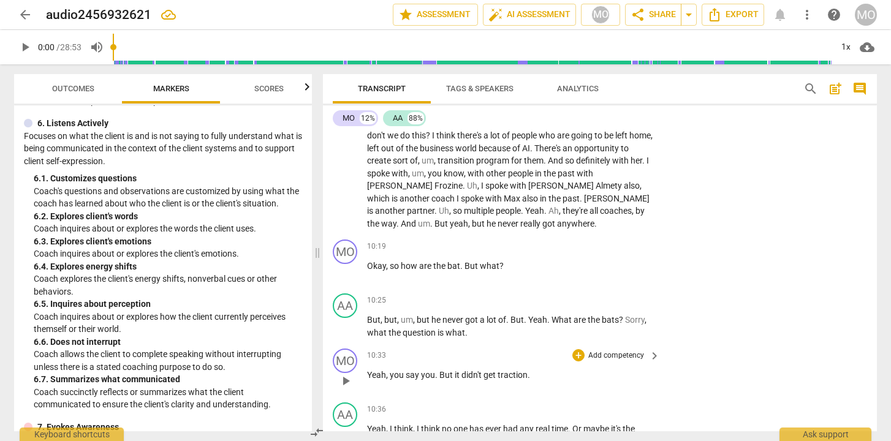
click at [643, 354] on div "+ Add competency keyboard_arrow_right" at bounding box center [615, 355] width 91 height 13
click at [638, 354] on p "Add competency" at bounding box center [616, 355] width 58 height 11
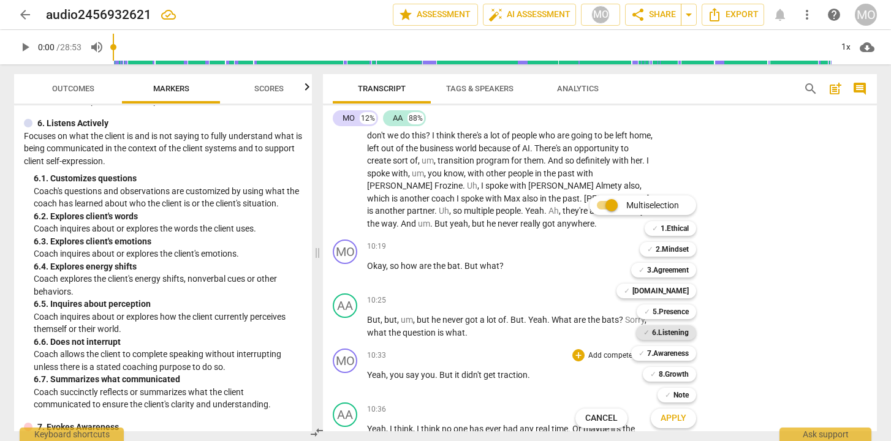
click at [666, 331] on b "6.Listening" at bounding box center [670, 332] width 37 height 15
click at [545, 352] on div at bounding box center [445, 220] width 891 height 441
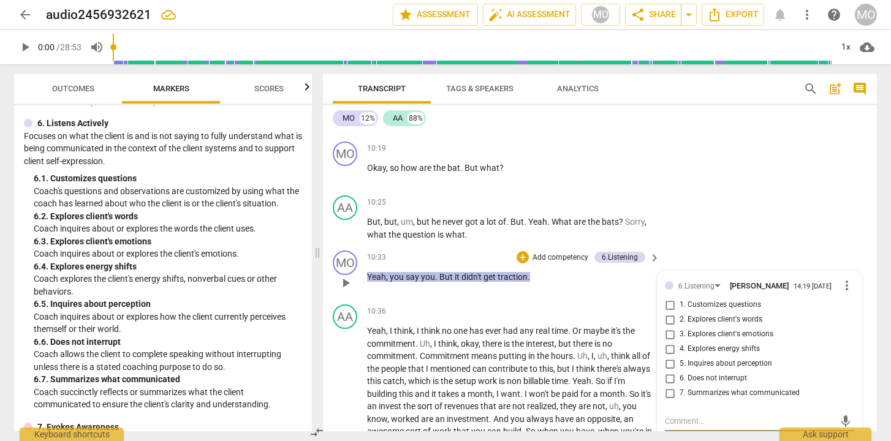
scroll to position [2508, 0]
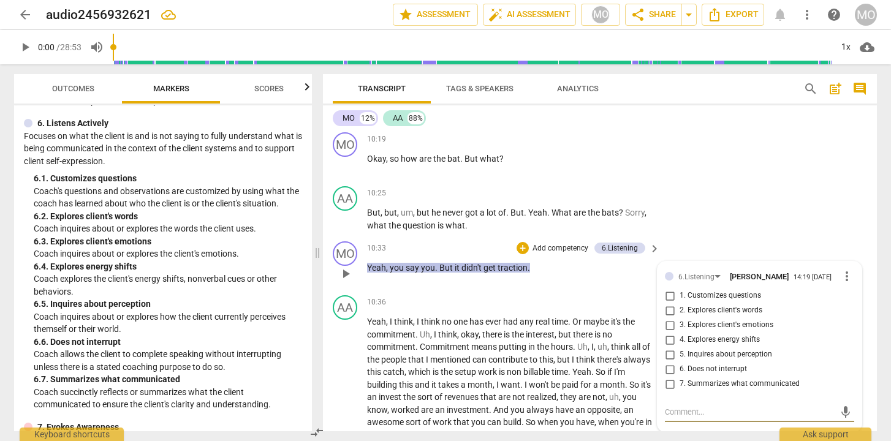
click at [739, 311] on span "2. Explores client's words" at bounding box center [720, 310] width 83 height 11
click at [679, 311] on input "2. Explores client's words" at bounding box center [670, 310] width 20 height 15
click at [725, 387] on span "7. Summarizes what communicated" at bounding box center [739, 384] width 120 height 11
click at [679, 387] on input "7. Summarizes what communicated" at bounding box center [670, 384] width 20 height 15
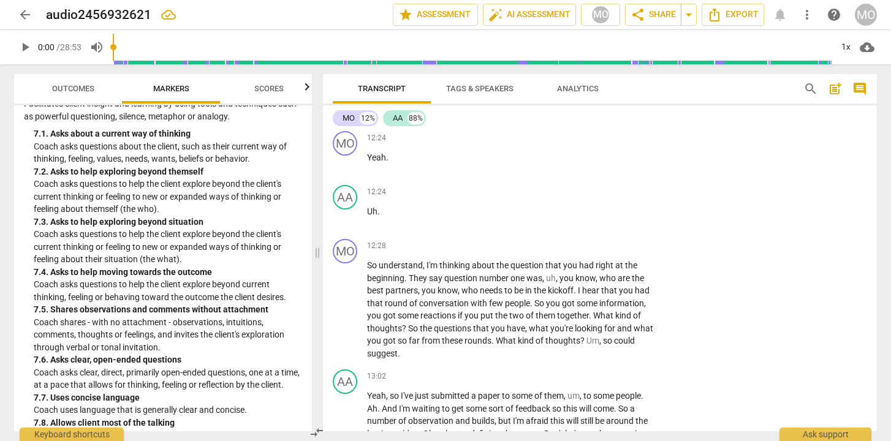
scroll to position [1192, 0]
click at [642, 243] on p "Add competency" at bounding box center [616, 246] width 58 height 11
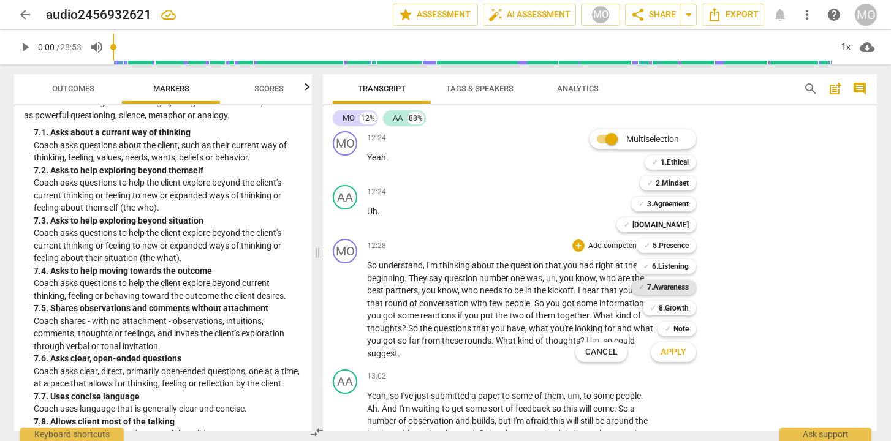
click at [676, 287] on b "7.Awareness" at bounding box center [668, 287] width 42 height 15
click at [562, 261] on div at bounding box center [445, 220] width 891 height 441
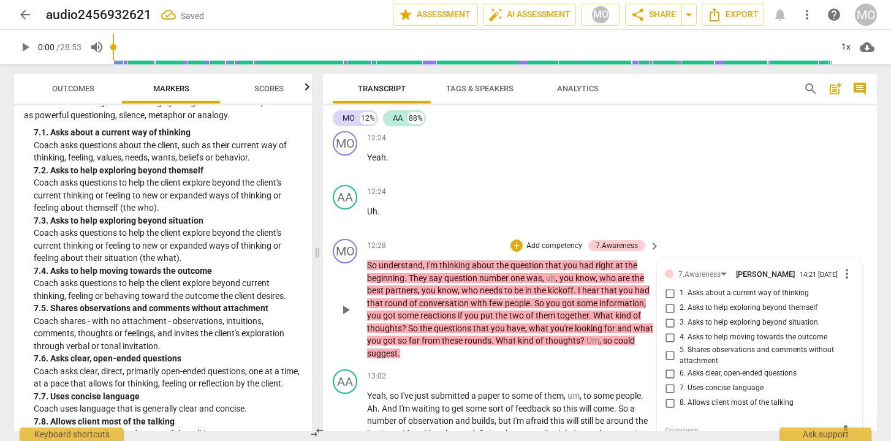
scroll to position [2962, 0]
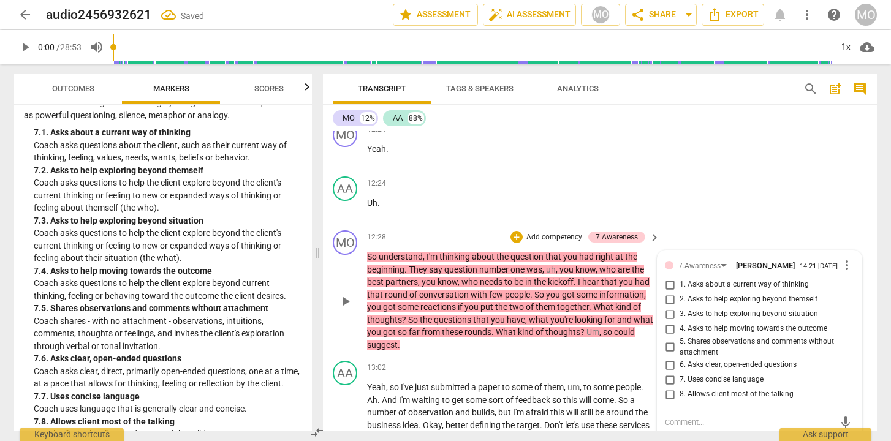
click at [706, 330] on span "4. Asks to help moving towards the outcome" at bounding box center [753, 329] width 148 height 11
click at [679, 330] on input "4. Asks to help moving towards the outcome" at bounding box center [670, 329] width 20 height 15
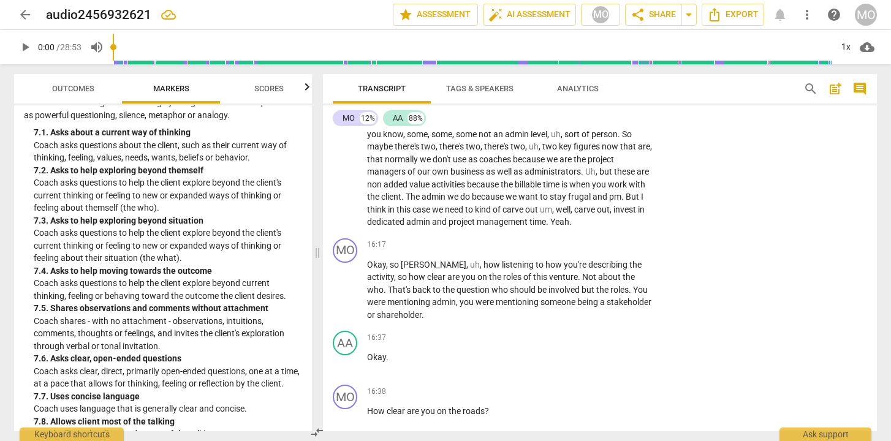
scroll to position [3644, 0]
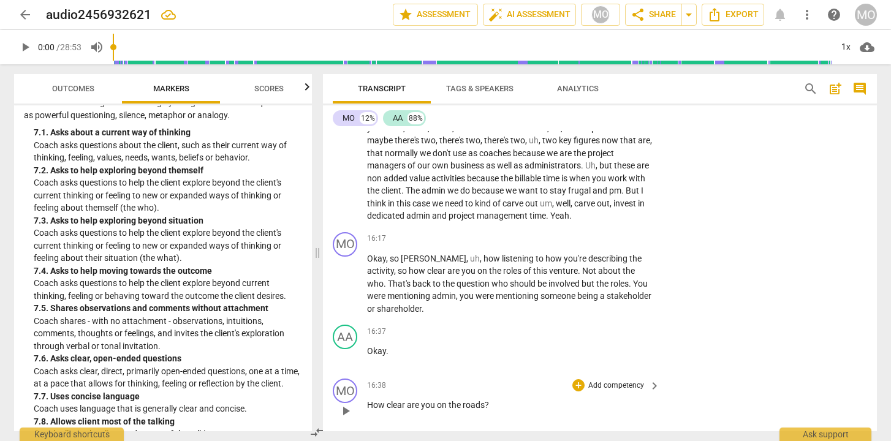
click at [629, 387] on p "Add competency" at bounding box center [616, 385] width 58 height 11
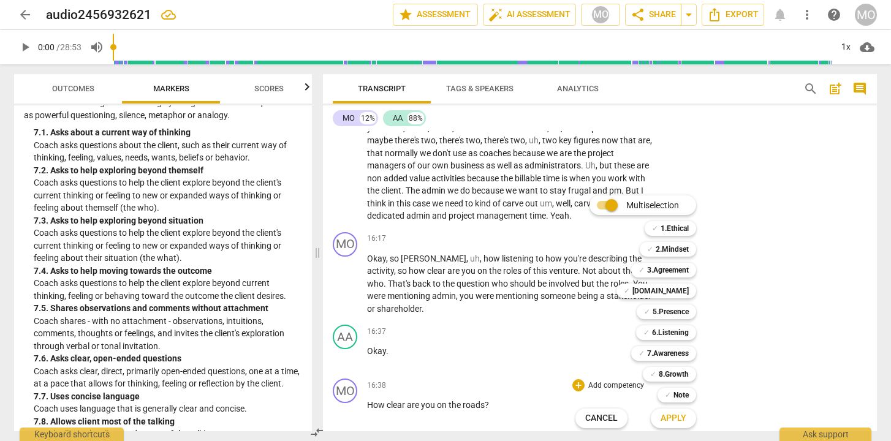
click at [282, 259] on div at bounding box center [445, 220] width 891 height 441
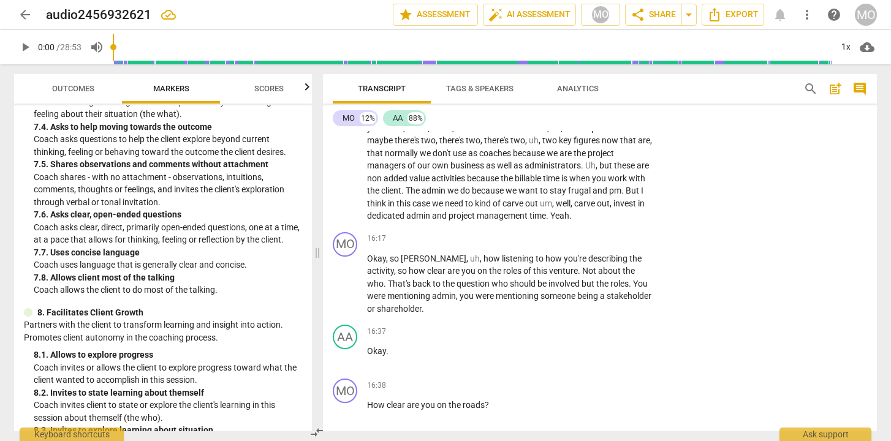
scroll to position [1337, 0]
click at [647, 238] on span "keyboard_arrow_right" at bounding box center [654, 239] width 15 height 15
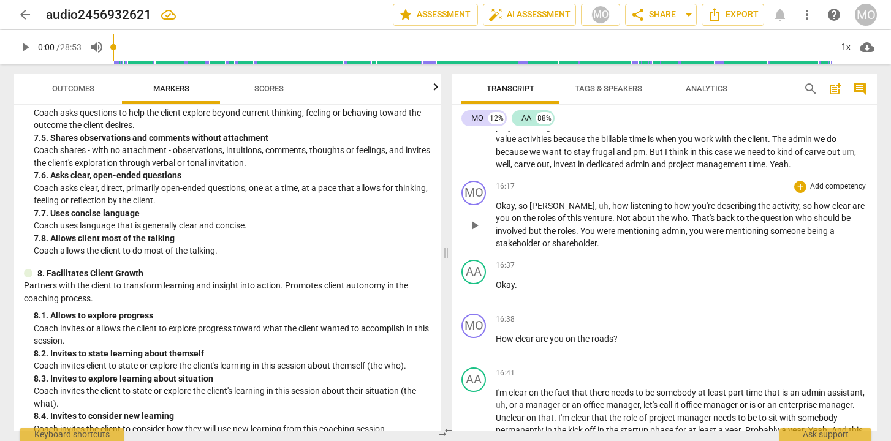
click at [820, 187] on p "Add competency" at bounding box center [838, 186] width 58 height 11
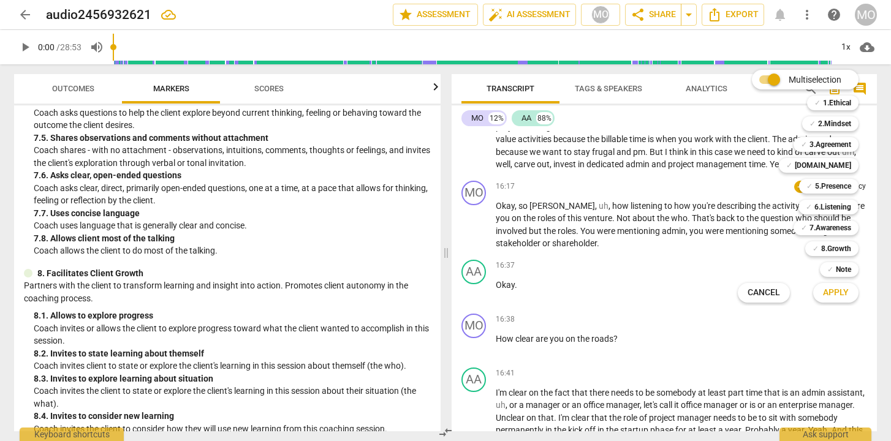
click at [300, 243] on div at bounding box center [445, 220] width 891 height 441
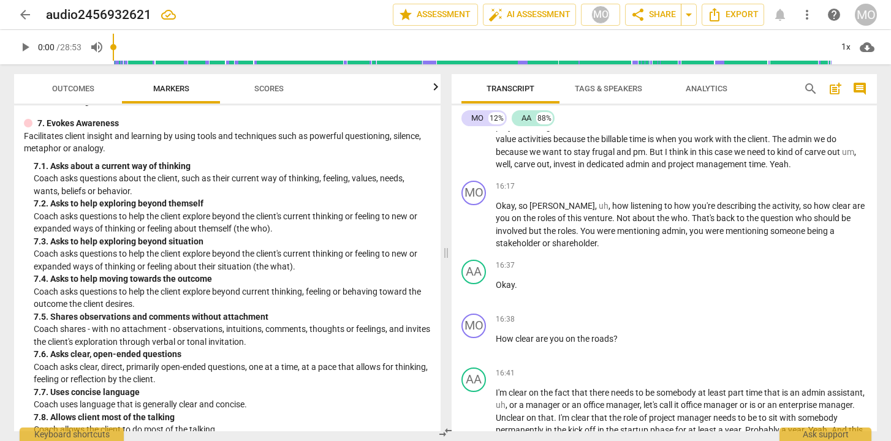
scroll to position [1025, 0]
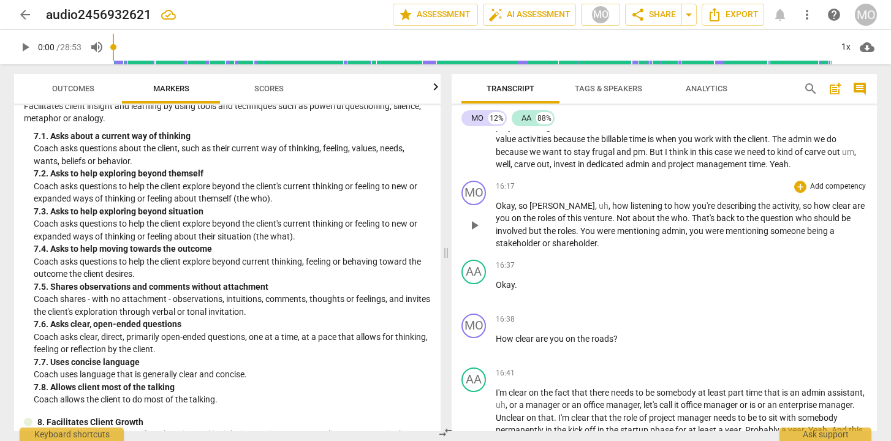
click at [825, 189] on p "Add competency" at bounding box center [838, 186] width 58 height 11
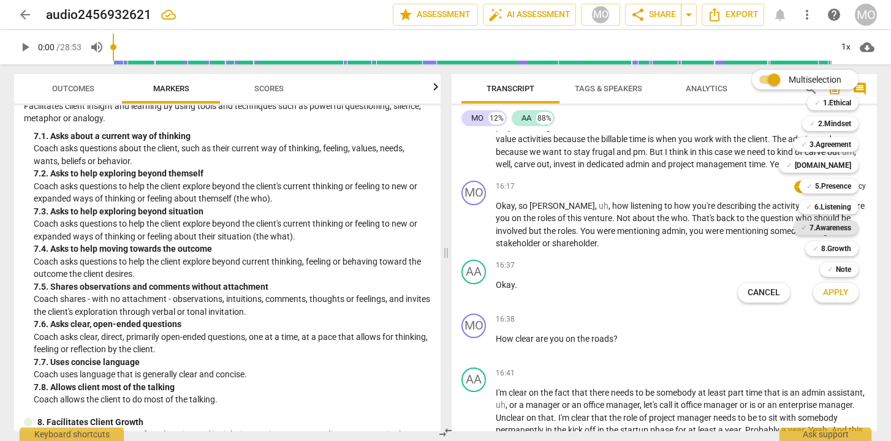
click at [830, 230] on b "7.Awareness" at bounding box center [830, 228] width 42 height 15
click at [708, 253] on div at bounding box center [445, 220] width 891 height 441
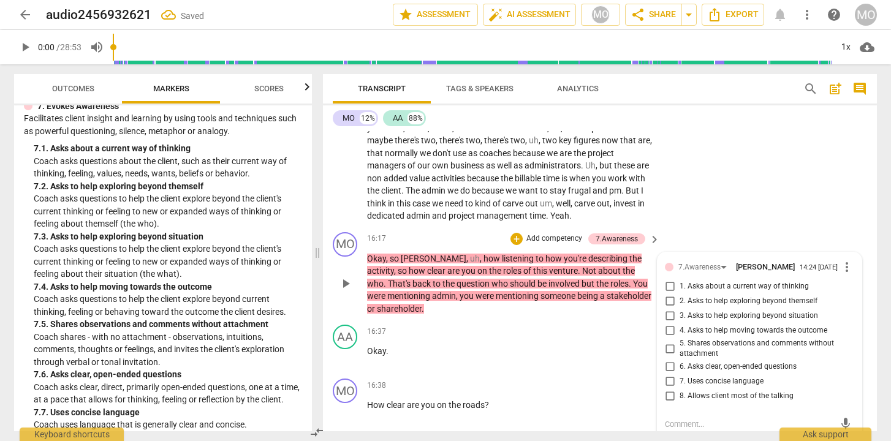
scroll to position [3646, 0]
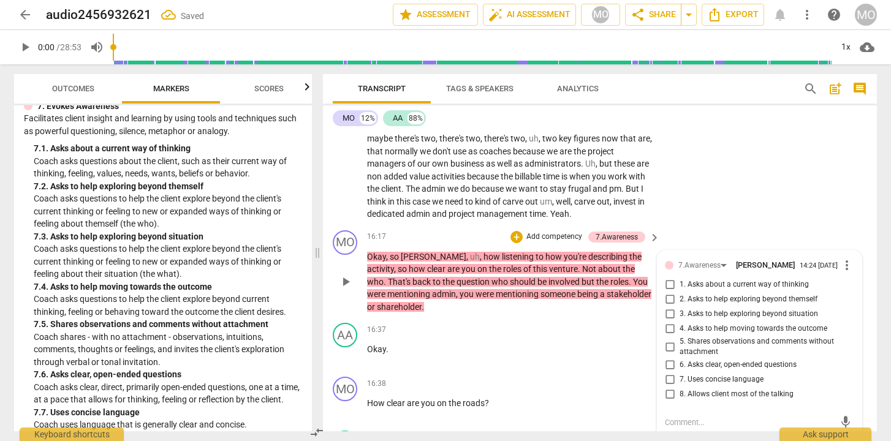
click at [688, 286] on span "1. Asks about a current way of thinking" at bounding box center [743, 284] width 129 height 11
click at [679, 286] on input "1. Asks about a current way of thinking" at bounding box center [670, 285] width 20 height 15
click at [695, 347] on span "5. Shares observations and comments without attachment" at bounding box center [764, 346] width 170 height 21
click at [679, 347] on input "5. Shares observations and comments without attachment" at bounding box center [670, 346] width 20 height 15
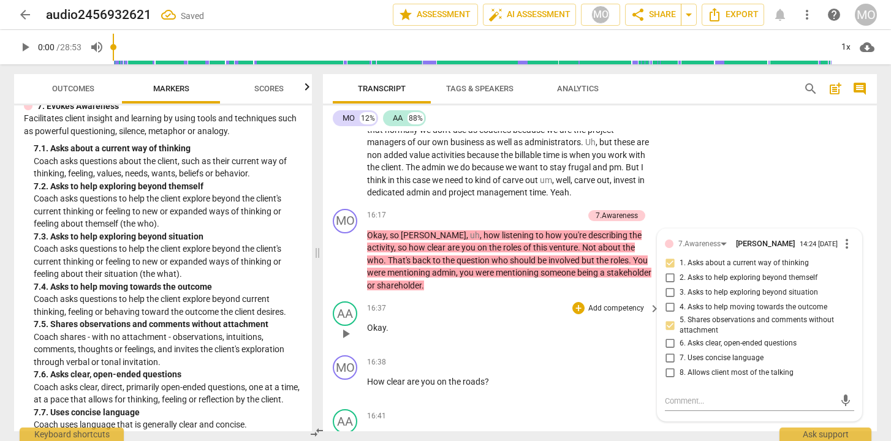
scroll to position [3679, 0]
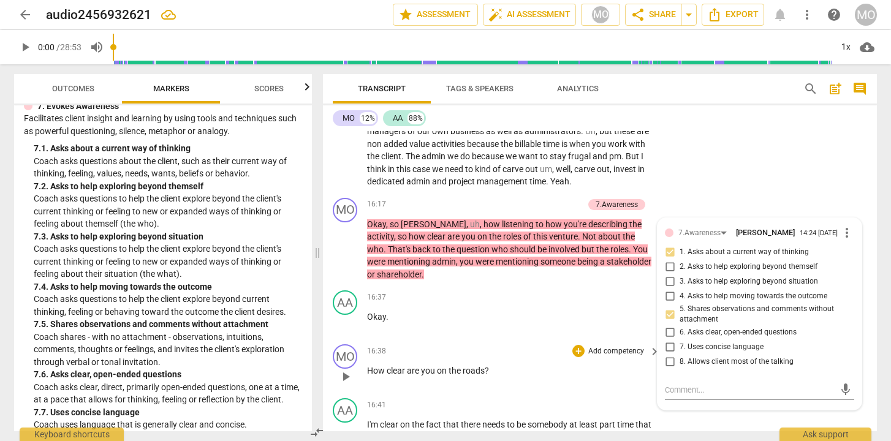
click at [582, 354] on div "+ Add competency" at bounding box center [608, 351] width 73 height 12
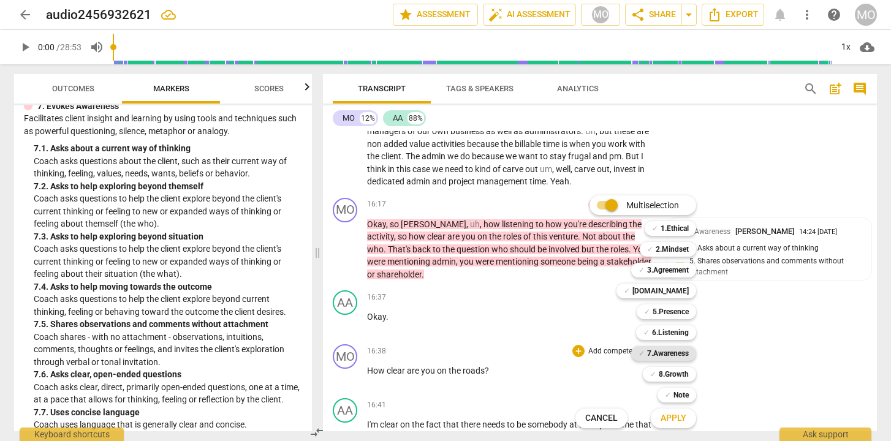
click at [670, 355] on b "7.Awareness" at bounding box center [668, 353] width 42 height 15
click at [765, 347] on div at bounding box center [445, 220] width 891 height 441
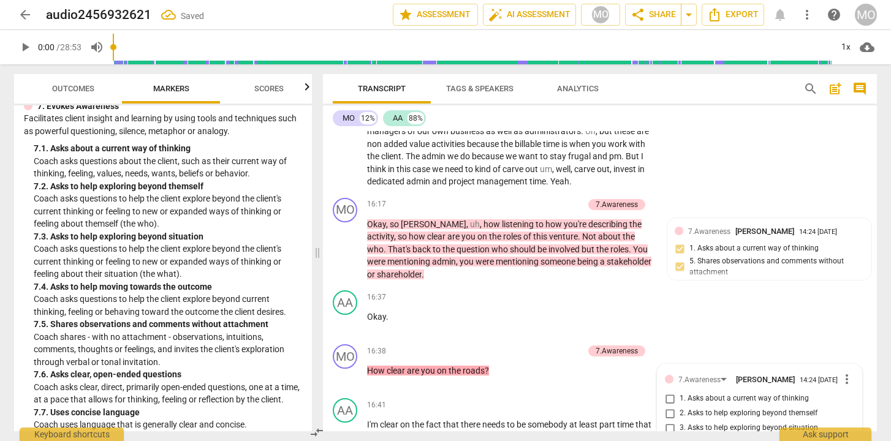
scroll to position [3938, 0]
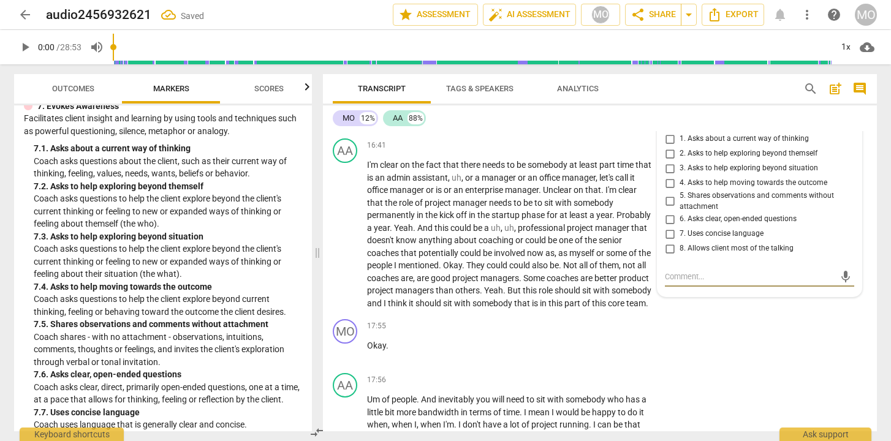
click at [668, 145] on input "1. Asks about a current way of thinking" at bounding box center [670, 139] width 20 height 15
click at [665, 201] on input "5. Shares observations and comments without attachment" at bounding box center [670, 201] width 20 height 15
click at [670, 236] on input "7. Uses concise language" at bounding box center [670, 234] width 20 height 15
click at [559, 309] on p "I'm clear on the fact that there needs to be somebody at least part time that i…" at bounding box center [510, 234] width 287 height 151
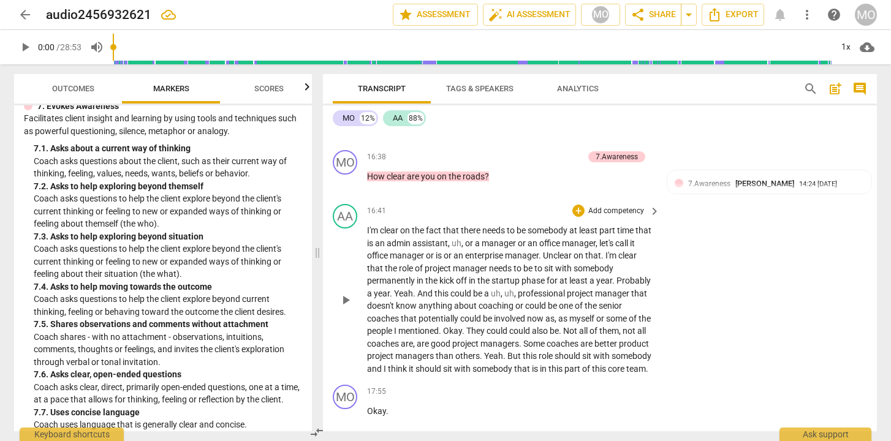
scroll to position [3874, 0]
click at [687, 13] on span "arrow_drop_down" at bounding box center [688, 14] width 15 height 15
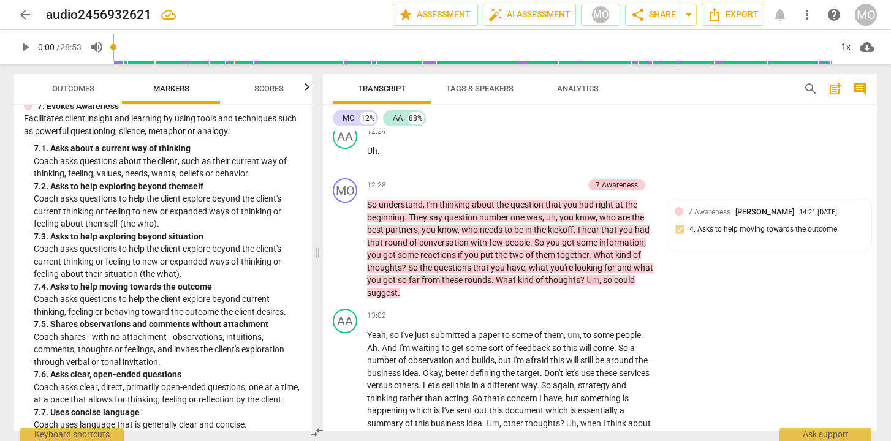
scroll to position [3025, 0]
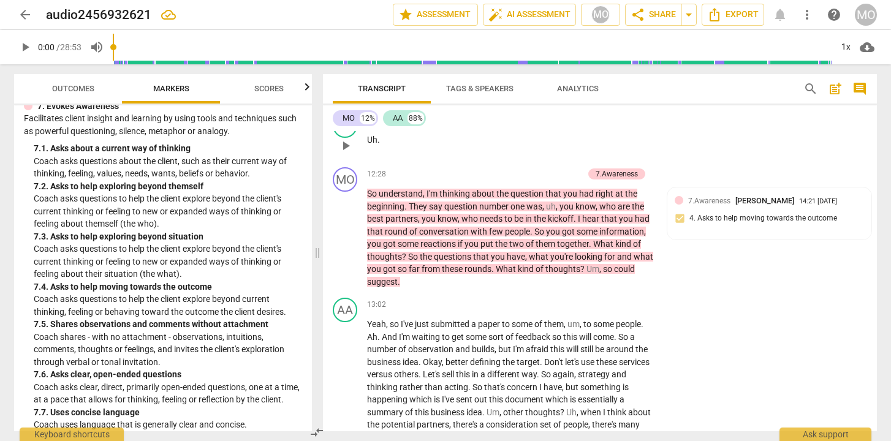
click at [730, 147] on div "AA play_arrow pause 12:24 + Add competency keyboard_arrow_right Uh ." at bounding box center [600, 135] width 554 height 54
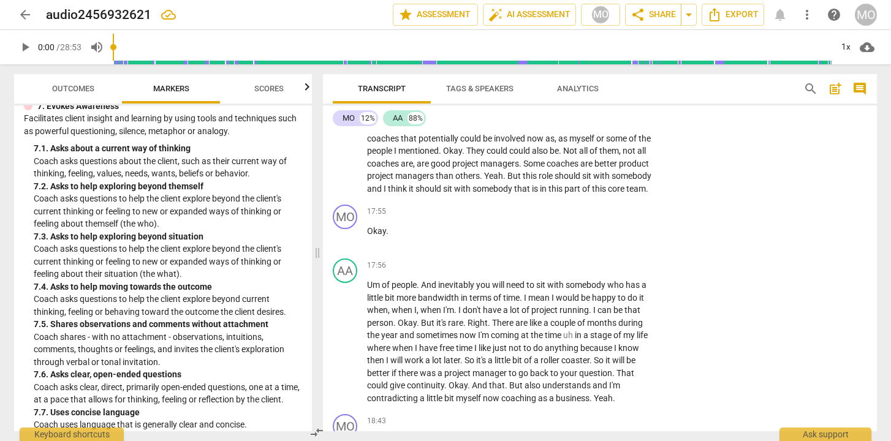
scroll to position [3966, 0]
